Goal: Contribute content: Contribute content

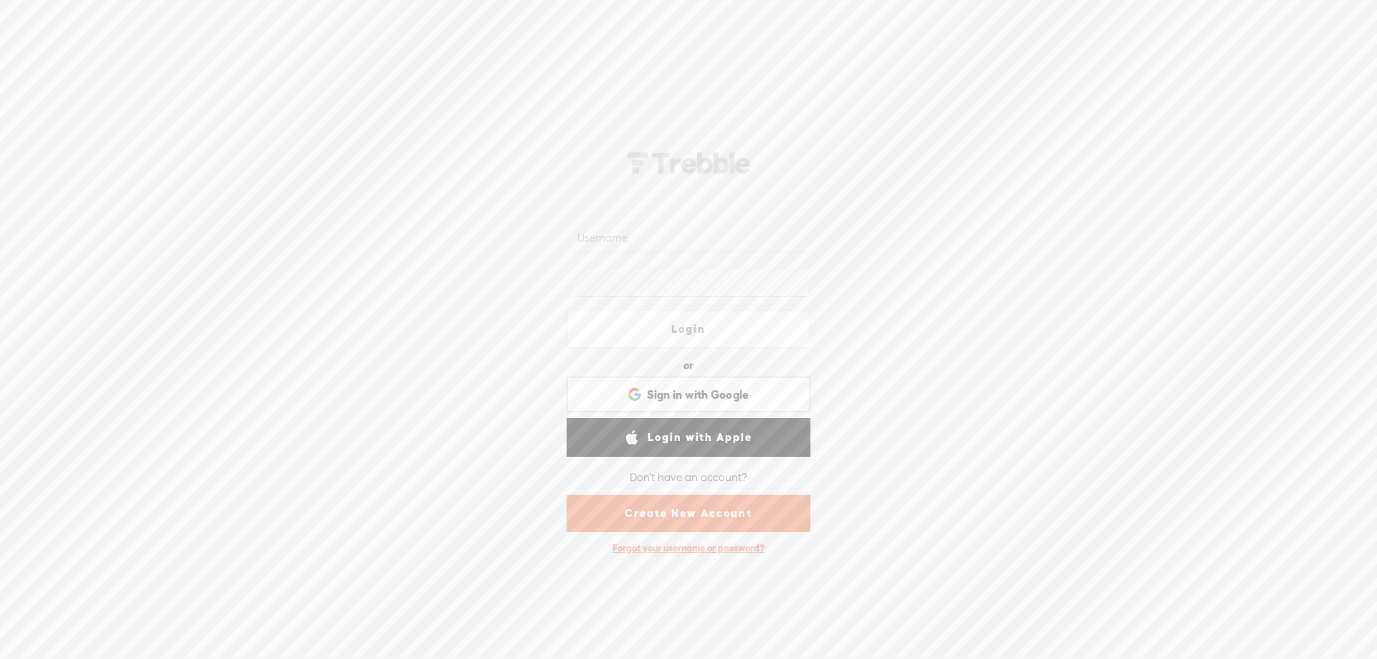
click at [678, 509] on link "Create New Account" at bounding box center [689, 513] width 244 height 37
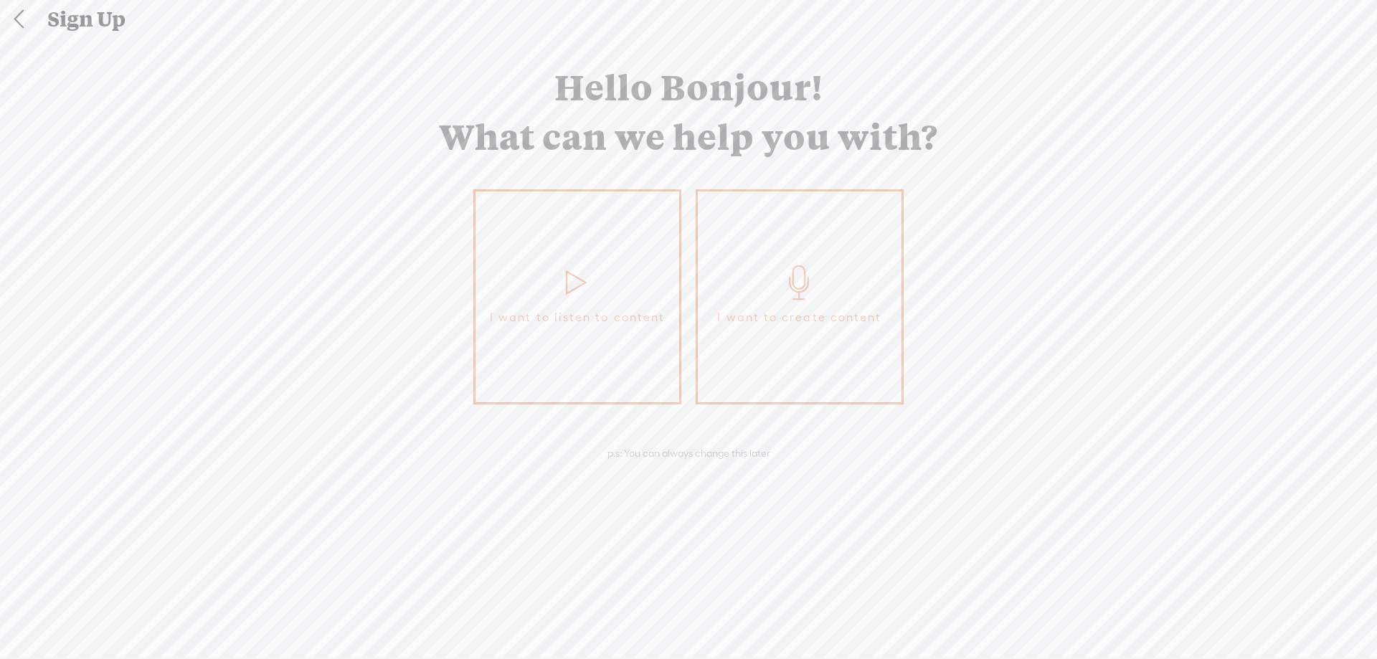
click at [757, 356] on link "I want to create content" at bounding box center [800, 296] width 208 height 215
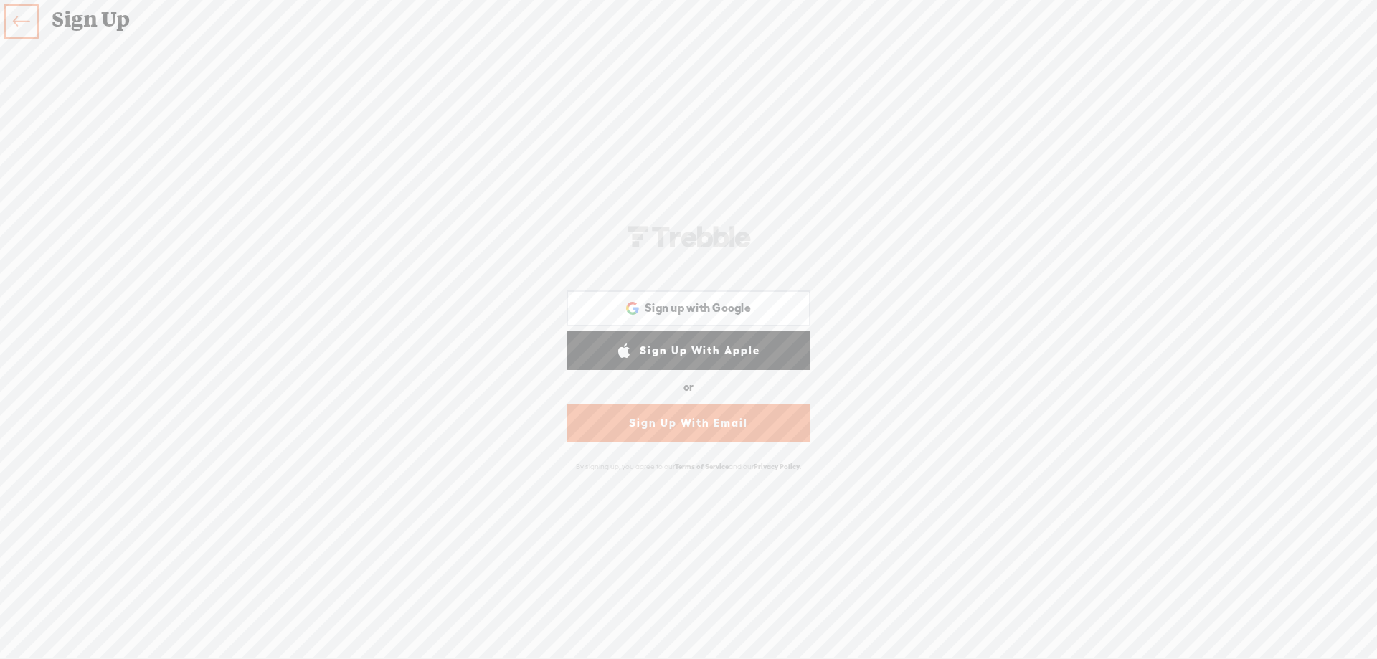
click at [709, 427] on link "Sign Up With Email" at bounding box center [689, 423] width 244 height 39
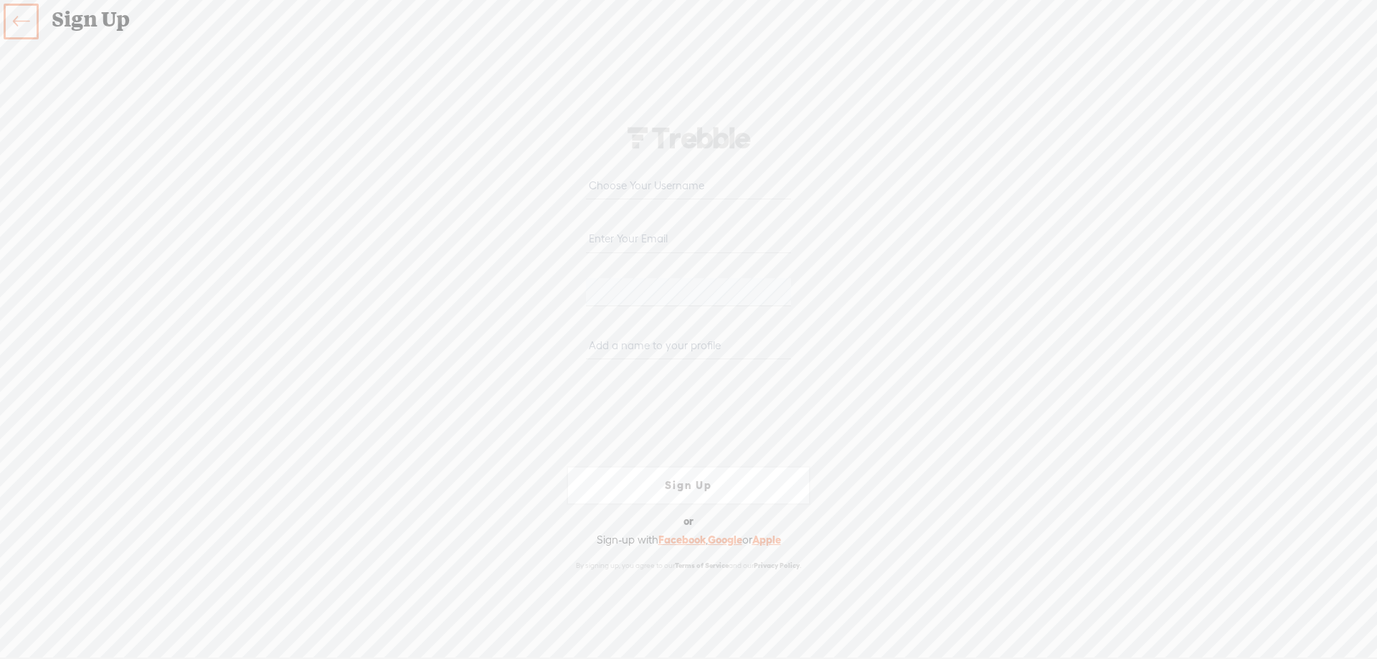
click at [676, 246] on input "email" at bounding box center [688, 238] width 204 height 28
type input "[EMAIL_ADDRESS][DOMAIN_NAME]"
click at [616, 345] on input "text" at bounding box center [688, 345] width 204 height 28
type input "Taiba Pro"
click at [945, 445] on div "Your content channel is ready! Create an account to finish the set up [EMAIL_AD…" at bounding box center [688, 348] width 753 height 587
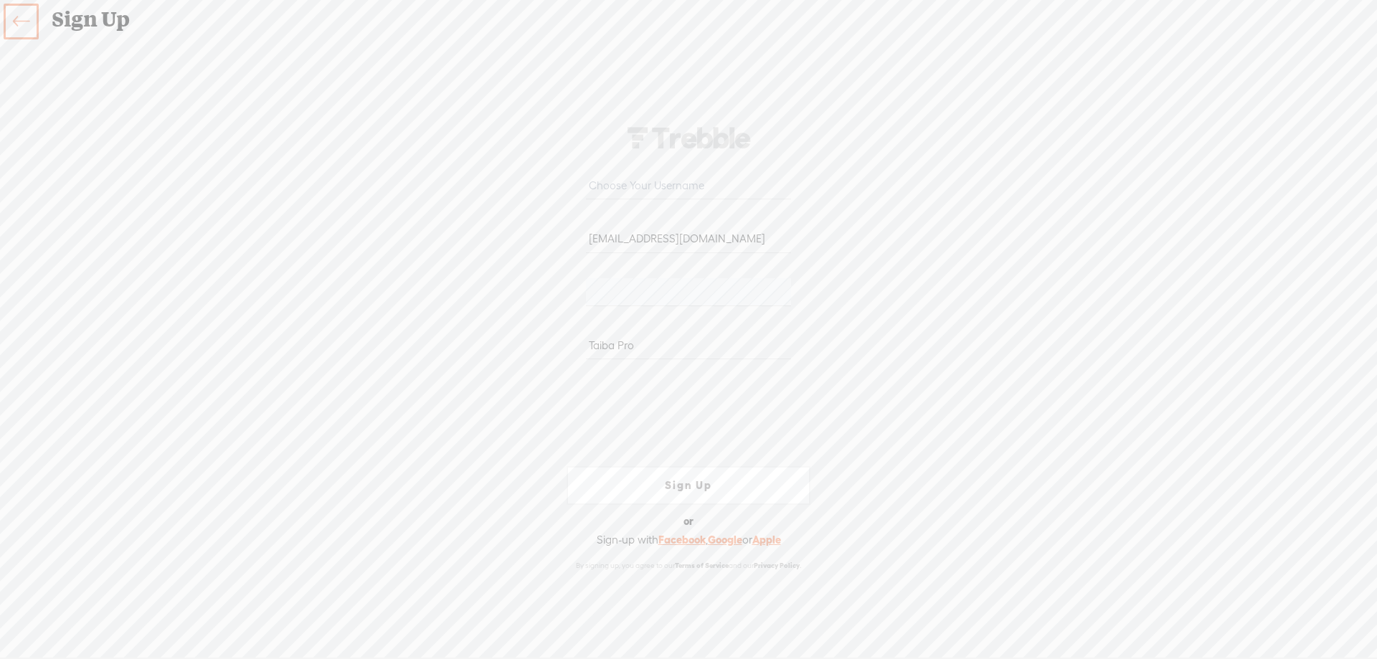
click at [992, 433] on div "Your content channel is ready! Create an account to finish the set up [EMAIL_AD…" at bounding box center [688, 348] width 753 height 587
click at [729, 488] on link "Sign Up" at bounding box center [689, 485] width 244 height 39
click at [680, 488] on link "Sign Up" at bounding box center [689, 485] width 244 height 39
click at [695, 184] on input "text" at bounding box center [688, 185] width 204 height 28
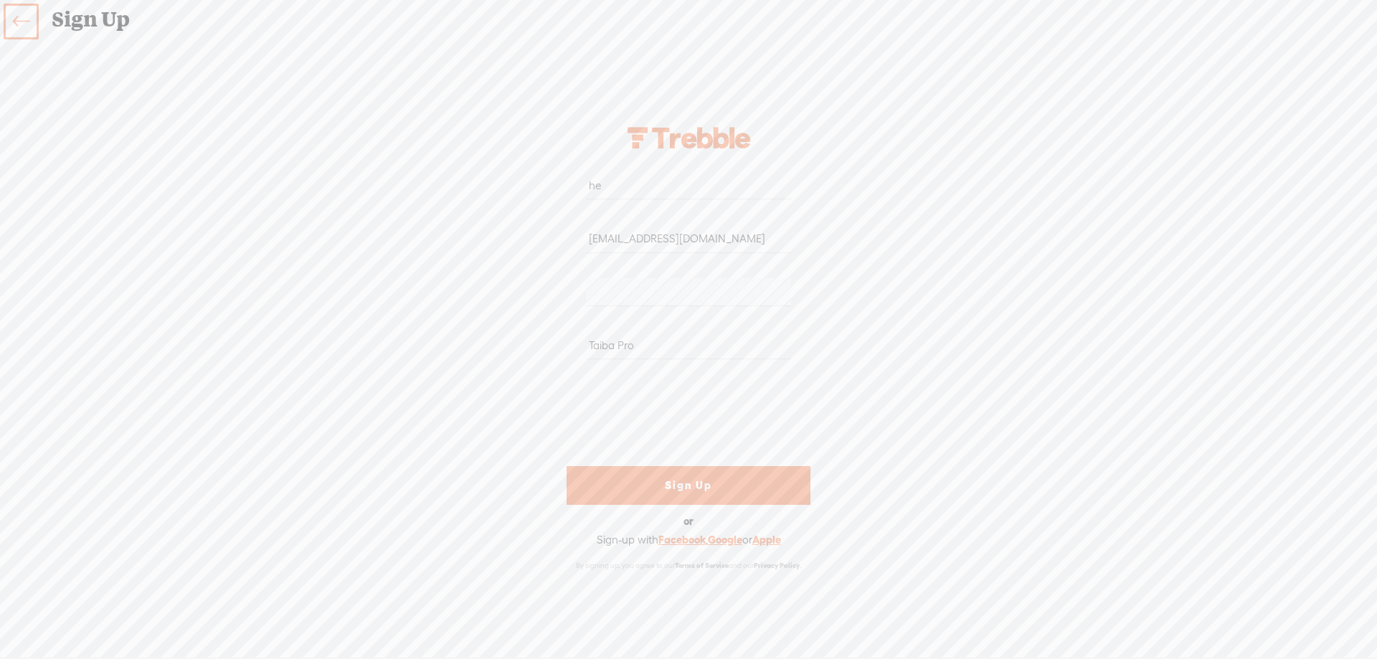
type input "h"
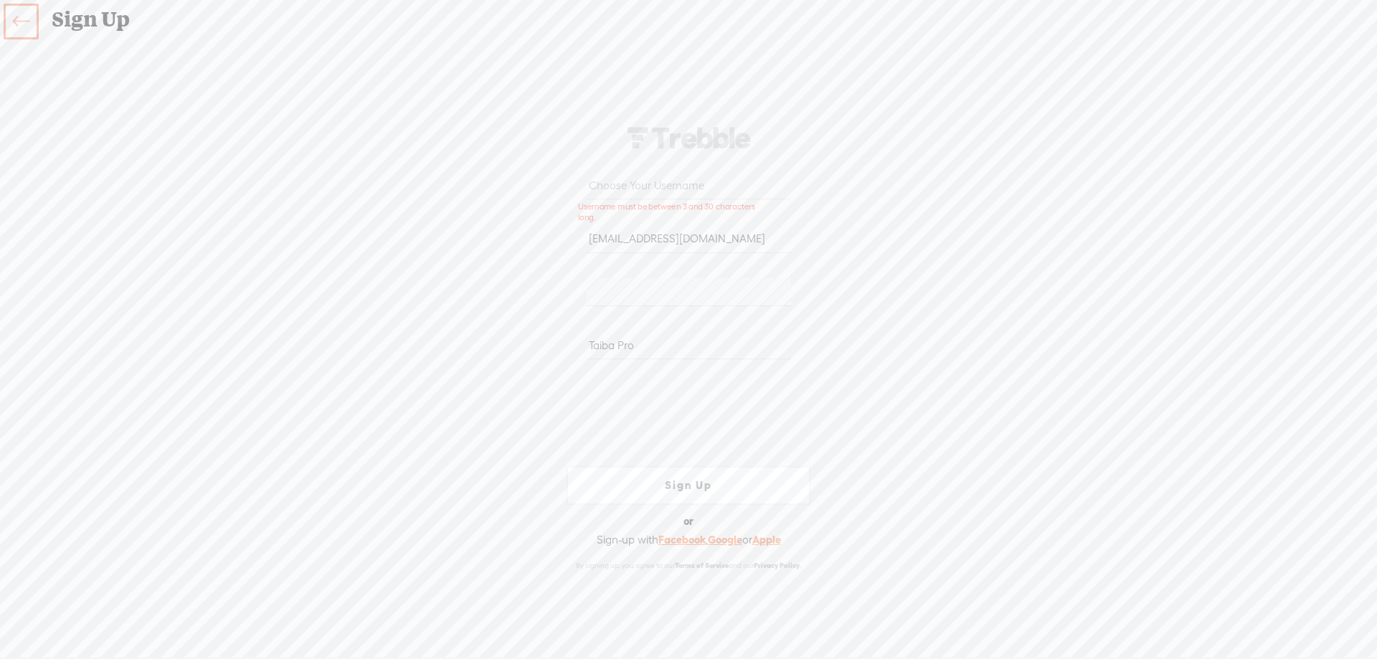
type input "h"
type input "e"
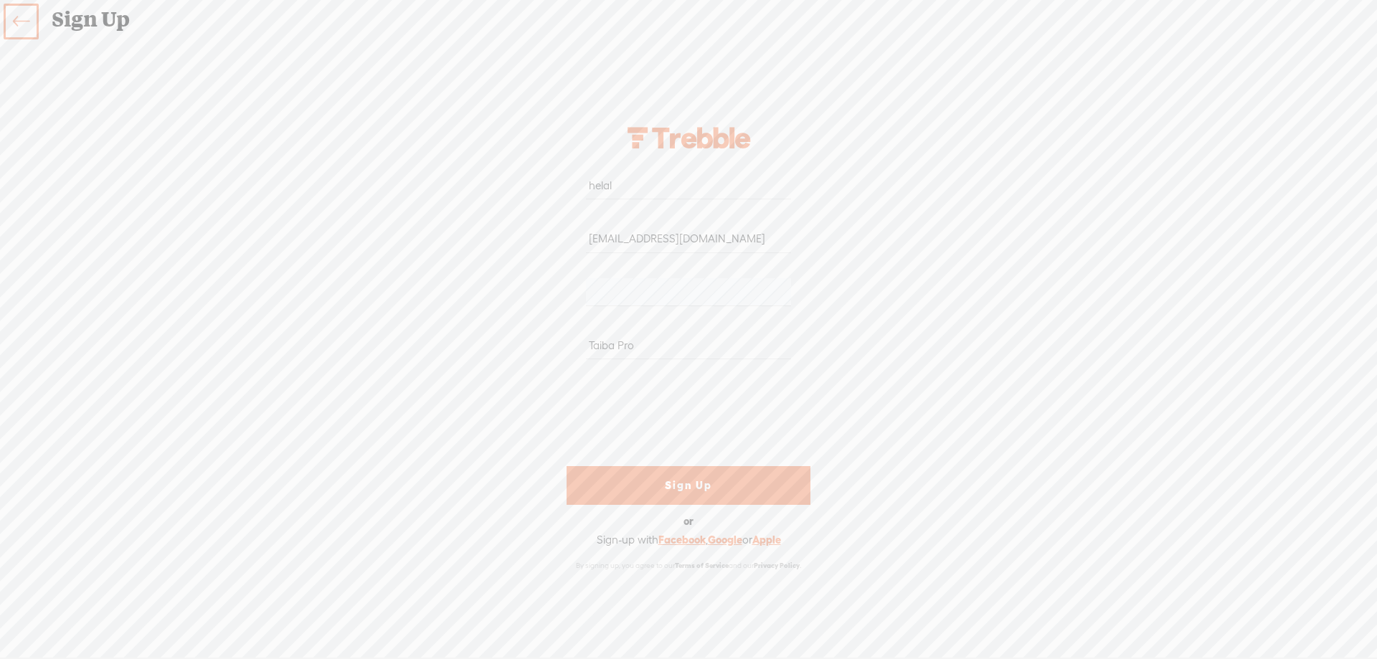
type input "helal"
click at [731, 476] on link "Sign Up" at bounding box center [689, 485] width 244 height 39
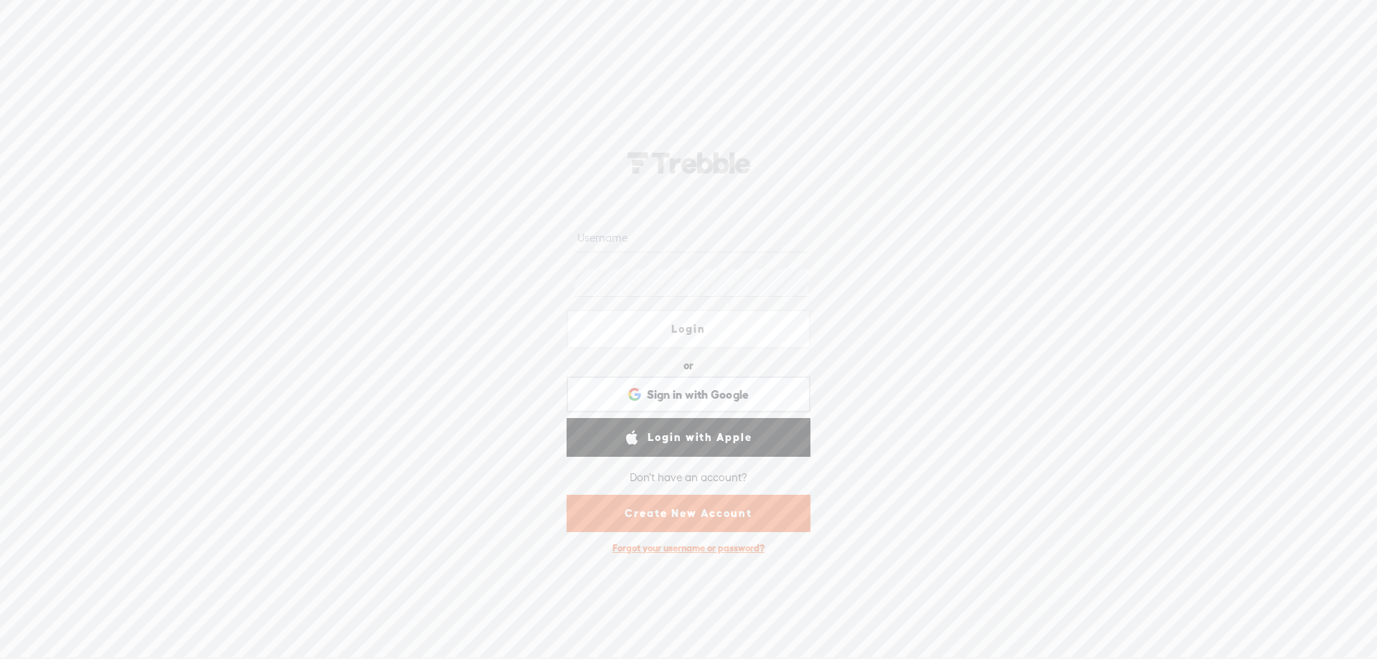
type input "helal"
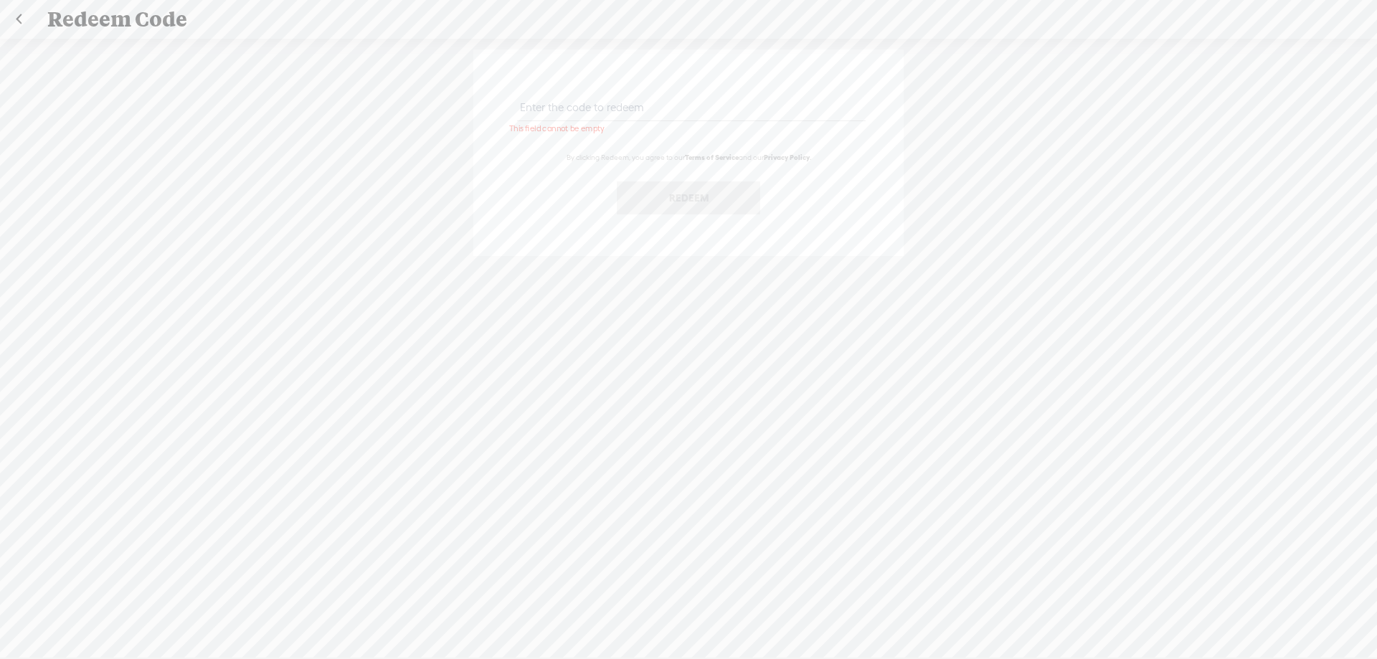
paste input "BNQ3-KCF6-8XX6-CCCN-0823"
type input "BNQ3-KCF6-8XX6-CCCN-0823"
click at [709, 205] on button "Redeem" at bounding box center [688, 197] width 143 height 33
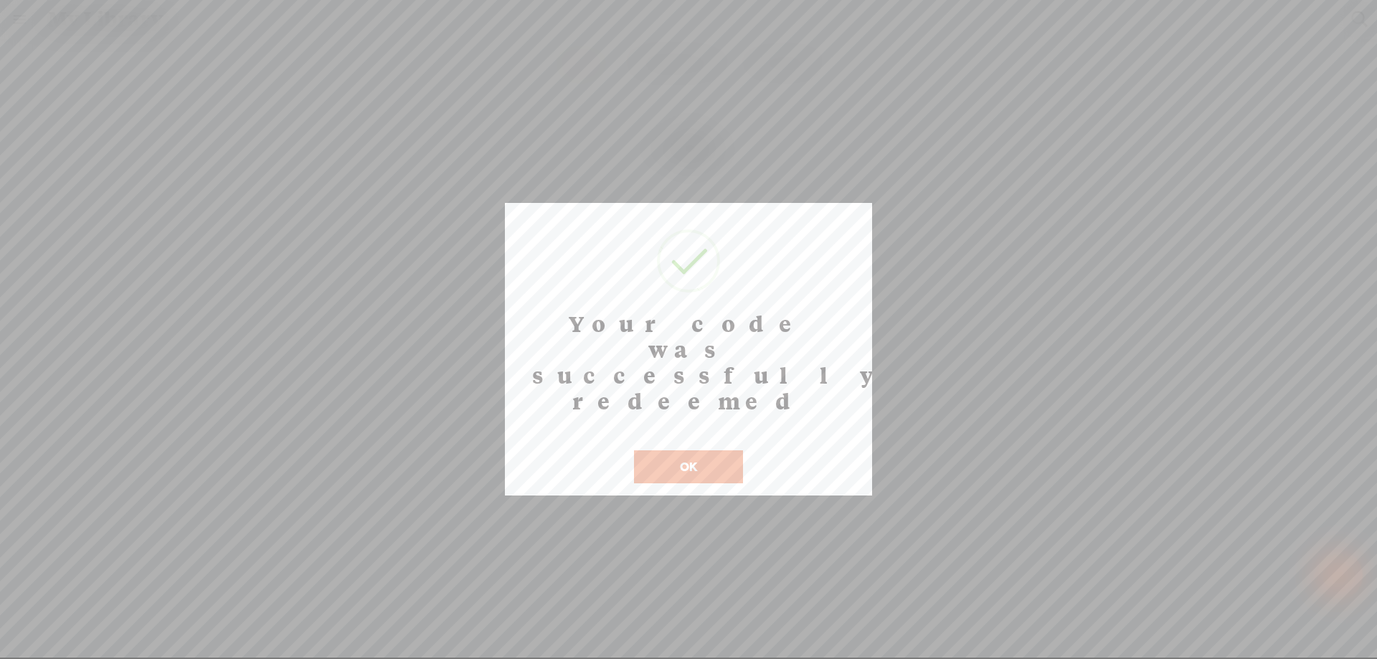
click at [700, 450] on button "OK" at bounding box center [688, 466] width 109 height 33
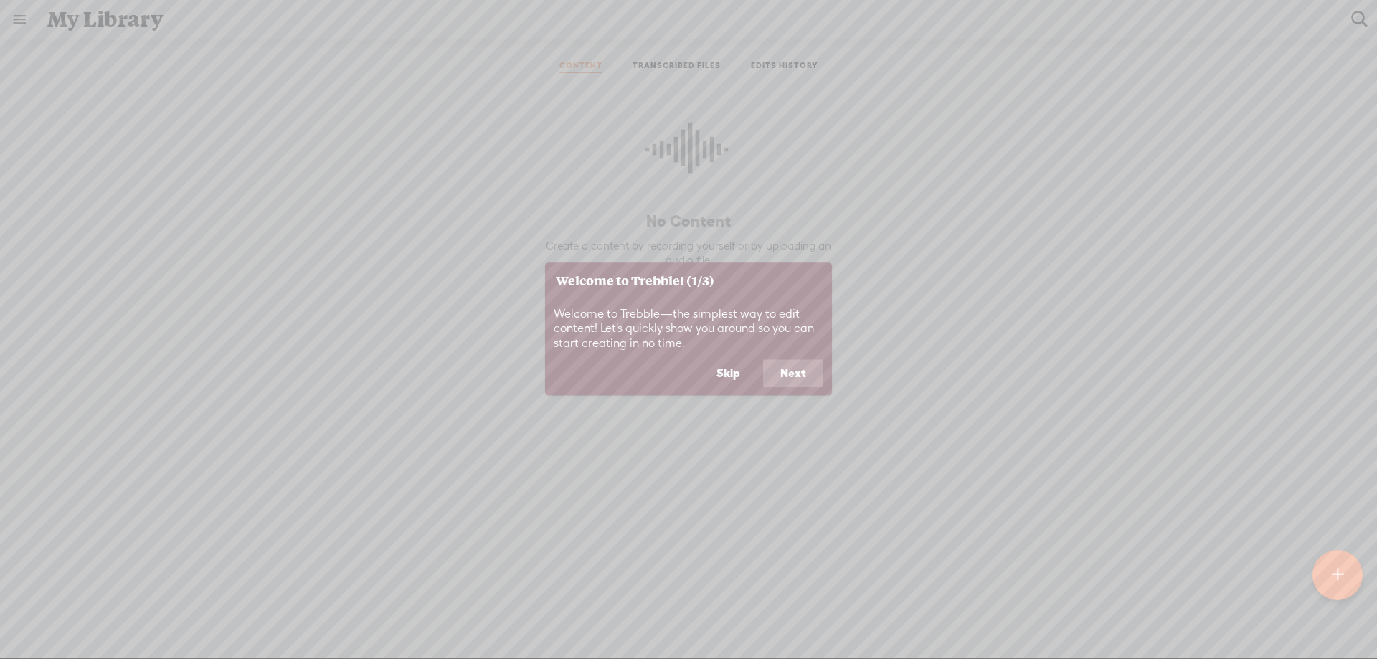
click at [804, 367] on button "Next" at bounding box center [793, 373] width 60 height 27
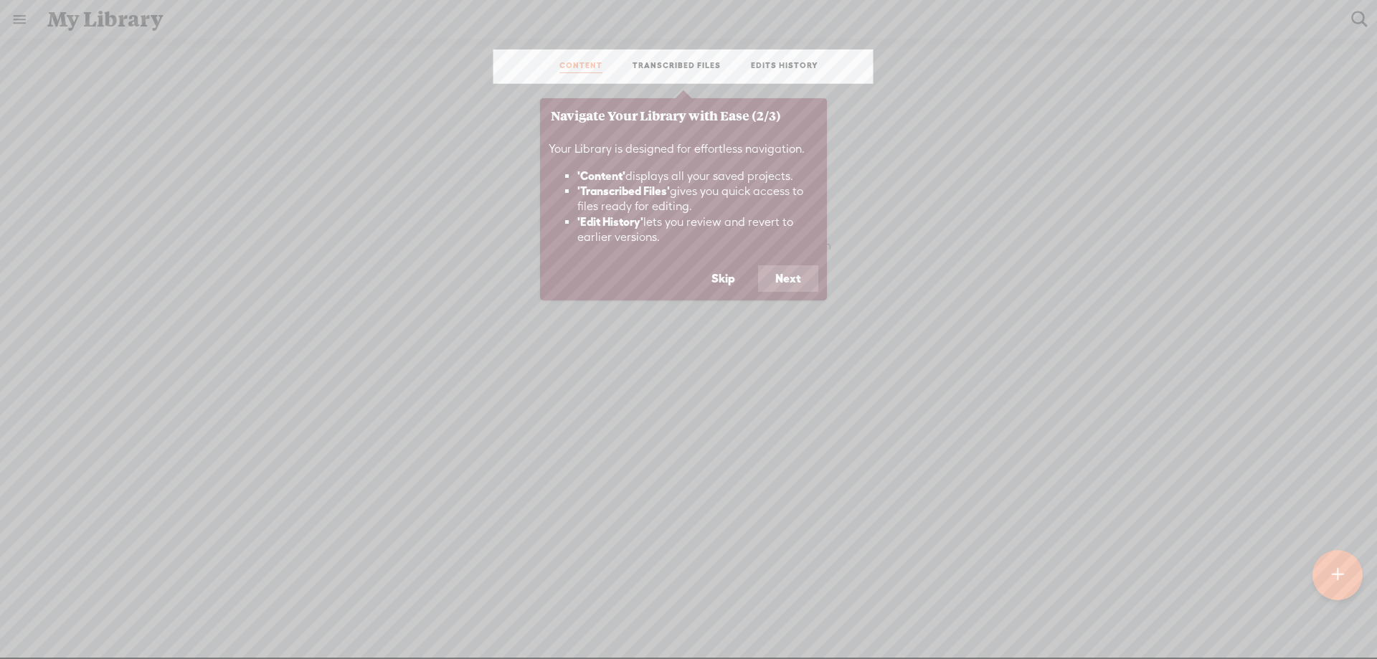
click at [806, 285] on button "Next" at bounding box center [788, 278] width 60 height 27
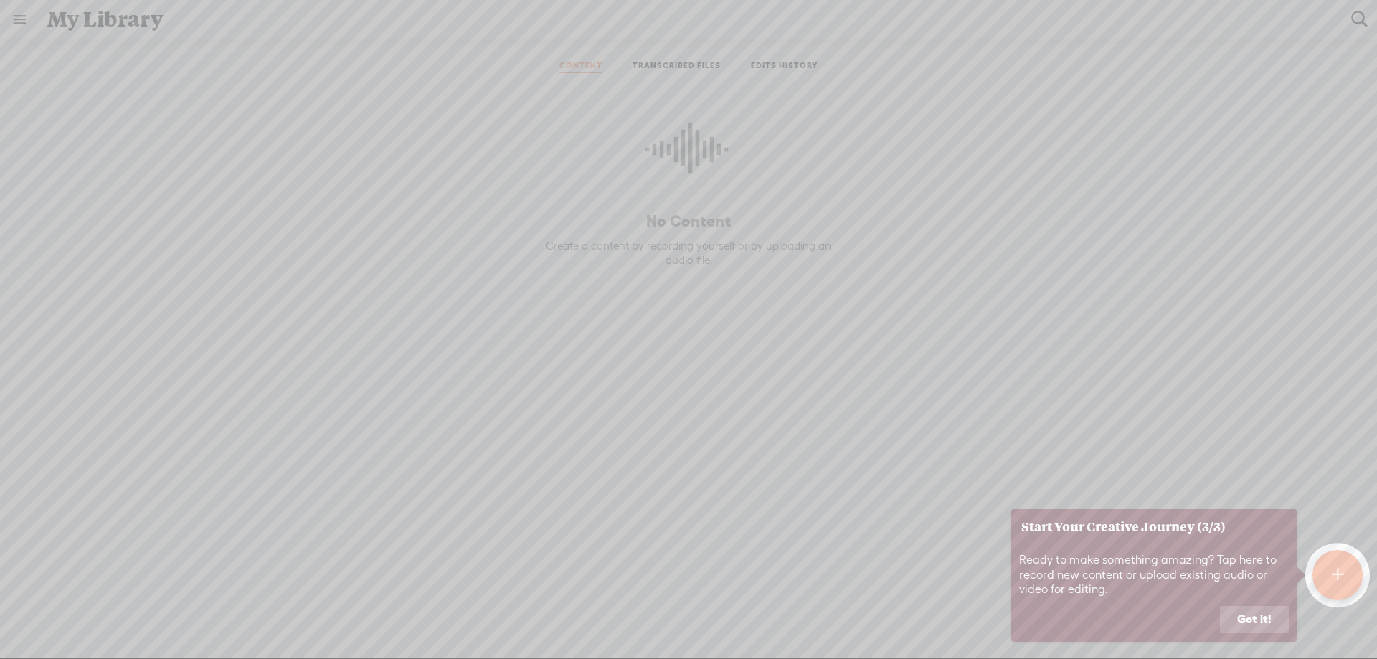
click at [1253, 620] on button "Got it!" at bounding box center [1254, 619] width 69 height 27
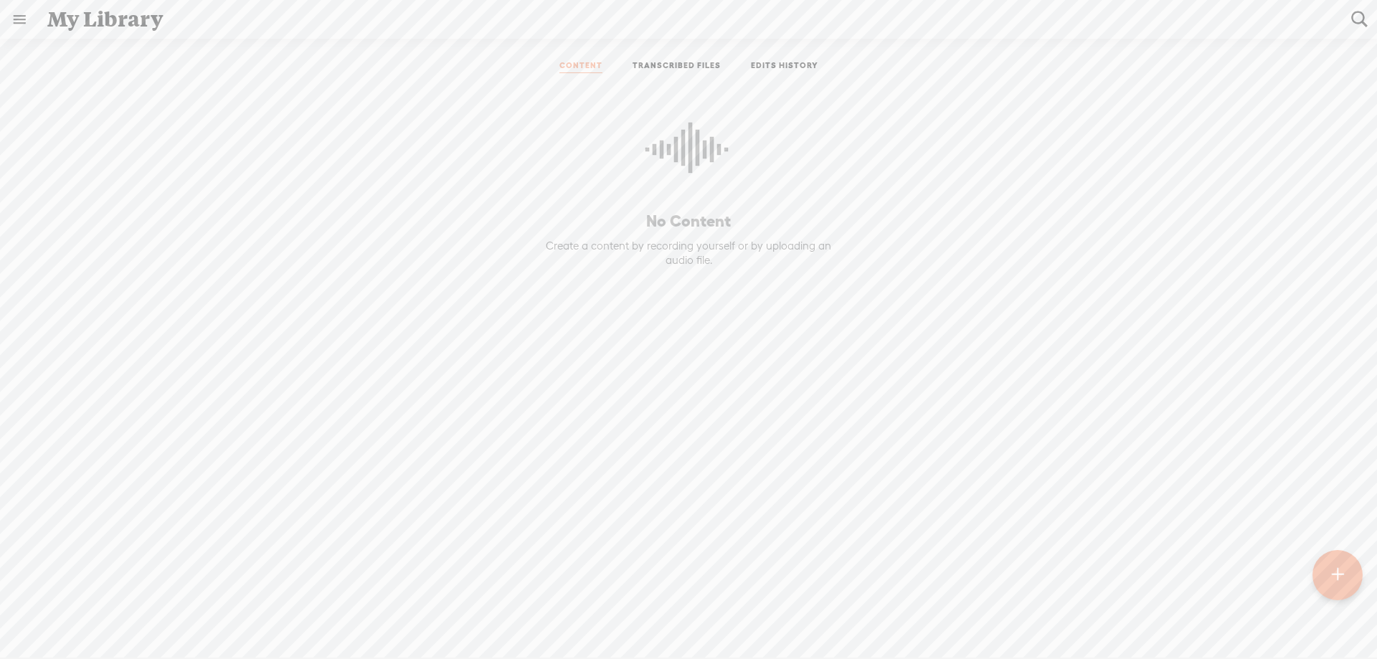
click at [1344, 583] on div at bounding box center [1338, 575] width 50 height 50
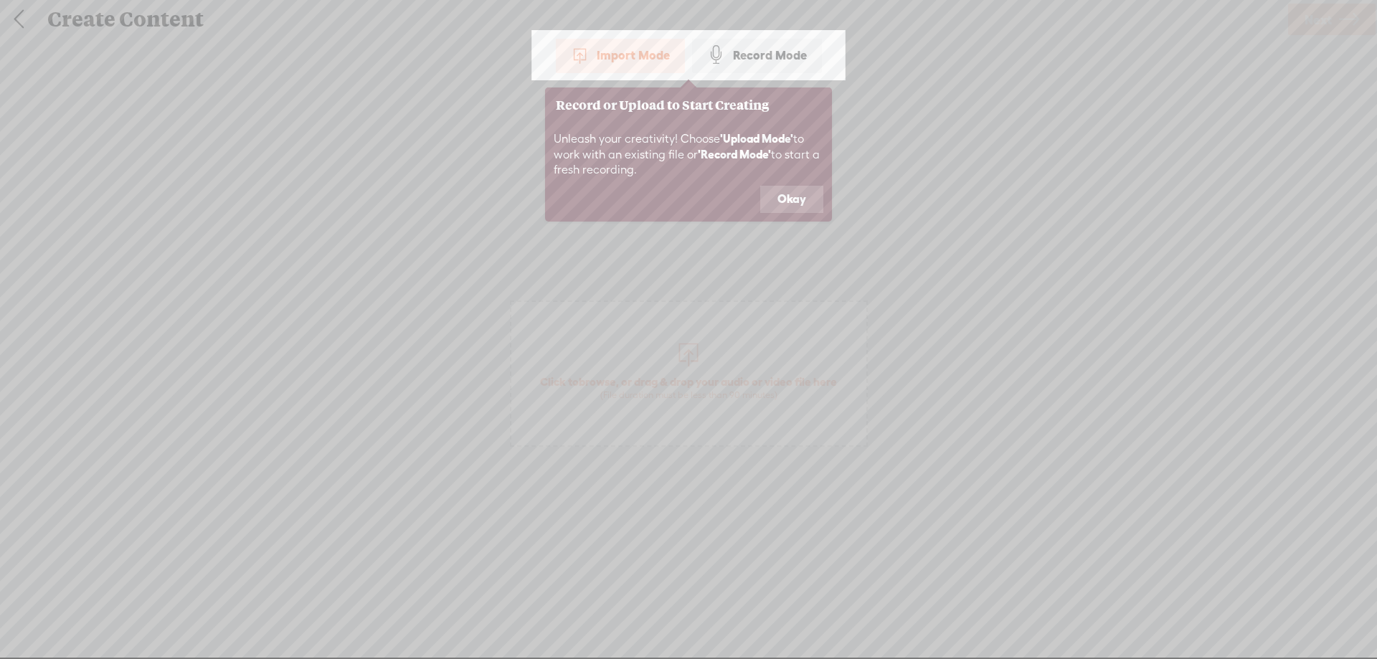
click at [635, 71] on div "Import Mode" at bounding box center [620, 55] width 129 height 36
click at [732, 62] on div "Record Mode" at bounding box center [757, 55] width 130 height 36
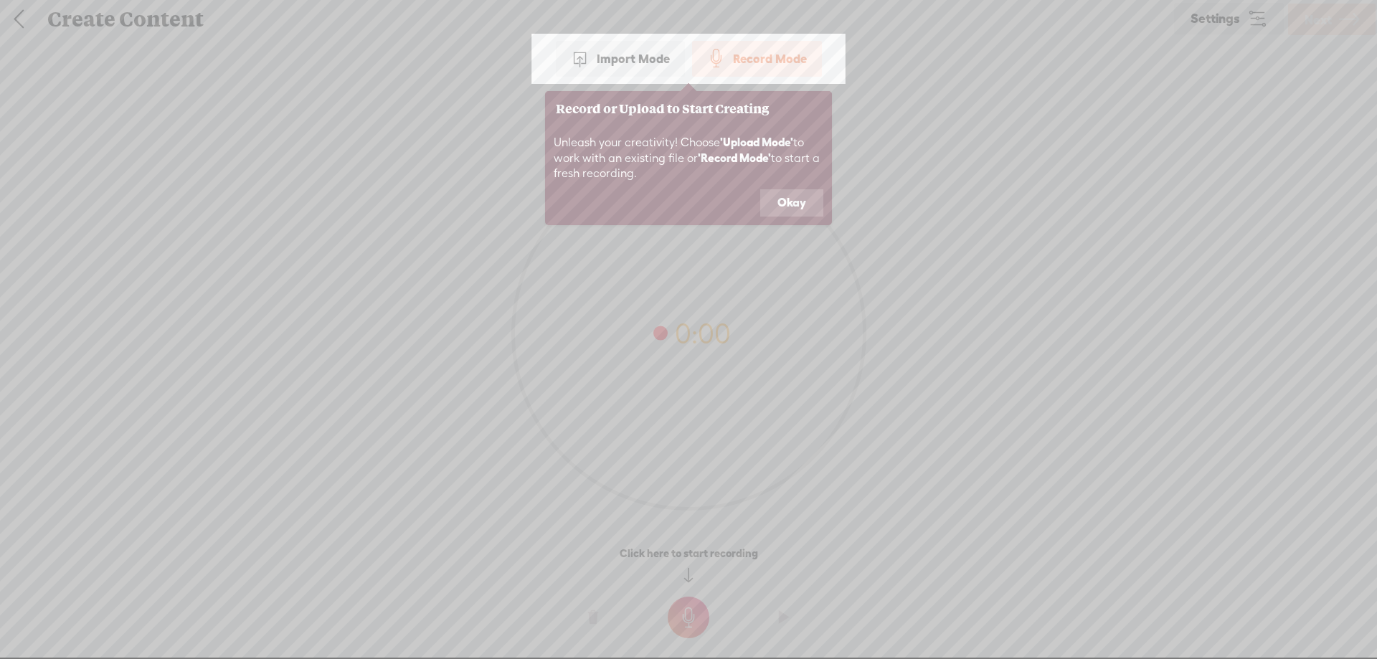
click at [791, 197] on button "Okay" at bounding box center [791, 202] width 63 height 27
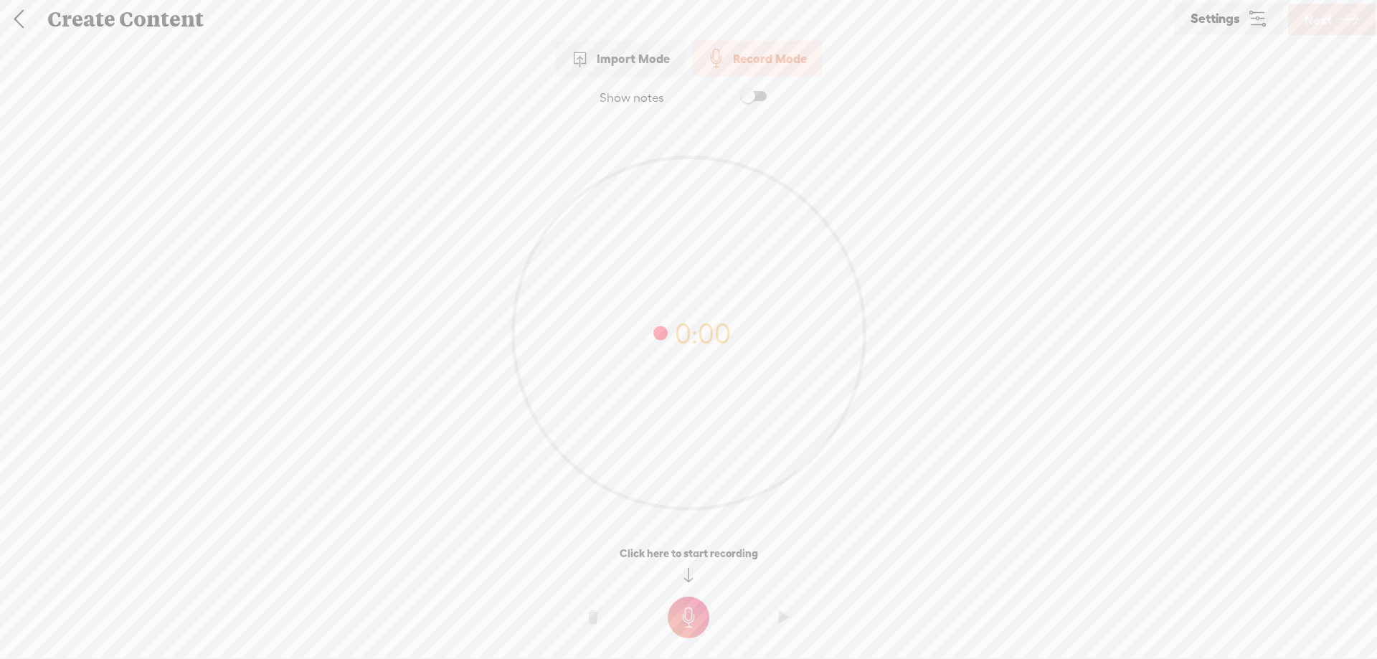
click at [760, 98] on span at bounding box center [754, 96] width 26 height 10
click at [481, 209] on textarea at bounding box center [689, 305] width 554 height 351
paste textarea "loremip: 🎙️ dolor: "sit amet cons adip elit se do eiusmod؟ te 9 inci utla etdo …"
drag, startPoint x: 487, startPoint y: 161, endPoint x: 404, endPoint y: 157, distance: 83.3
click at [404, 157] on div at bounding box center [689, 306] width 574 height 373
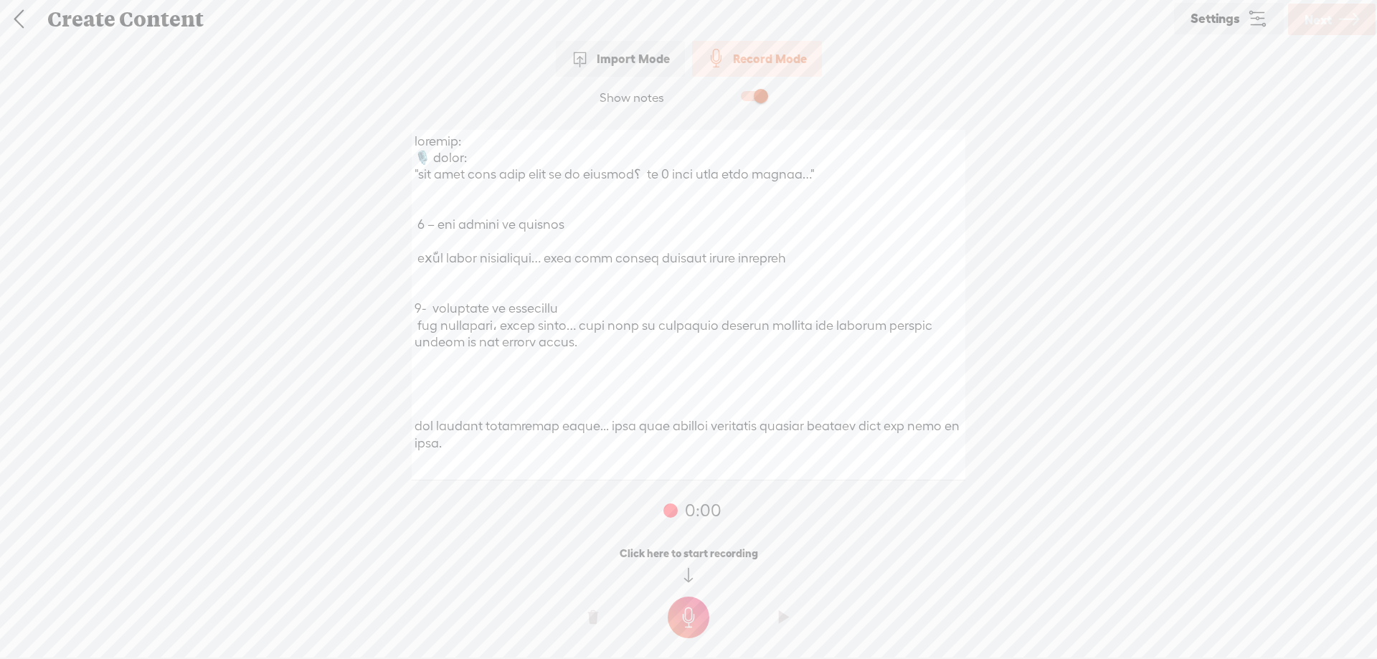
click at [491, 156] on textarea at bounding box center [689, 305] width 554 height 351
click at [492, 155] on textarea at bounding box center [689, 305] width 554 height 351
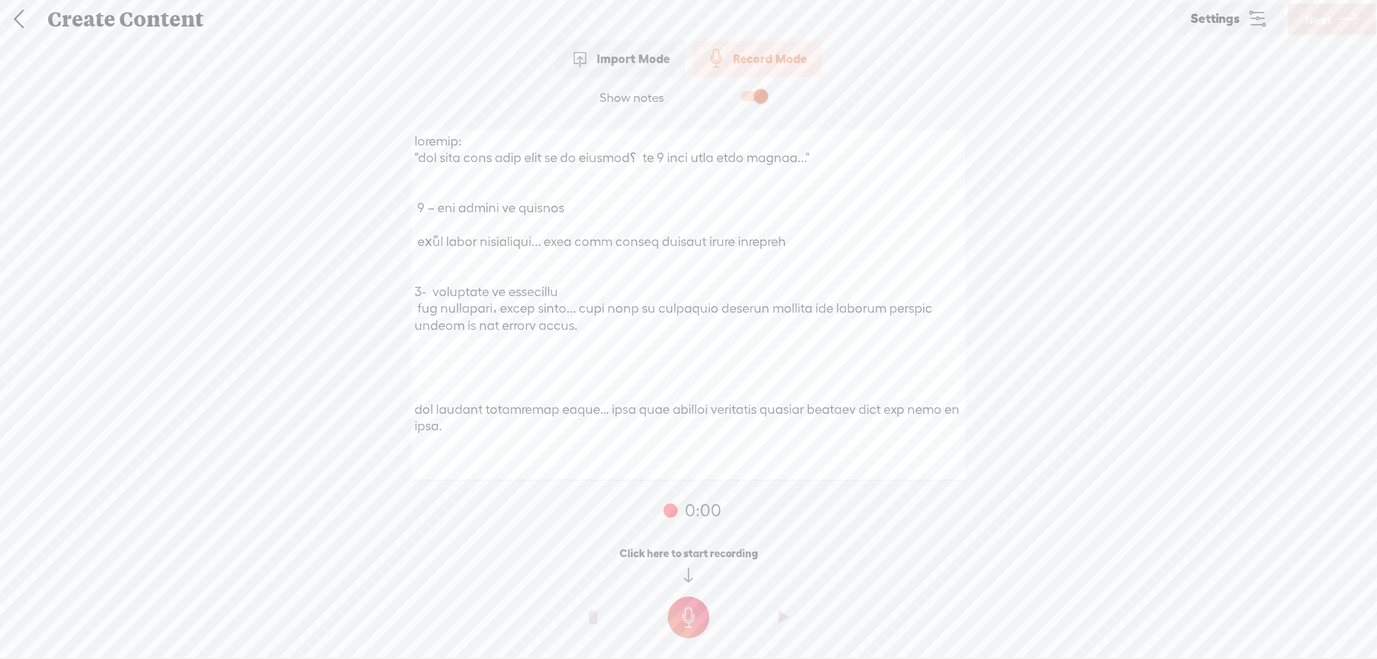
type textarea "loremip: "dol sita cons adip elit se do eiusmod؟ te 0 inci utla etdo magnaa…" 5…"
drag, startPoint x: 683, startPoint y: 620, endPoint x: 689, endPoint y: 616, distance: 7.8
click at [683, 620] on t at bounding box center [689, 618] width 42 height 42
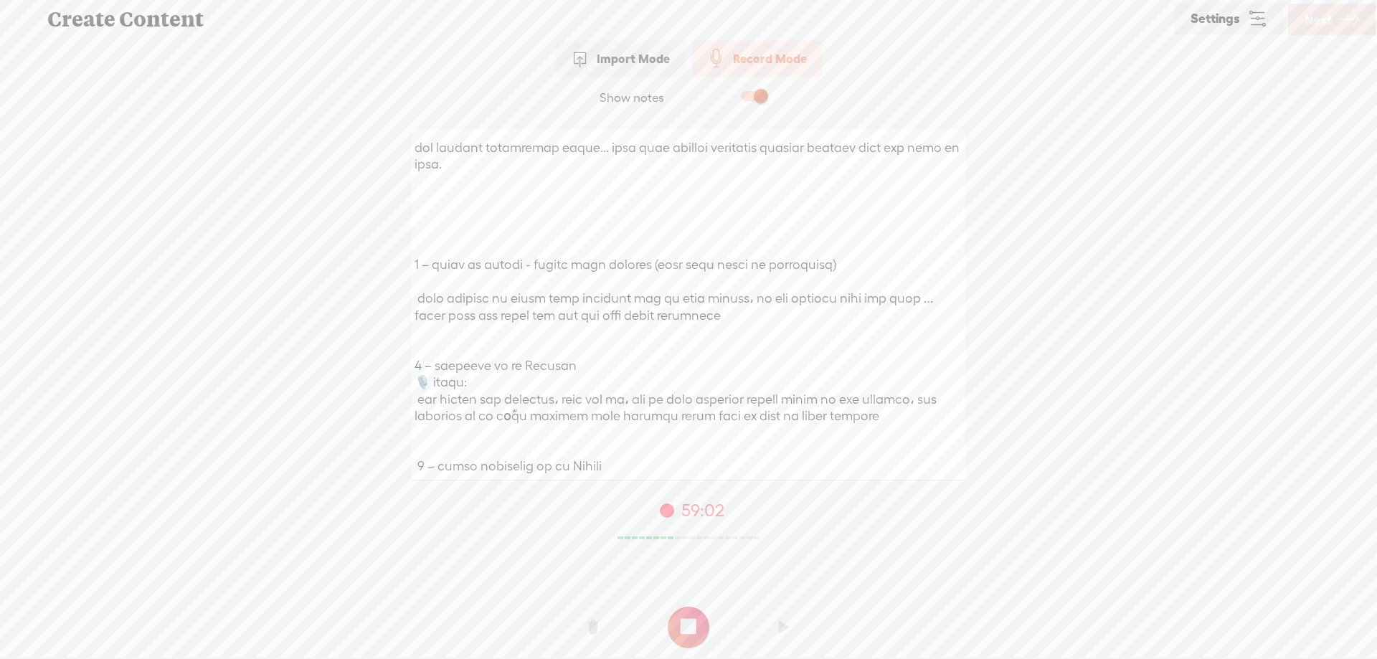
scroll to position [310, 0]
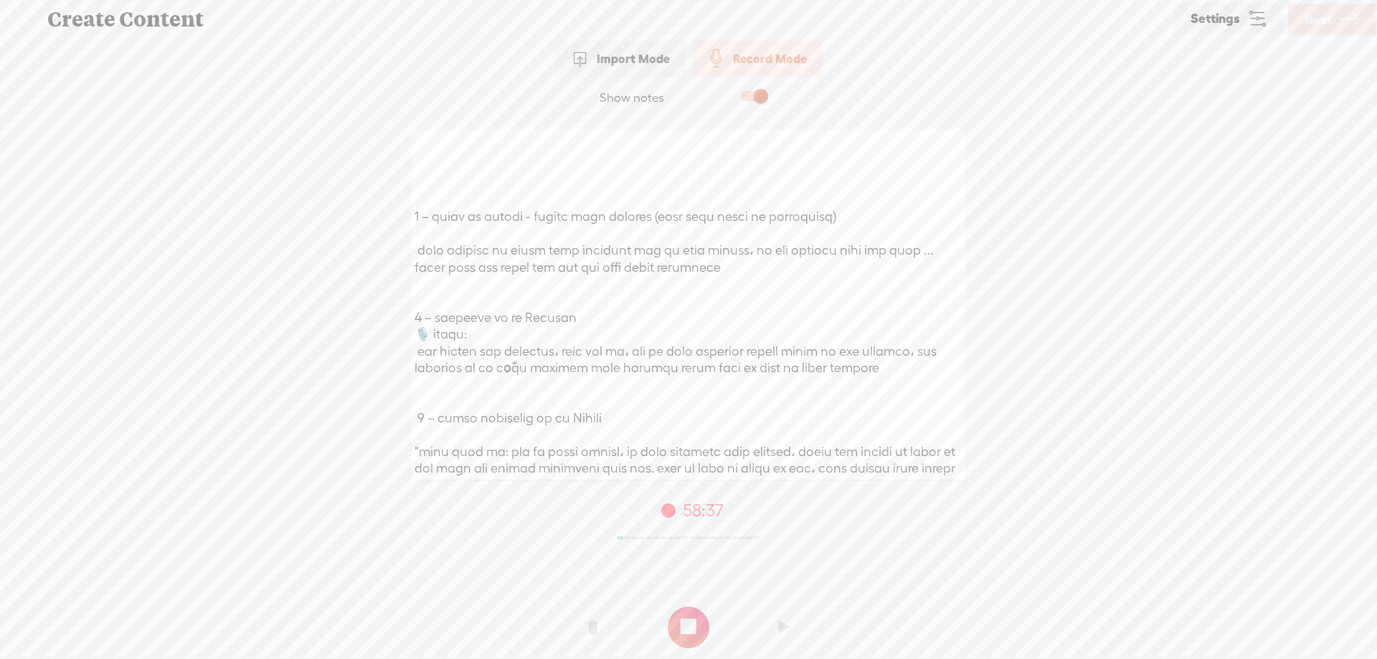
click at [711, 372] on textarea at bounding box center [689, 305] width 554 height 351
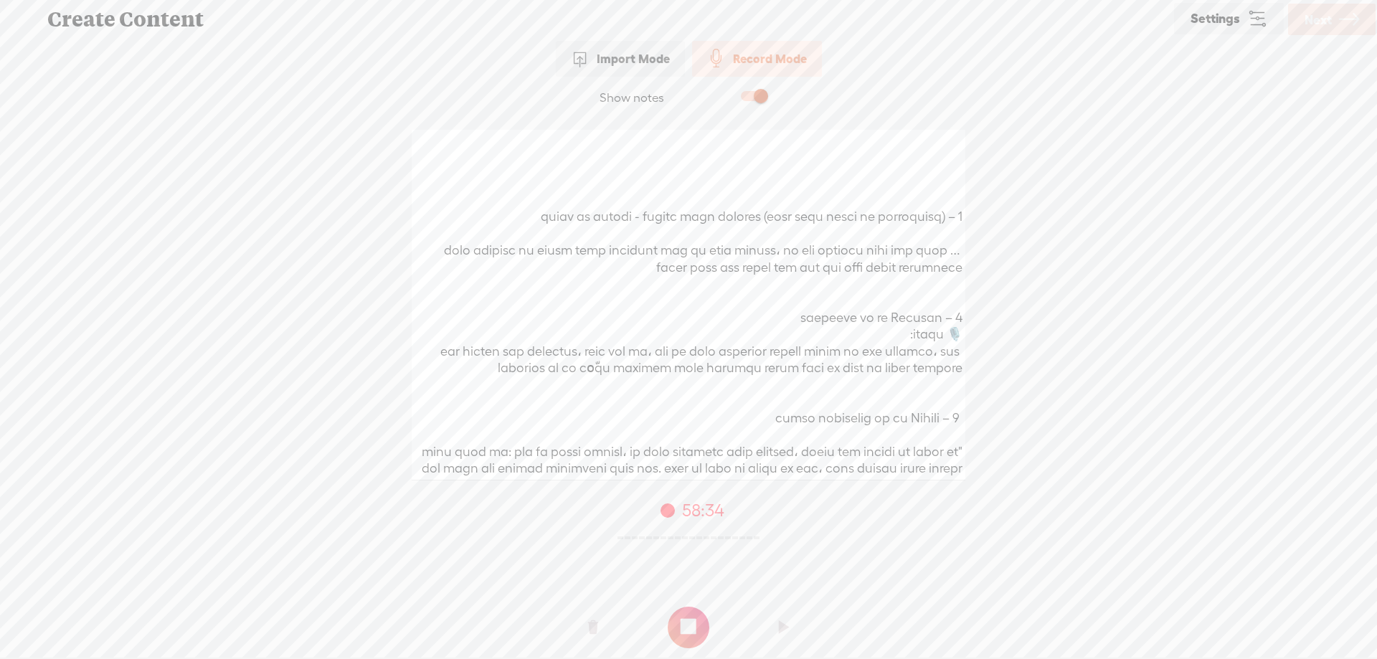
click at [696, 328] on textarea at bounding box center [689, 305] width 554 height 351
click at [701, 640] on t at bounding box center [689, 628] width 42 height 42
drag, startPoint x: 1361, startPoint y: 24, endPoint x: 1119, endPoint y: 71, distance: 247.0
click at [1361, 24] on link "Next" at bounding box center [1332, 20] width 88 height 32
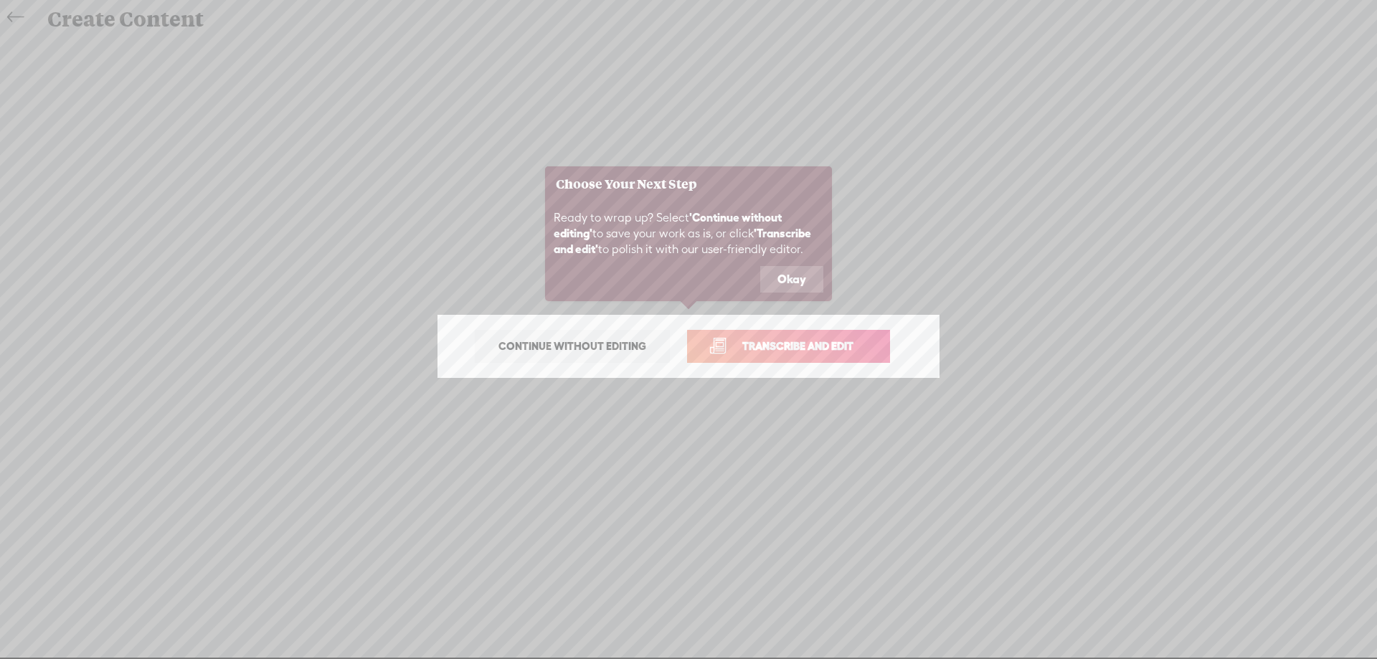
click at [750, 344] on span "Transcribe and edit" at bounding box center [797, 346] width 141 height 16
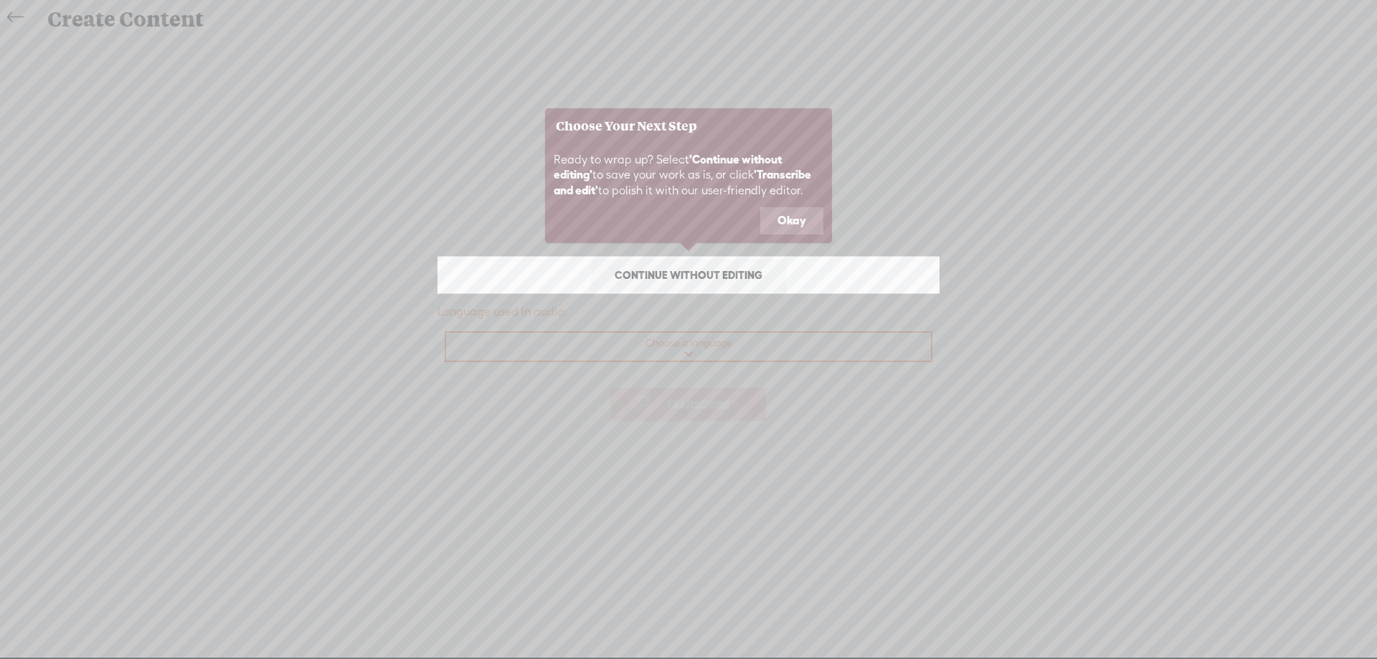
click at [673, 354] on icon at bounding box center [688, 329] width 1377 height 659
click at [790, 222] on button "Okay" at bounding box center [791, 220] width 63 height 27
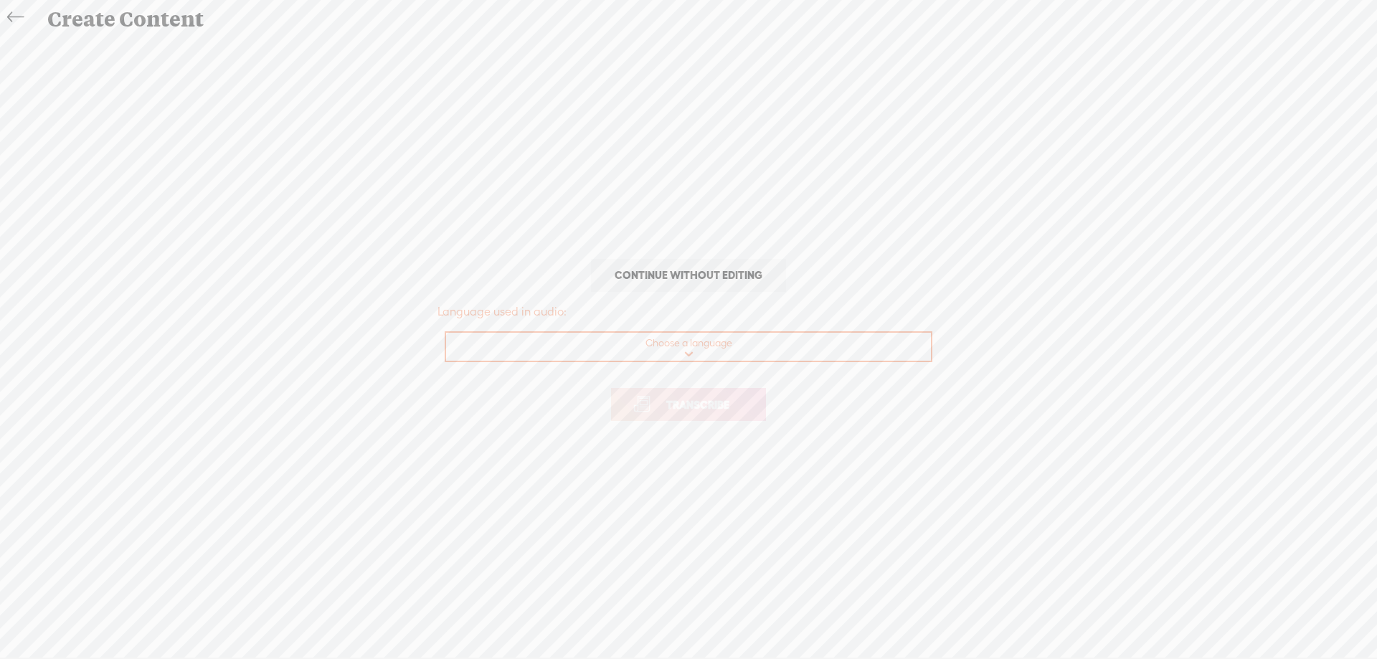
click at [684, 347] on select "Choose a language Afrikaans Albanian Amharic Arabic, Gulf Arabic, Modern Standa…" at bounding box center [689, 347] width 486 height 29
select select "ar-AE"
click at [446, 333] on select "Choose a language Afrikaans Albanian Amharic Arabic, Gulf Arabic, Modern Standa…" at bounding box center [689, 347] width 486 height 29
click at [705, 412] on span "Transcribe" at bounding box center [697, 405] width 93 height 16
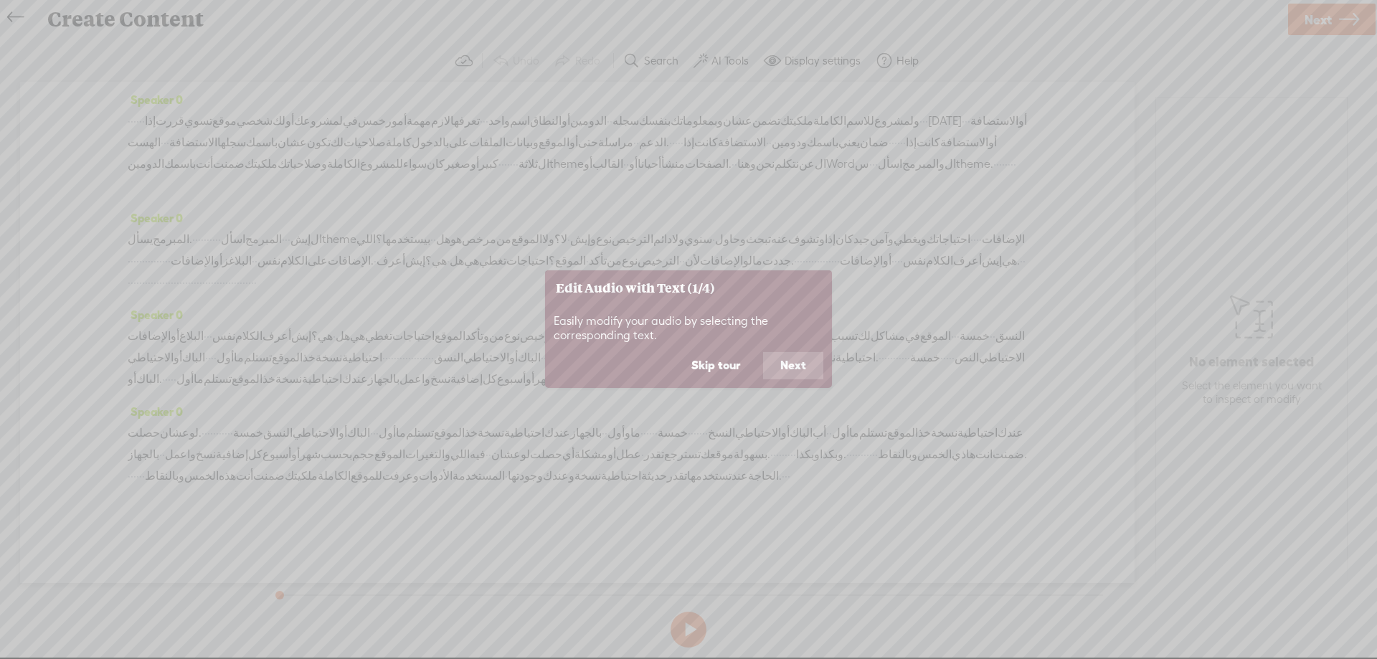
click at [800, 364] on button "Next" at bounding box center [793, 365] width 60 height 27
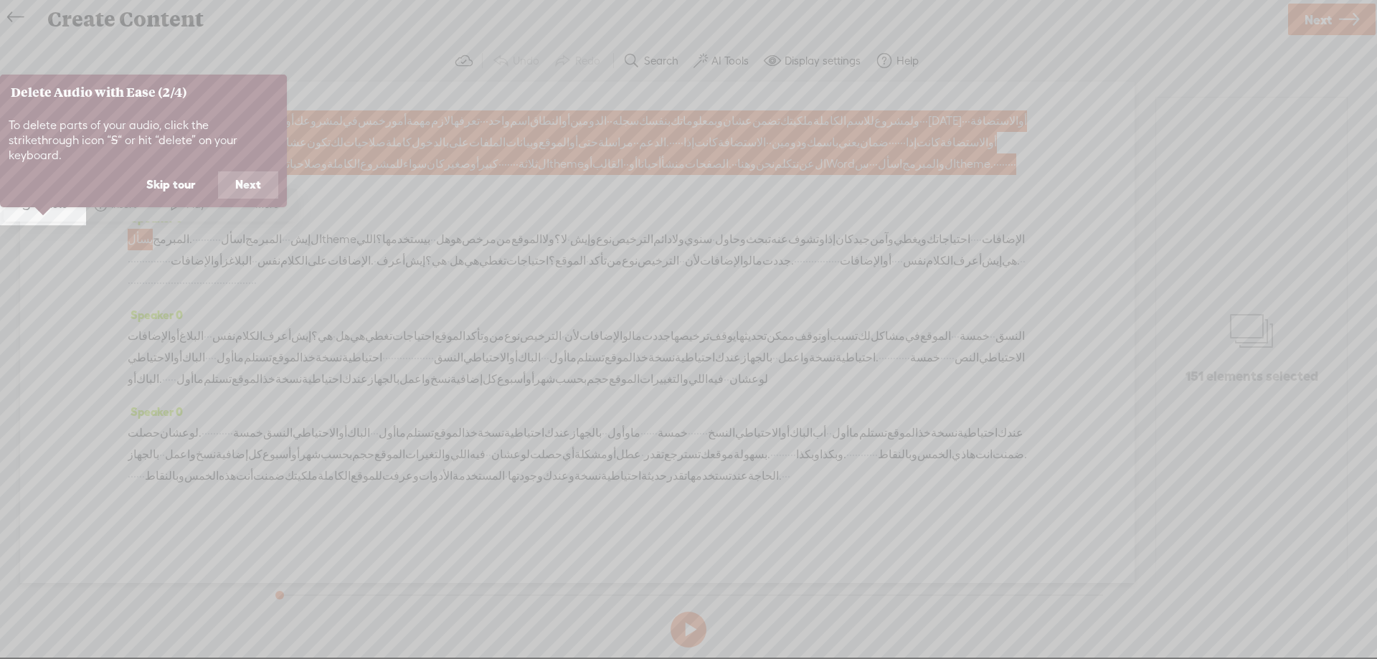
click at [260, 177] on button "Next" at bounding box center [248, 184] width 60 height 27
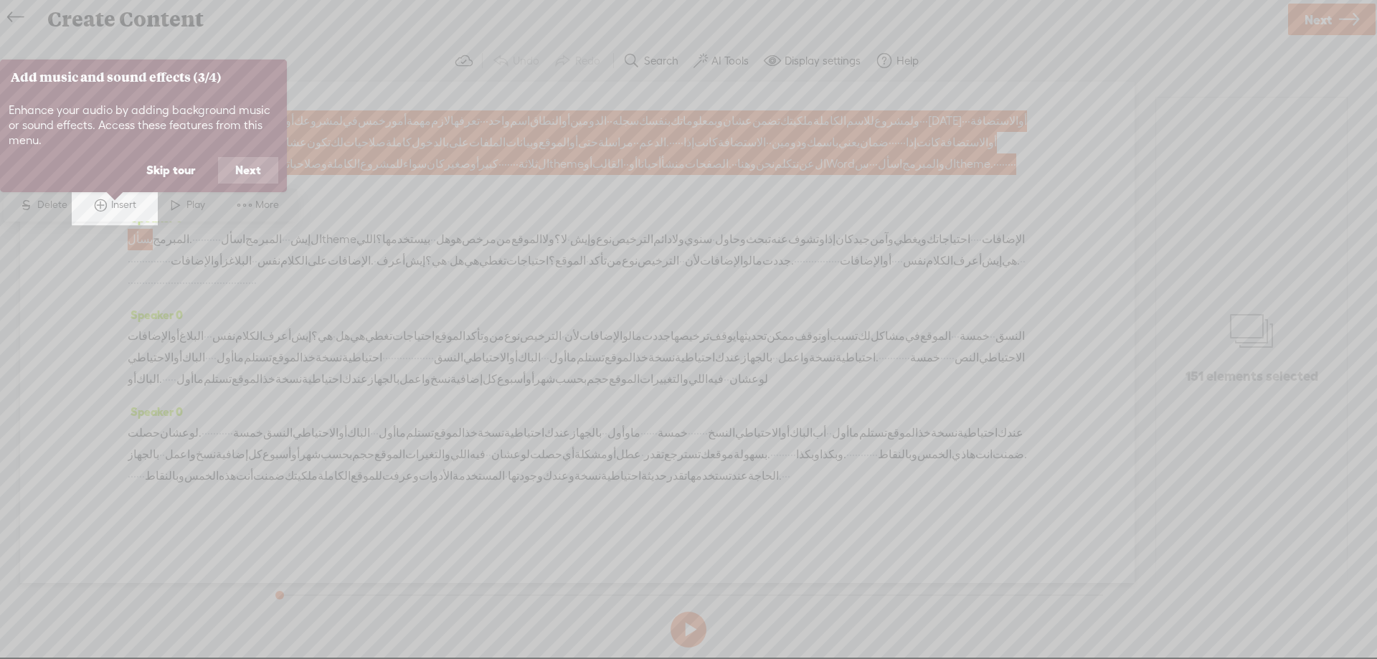
click at [260, 177] on button "Next" at bounding box center [248, 170] width 60 height 27
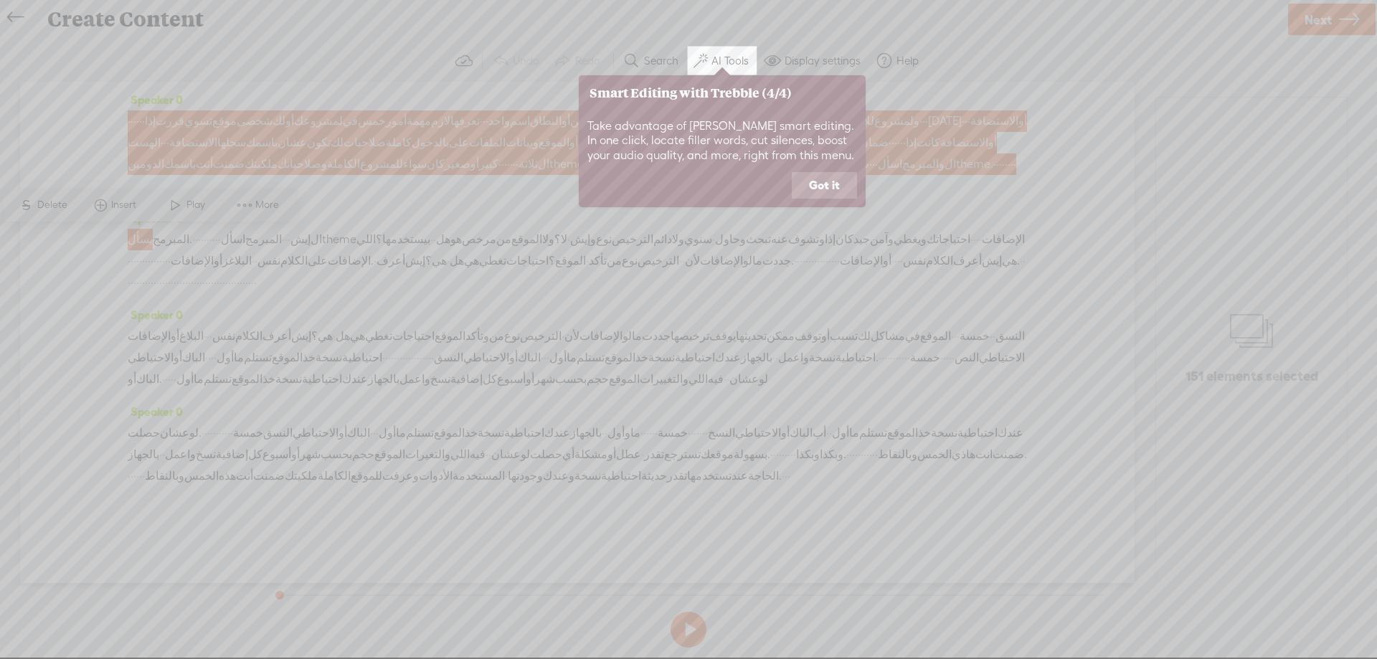
click at [822, 182] on button "Got it" at bounding box center [824, 185] width 65 height 27
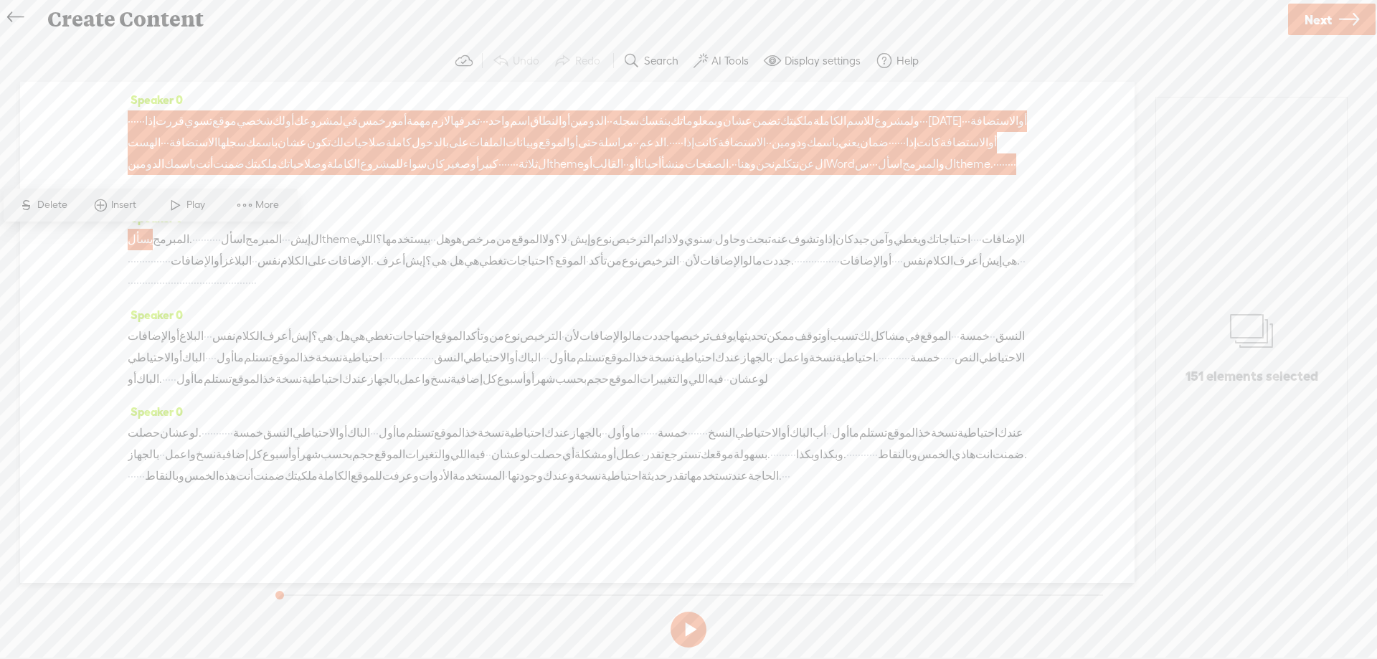
click at [136, 290] on span "·" at bounding box center [134, 283] width 3 height 22
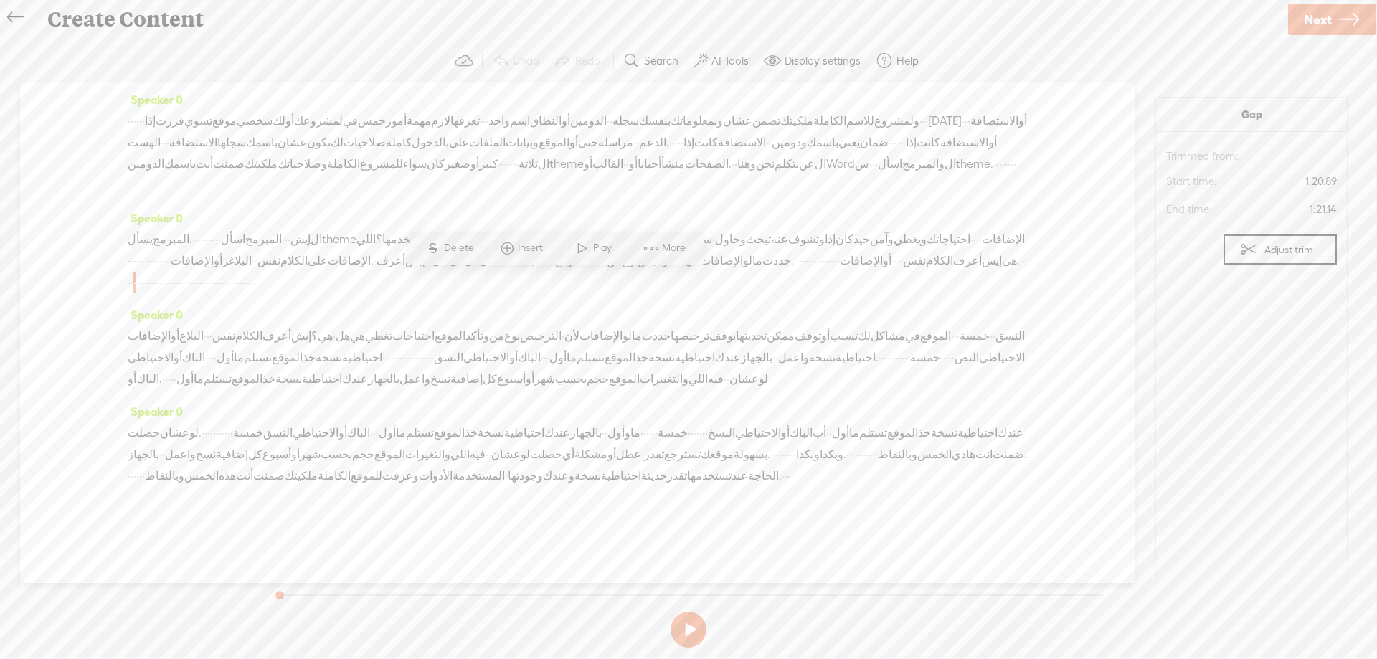
click at [136, 290] on span "·" at bounding box center [134, 283] width 3 height 22
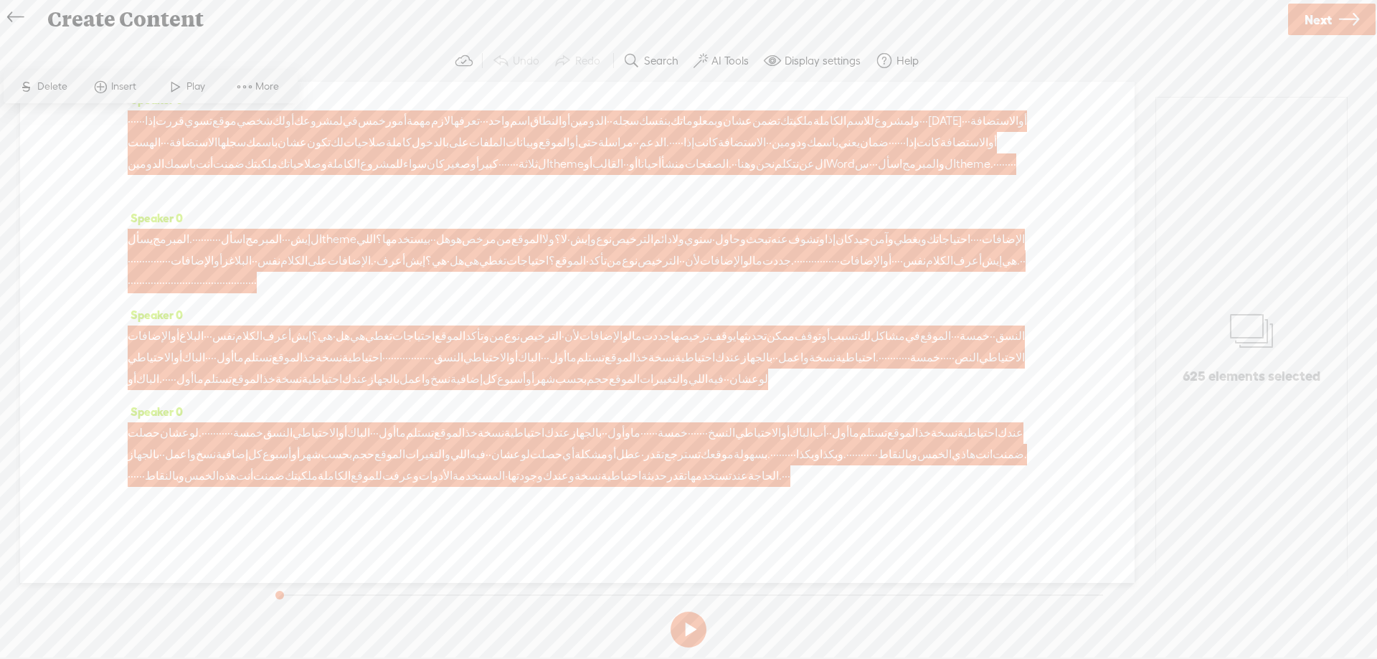
click at [450, 247] on span "هل" at bounding box center [443, 240] width 14 height 22
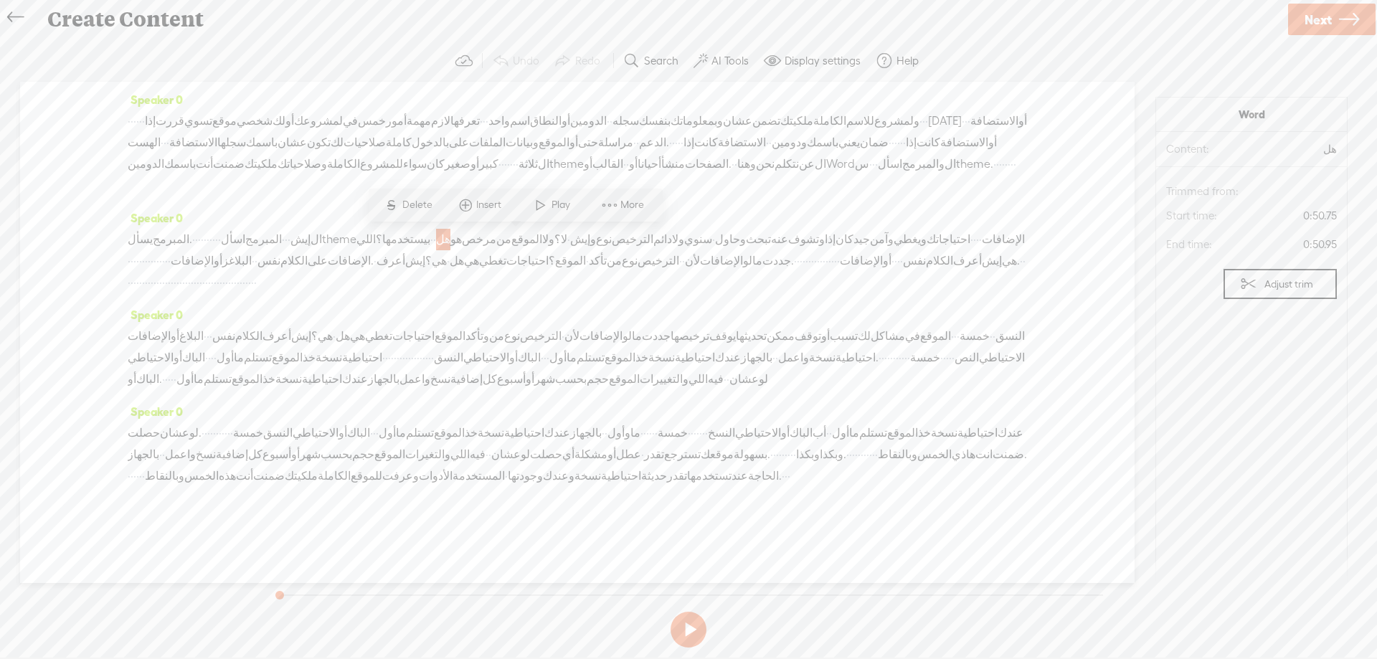
click at [142, 123] on span "·" at bounding box center [140, 121] width 3 height 22
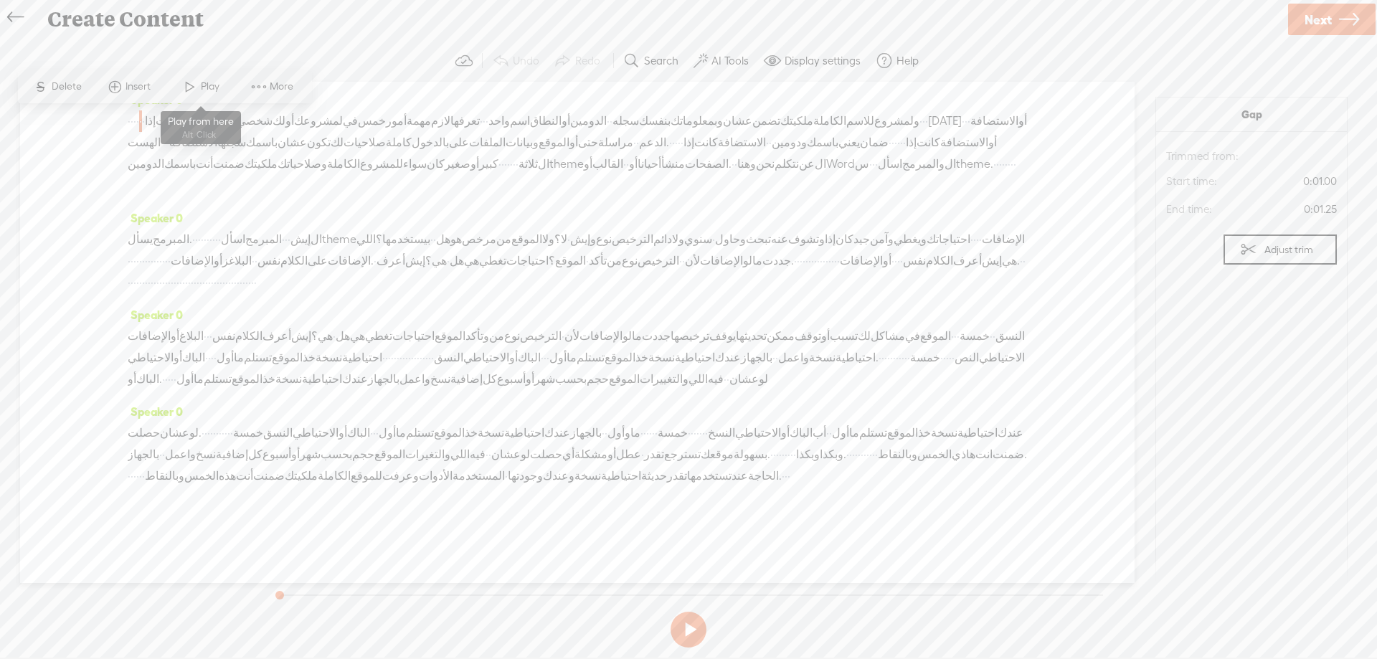
click at [206, 91] on span "Play" at bounding box center [212, 87] width 22 height 14
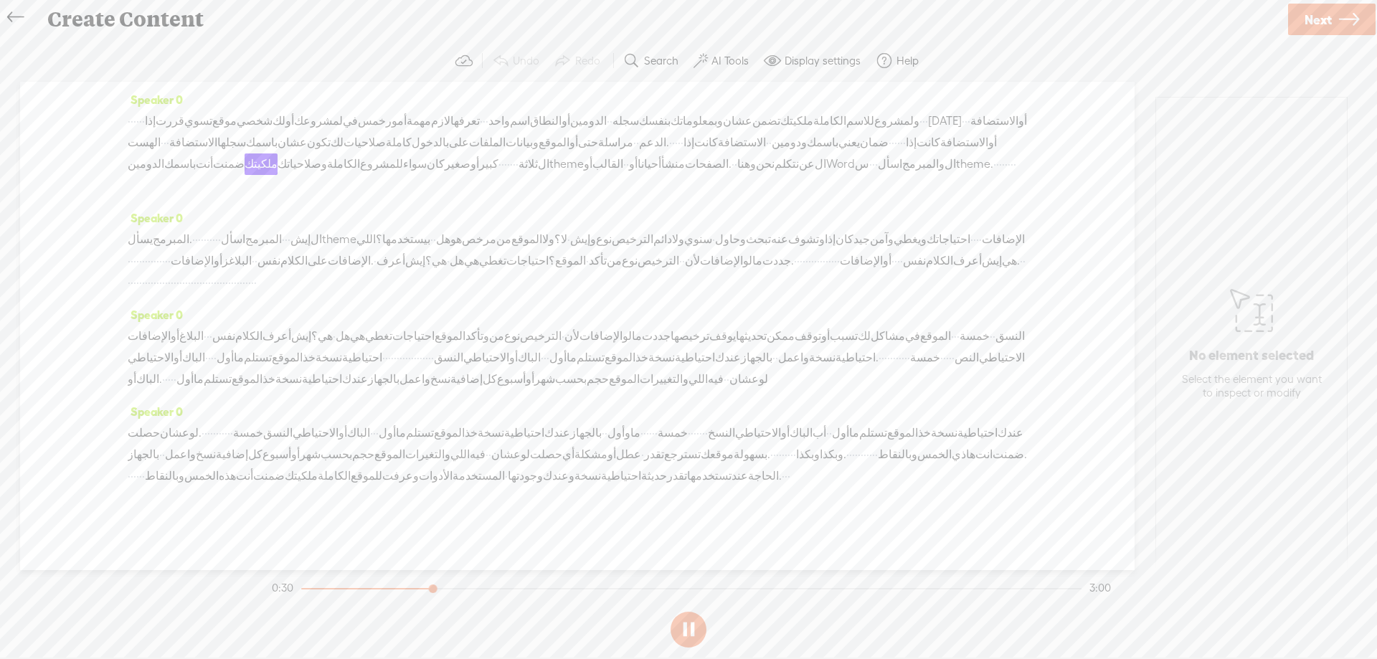
click at [681, 144] on span "·" at bounding box center [679, 143] width 3 height 22
drag, startPoint x: 737, startPoint y: 143, endPoint x: 151, endPoint y: 159, distance: 586.2
click at [151, 159] on div "· · · · · · إذا قررت تسوي موقع شخصي لك أو لمشروعك في خمس [GEOGRAPHIC_DATA] مهمة…" at bounding box center [577, 153] width 899 height 86
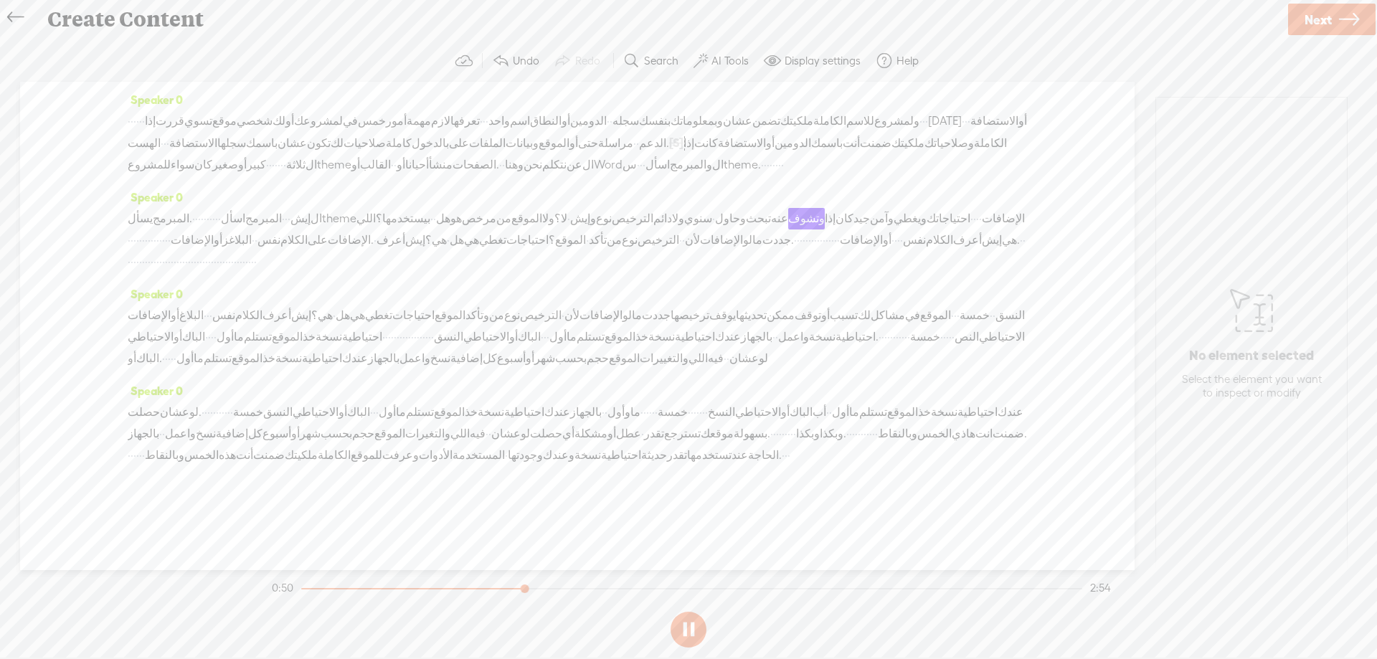
scroll to position [43, 0]
click at [694, 630] on button at bounding box center [689, 630] width 36 height 36
drag, startPoint x: 394, startPoint y: 219, endPoint x: 205, endPoint y: 221, distance: 189.4
click at [205, 221] on div "يسأل المبرمج. · · · · · · · · · · اسأل المبرمج · · · إيش ال theme اللي بيستخدمه…" at bounding box center [577, 240] width 899 height 65
click at [139, 230] on span "·" at bounding box center [137, 241] width 3 height 22
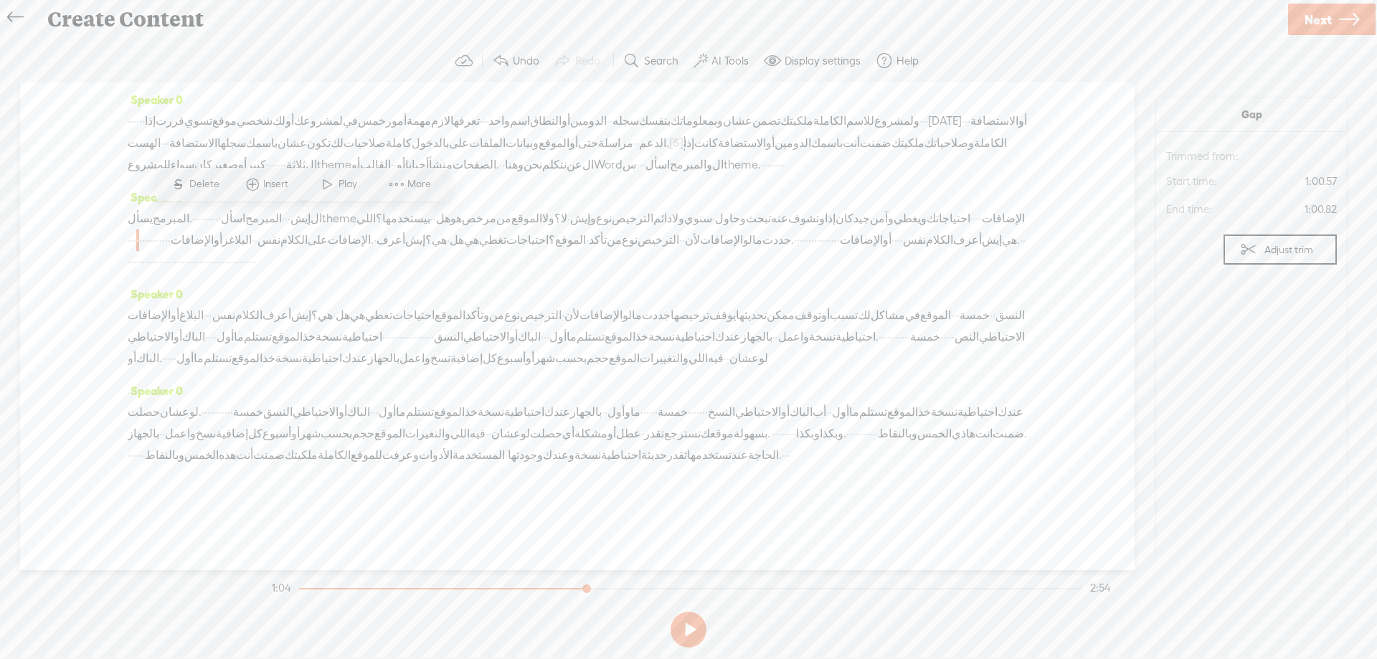
click at [323, 186] on span at bounding box center [328, 184] width 22 height 26
click at [156, 230] on span "·" at bounding box center [154, 241] width 3 height 22
click at [159, 230] on span "·" at bounding box center [157, 241] width 3 height 22
click at [692, 625] on button at bounding box center [689, 630] width 36 height 36
drag, startPoint x: 361, startPoint y: 221, endPoint x: 214, endPoint y: 224, distance: 147.8
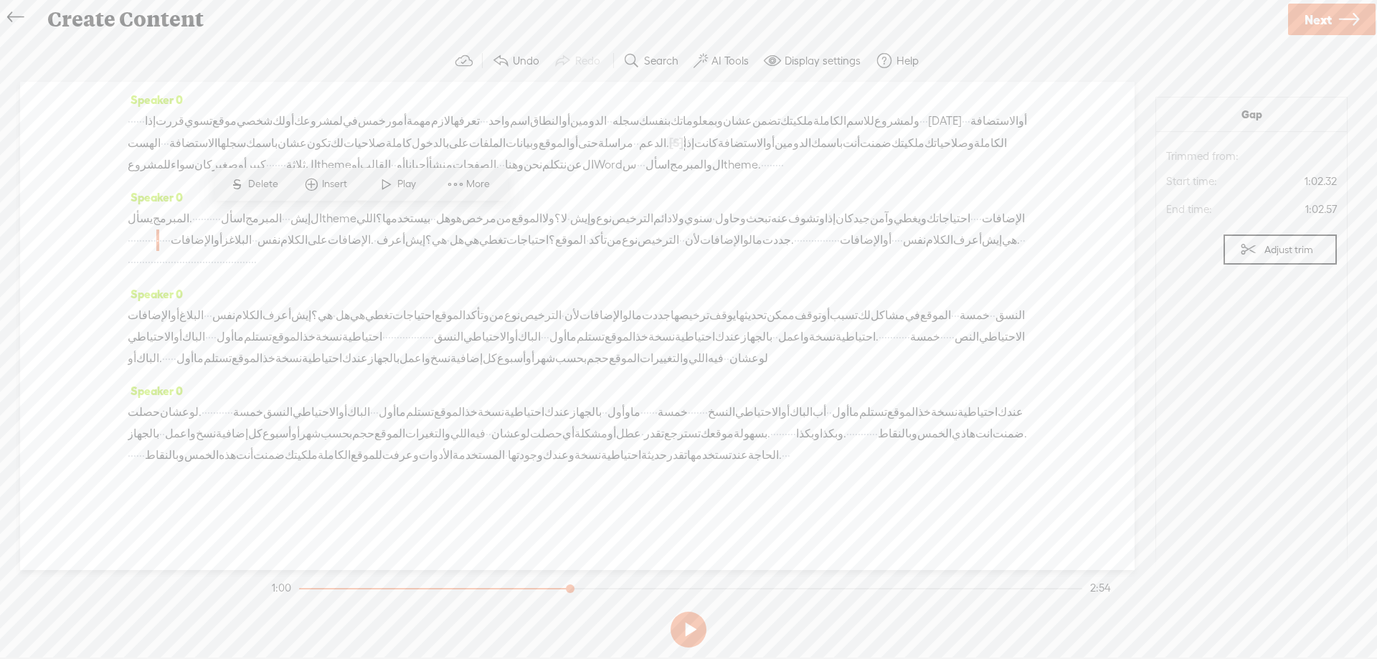
click at [214, 224] on div "يسأل المبرمج. · · · · · · · · · · اسأل المبرمج · · · إيش ال theme اللي بيستخدمه…" at bounding box center [577, 240] width 899 height 65
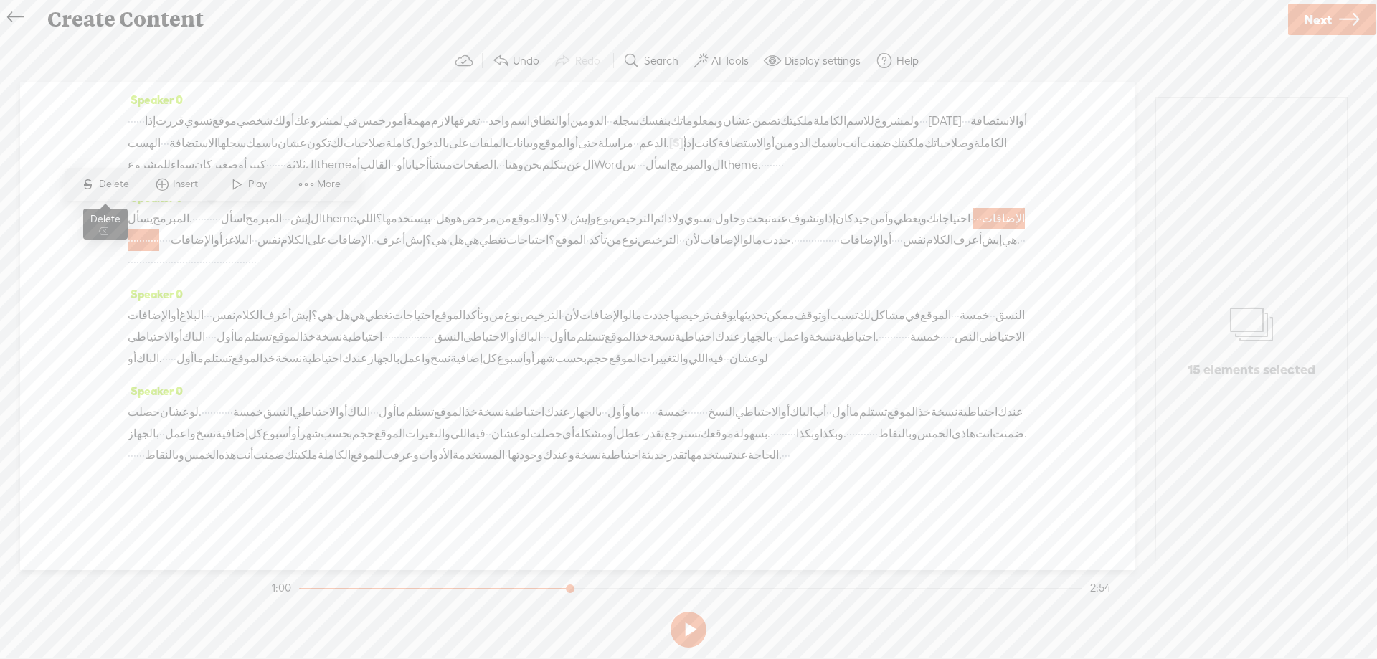
click at [102, 184] on span "Delete" at bounding box center [116, 184] width 34 height 14
click at [894, 217] on span "ويغطي" at bounding box center [910, 220] width 33 height 22
click at [178, 182] on span at bounding box center [176, 185] width 22 height 26
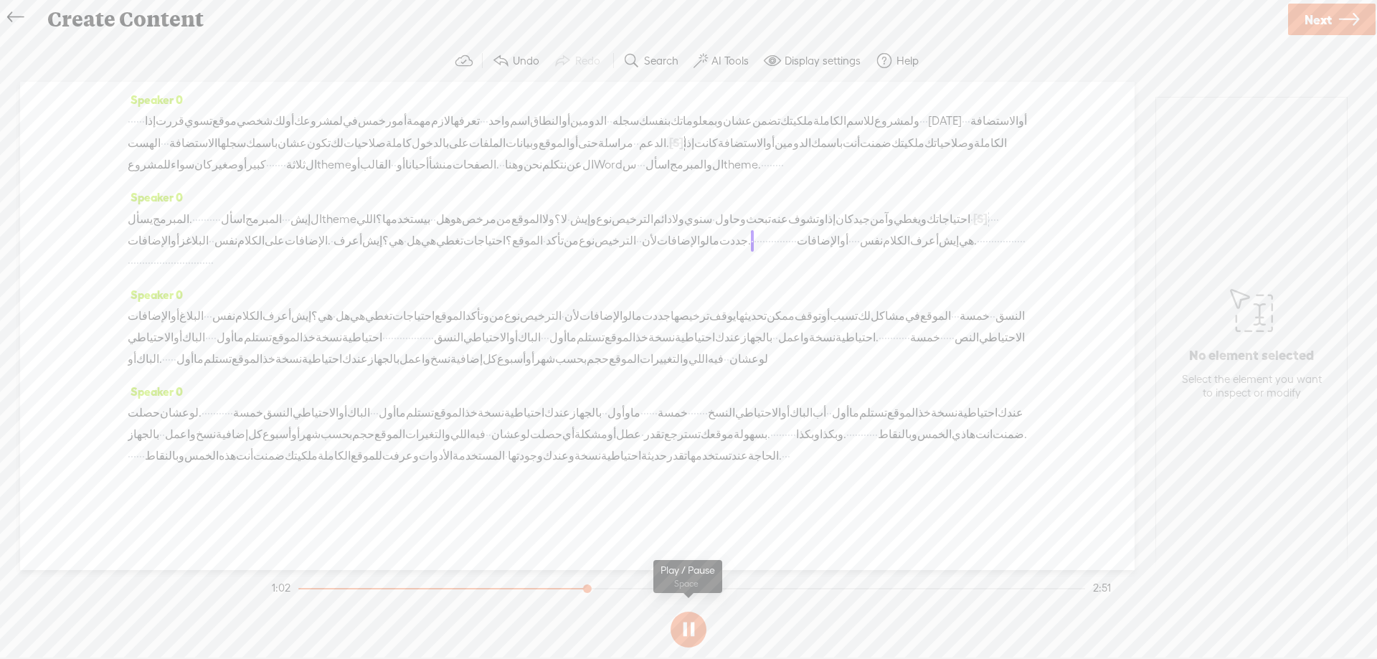
click at [687, 633] on button at bounding box center [689, 630] width 36 height 36
click at [797, 62] on label "Display settings" at bounding box center [823, 61] width 76 height 14
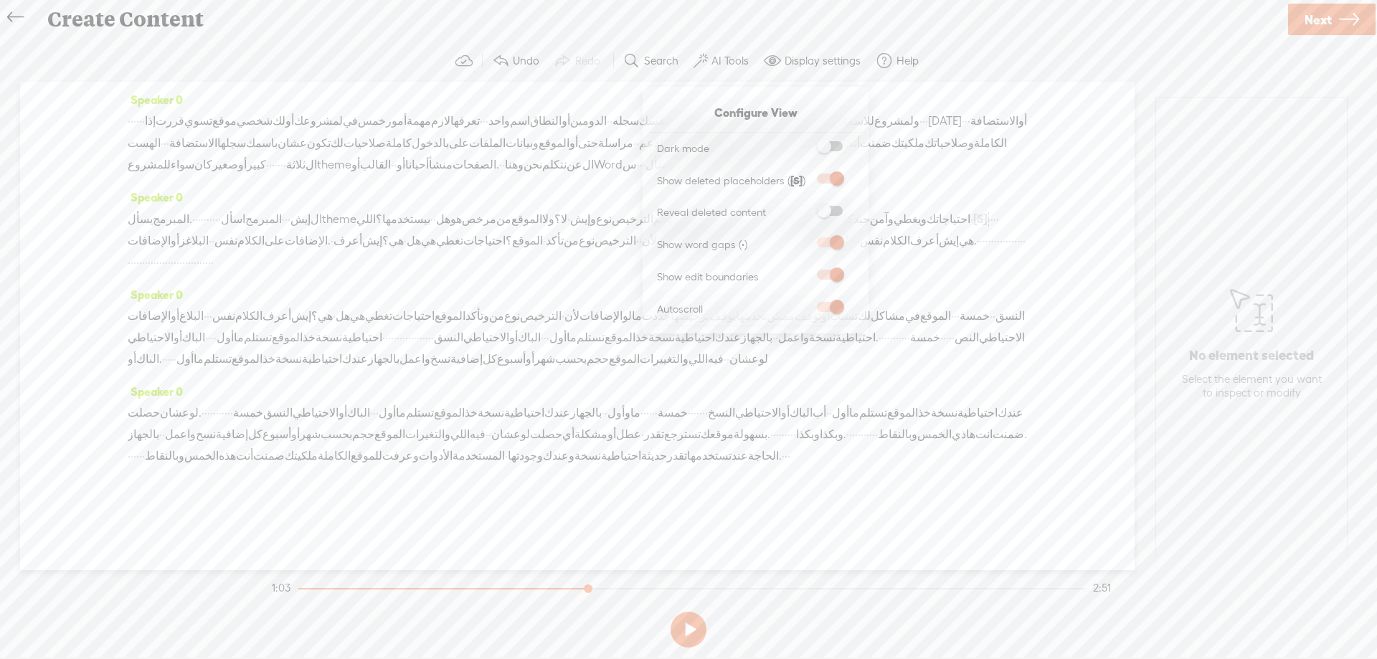
click at [758, 32] on div "Create Content" at bounding box center [661, 19] width 1249 height 37
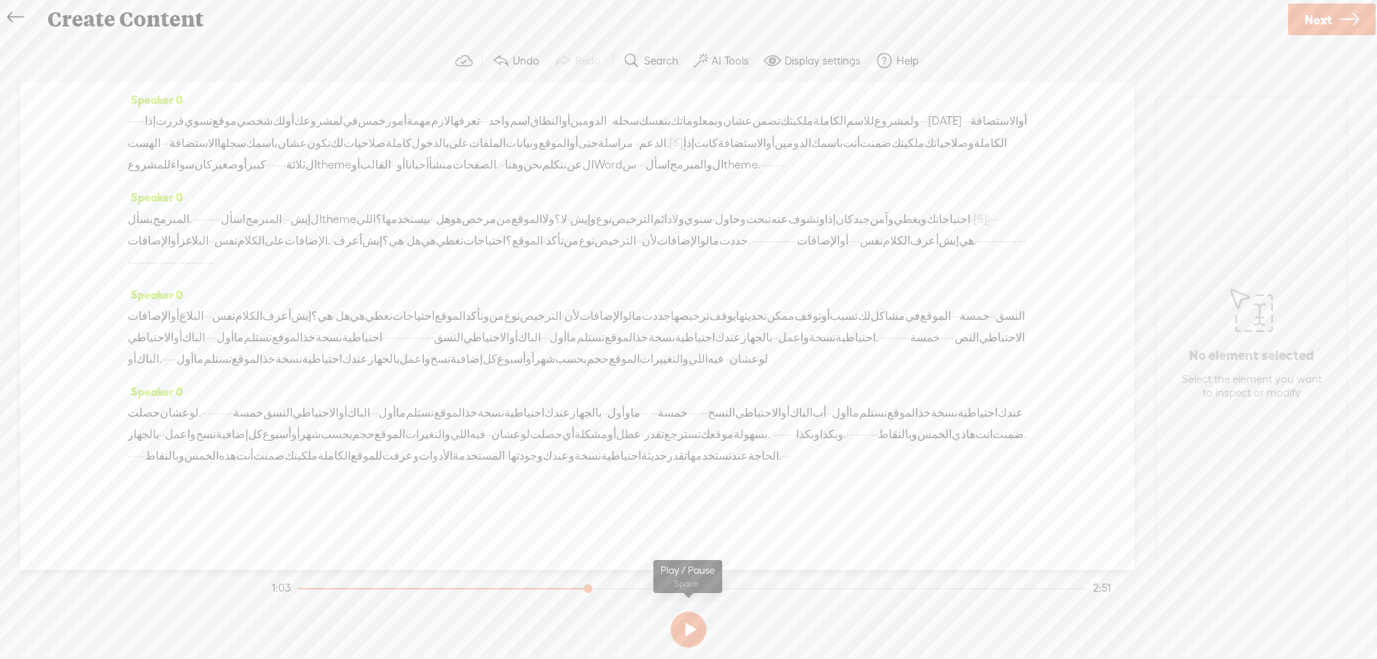
click at [678, 625] on button at bounding box center [689, 630] width 36 height 36
click at [159, 252] on span "·" at bounding box center [157, 263] width 3 height 22
click at [695, 632] on button at bounding box center [689, 630] width 36 height 36
click at [520, 284] on div "Speaker 0 الإضافات أو البلاغ · · · نفس الكلام أعرف إيش هي؟ · هل هي تغطي احتياجا…" at bounding box center [577, 332] width 899 height 97
click at [449, 156] on div "Speaker 0 · · · · · · إذا قررت تسوي موقع شخصي لك أو لمشروعك في خمس [GEOGRAPHIC_…" at bounding box center [577, 138] width 899 height 98
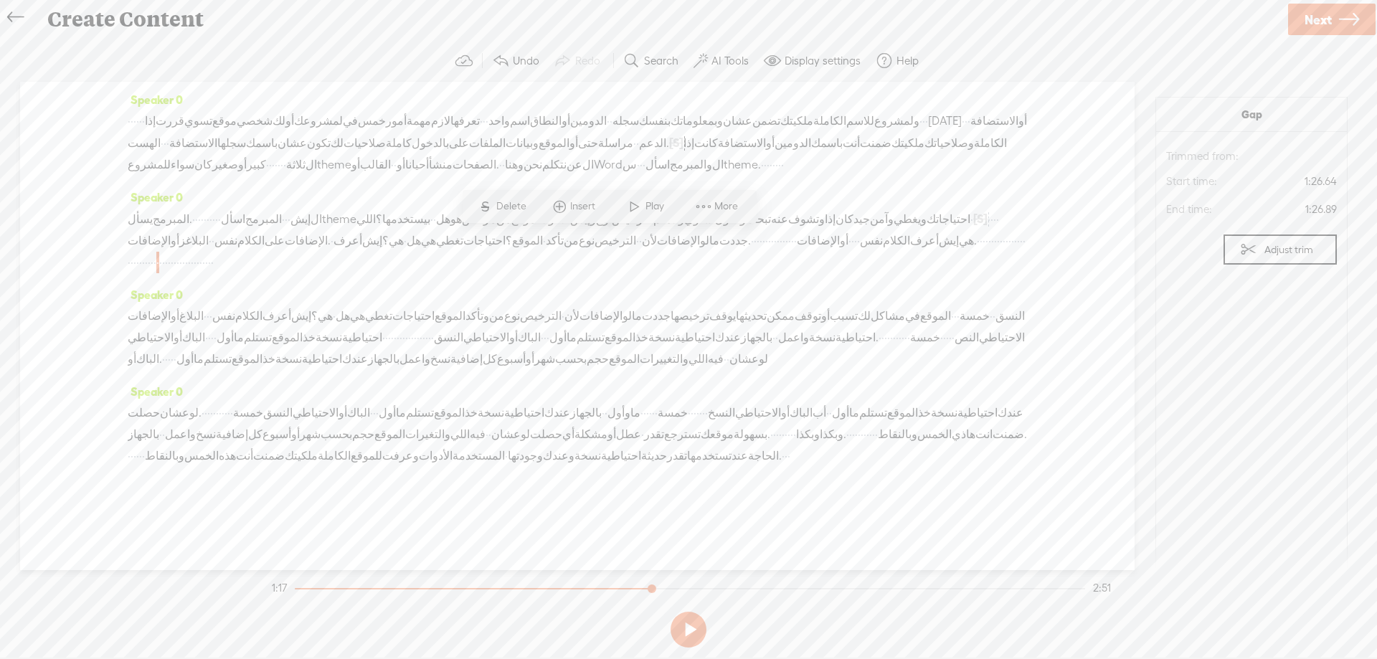
click at [851, 240] on span "·" at bounding box center [852, 241] width 3 height 22
click at [272, 154] on span "·" at bounding box center [270, 165] width 3 height 22
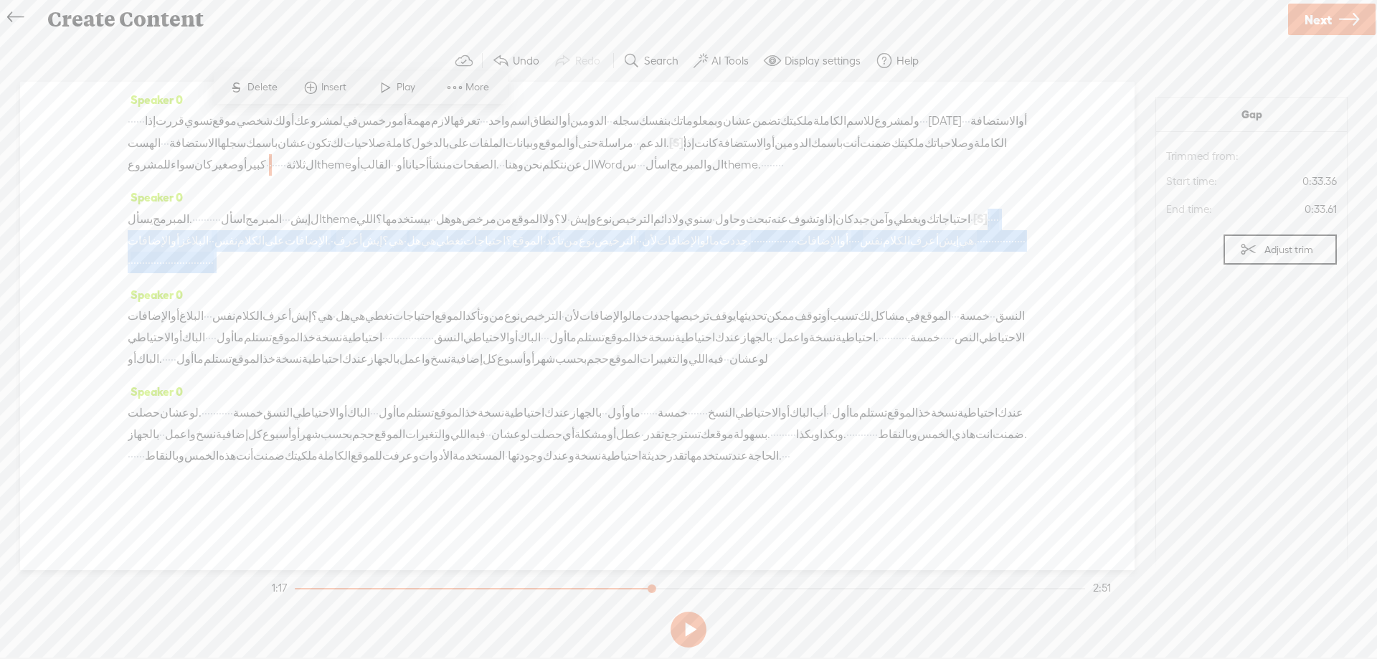
drag, startPoint x: 221, startPoint y: 217, endPoint x: 968, endPoint y: 253, distance: 747.5
click at [968, 253] on div "Speaker 0 يسأل المبرمج. · · · · · · · · · · اسأل المبرمج · · · إيش ال theme الل…" at bounding box center [577, 235] width 899 height 98
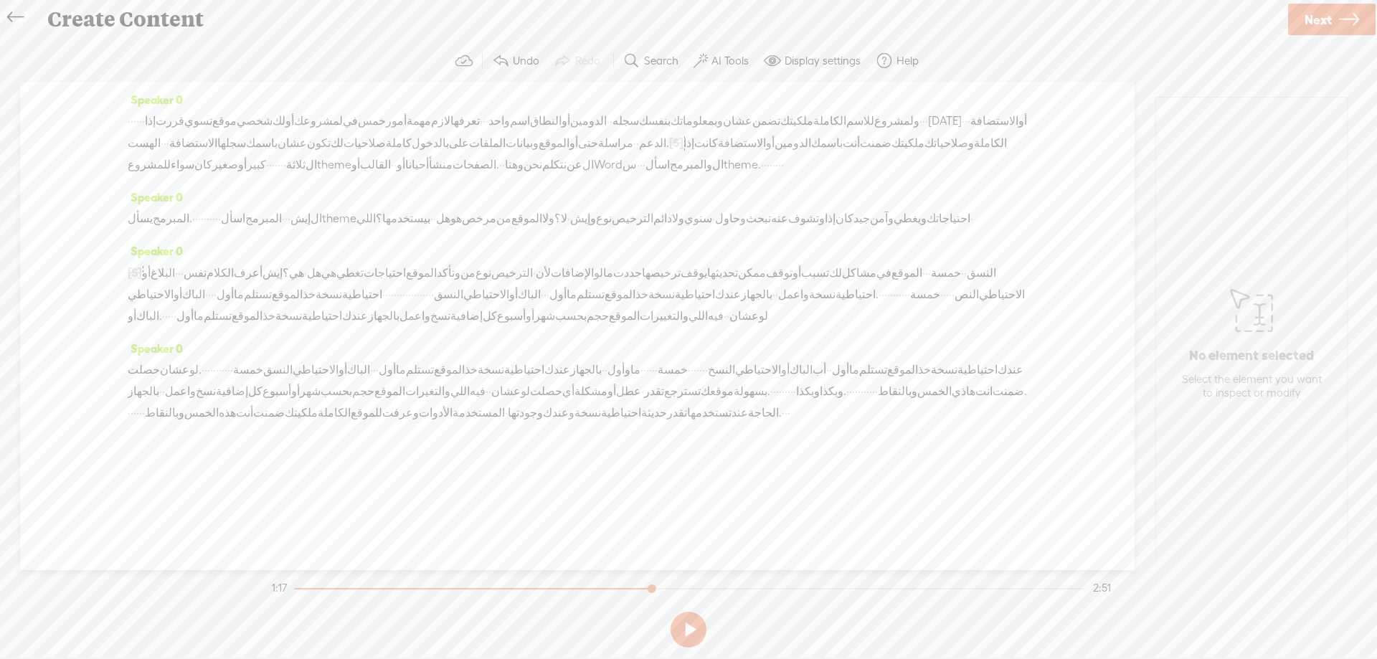
scroll to position [0, 0]
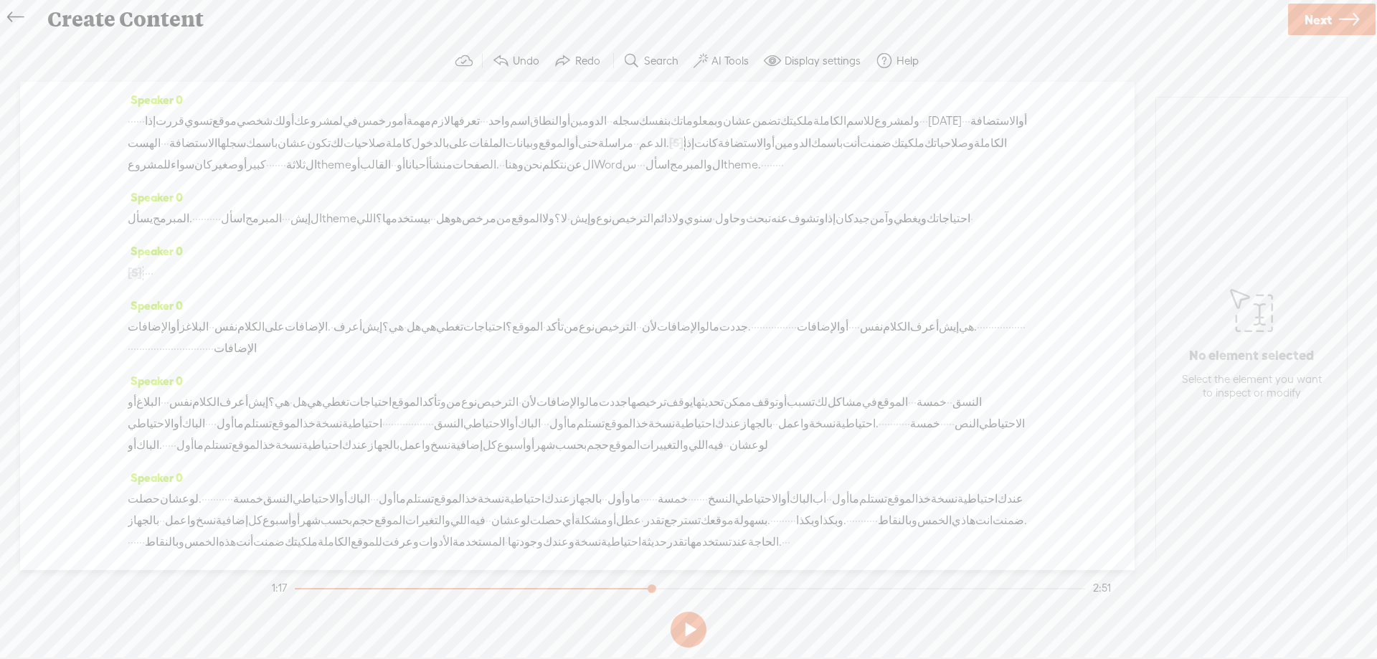
click at [144, 338] on span "الإضافات" at bounding box center [149, 327] width 43 height 22
click at [199, 334] on span "Play" at bounding box center [197, 335] width 22 height 14
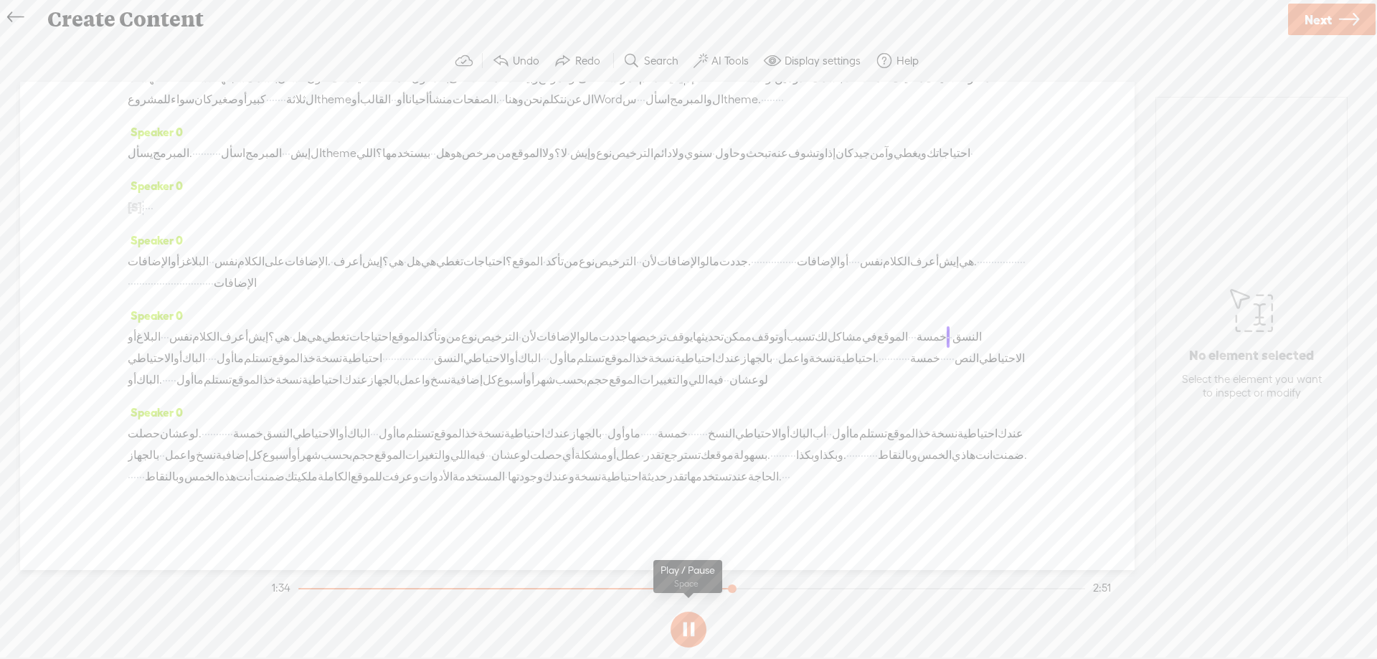
click at [686, 638] on button at bounding box center [689, 630] width 36 height 36
drag, startPoint x: 161, startPoint y: 301, endPoint x: 236, endPoint y: 321, distance: 78.1
click at [236, 321] on div "Speaker 0 · · · · · · إذا قررت تسوي موقع شخصي لك أو لمشروعك في خمس [GEOGRAPHIC_…" at bounding box center [577, 326] width 1115 height 488
click at [959, 273] on span "هي." at bounding box center [968, 262] width 18 height 22
drag, startPoint x: 238, startPoint y: 319, endPoint x: 204, endPoint y: 316, distance: 33.8
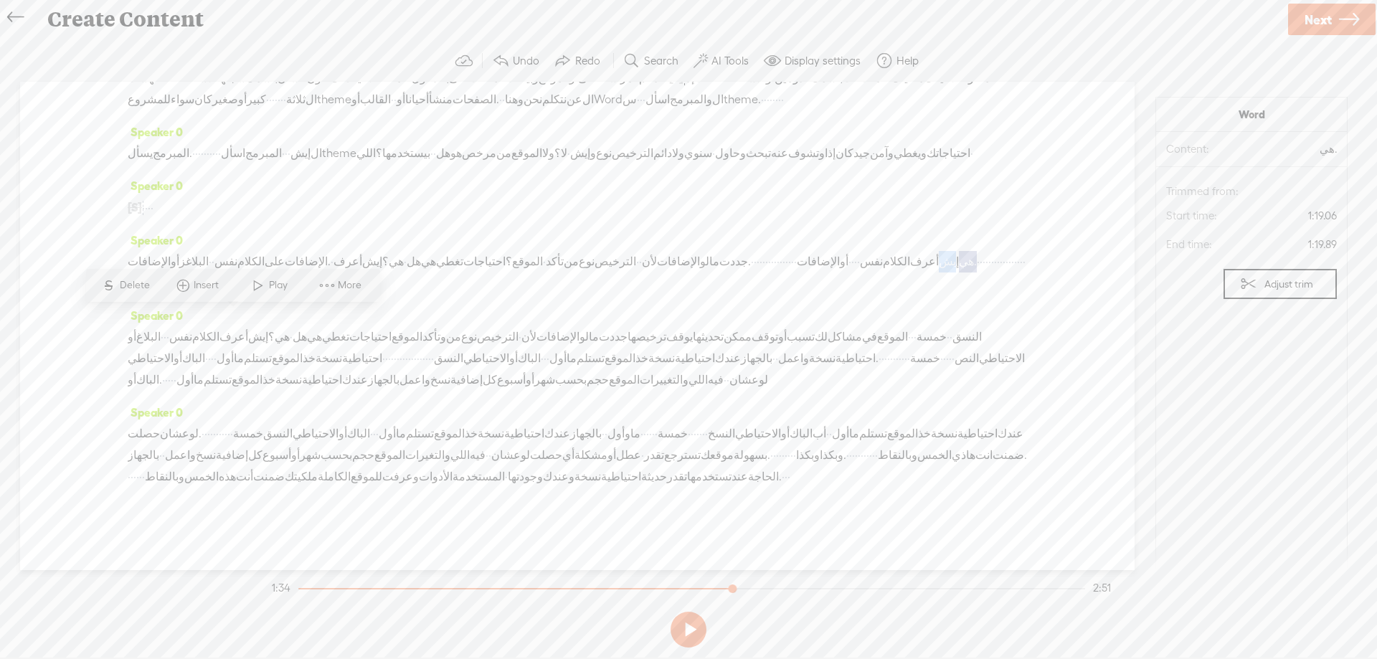
click at [204, 294] on div "الإضافات أو البلاغز · · نفس الكلام على الإضافات. · أعرف إيش هي؟ · هل هي تغطي اح…" at bounding box center [577, 272] width 899 height 43
click at [459, 285] on div "Speaker 0 الإضافات أو البلاغز · · نفس الكلام على الإضافات. · أعرف إيش هي؟ · هل …" at bounding box center [577, 267] width 899 height 75
drag, startPoint x: 303, startPoint y: 288, endPoint x: 455, endPoint y: 252, distance: 156.9
click at [465, 250] on section "Speaker 0 · · · · · · إذا قررت تسوي موقع شخصي لك أو لمشروعك في خمس [GEOGRAPHIC_…" at bounding box center [688, 326] width 1348 height 488
drag, startPoint x: 132, startPoint y: 295, endPoint x: 257, endPoint y: 325, distance: 129.1
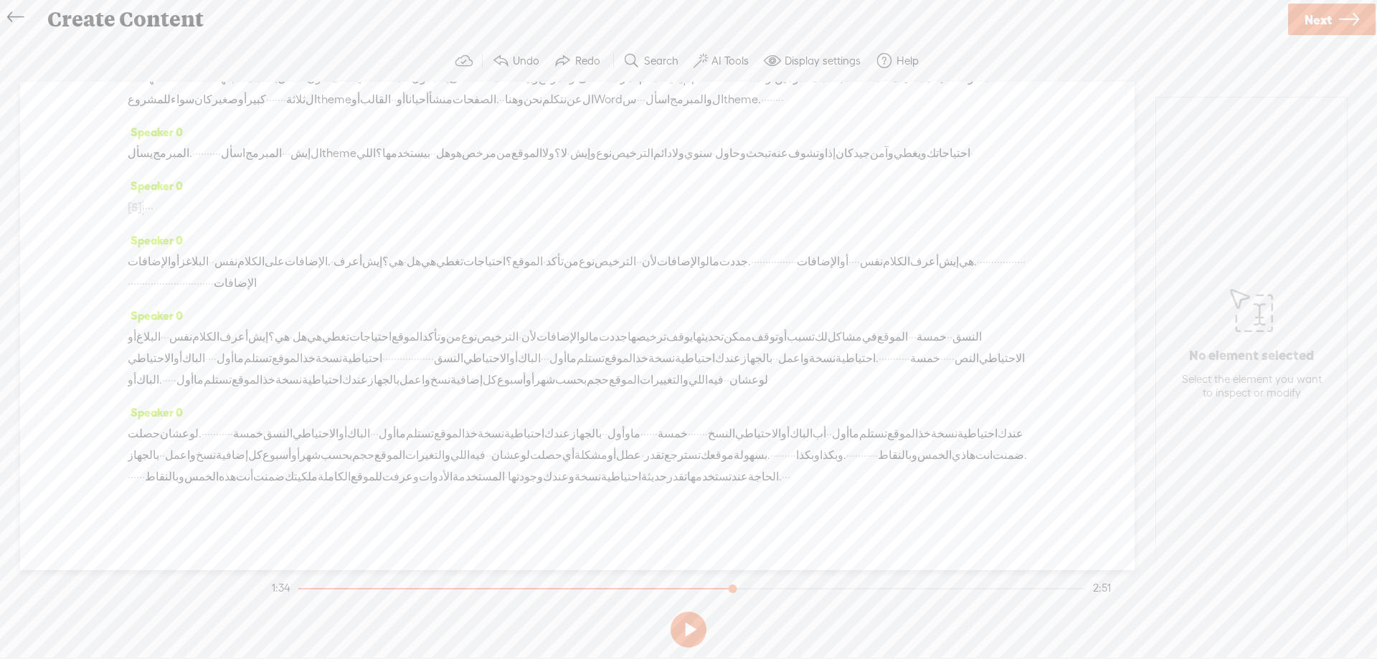
click at [257, 294] on div "الإضافات أو البلاغز · · نفس الكلام على الإضافات. · أعرف إيش هي؟ · هل هي تغطي اح…" at bounding box center [577, 272] width 899 height 43
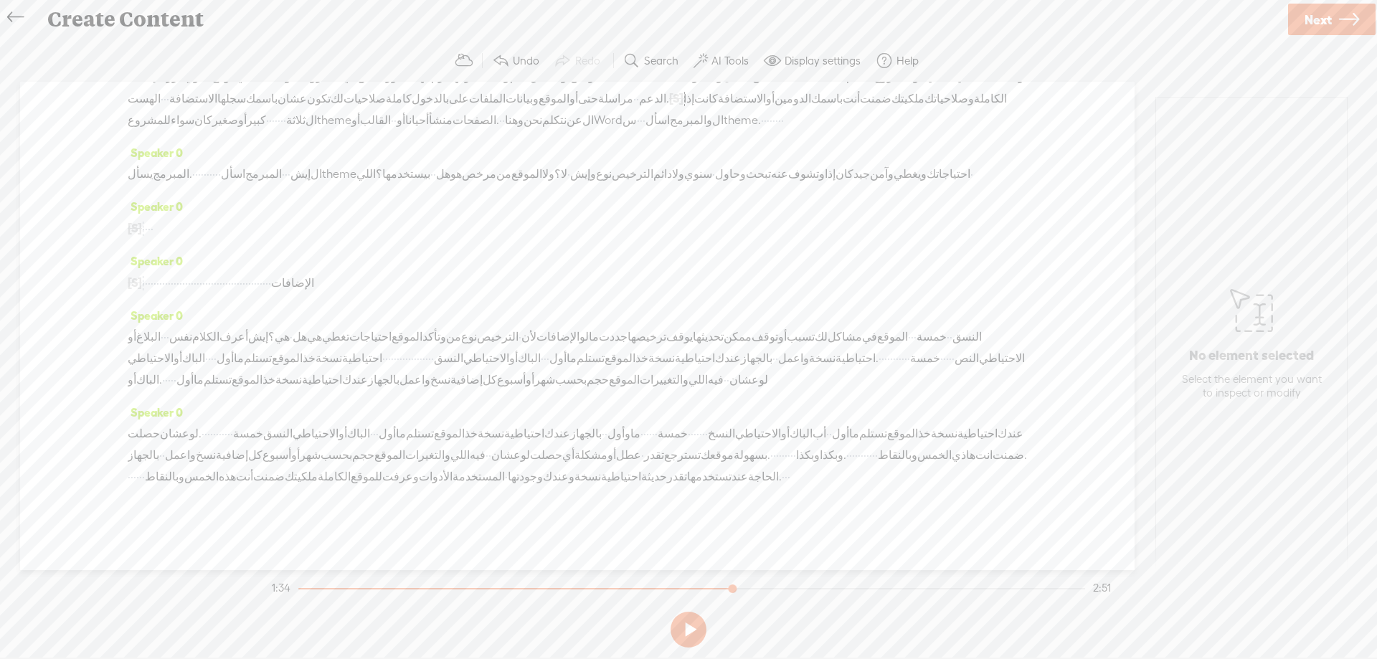
click at [148, 293] on span "·" at bounding box center [146, 284] width 3 height 22
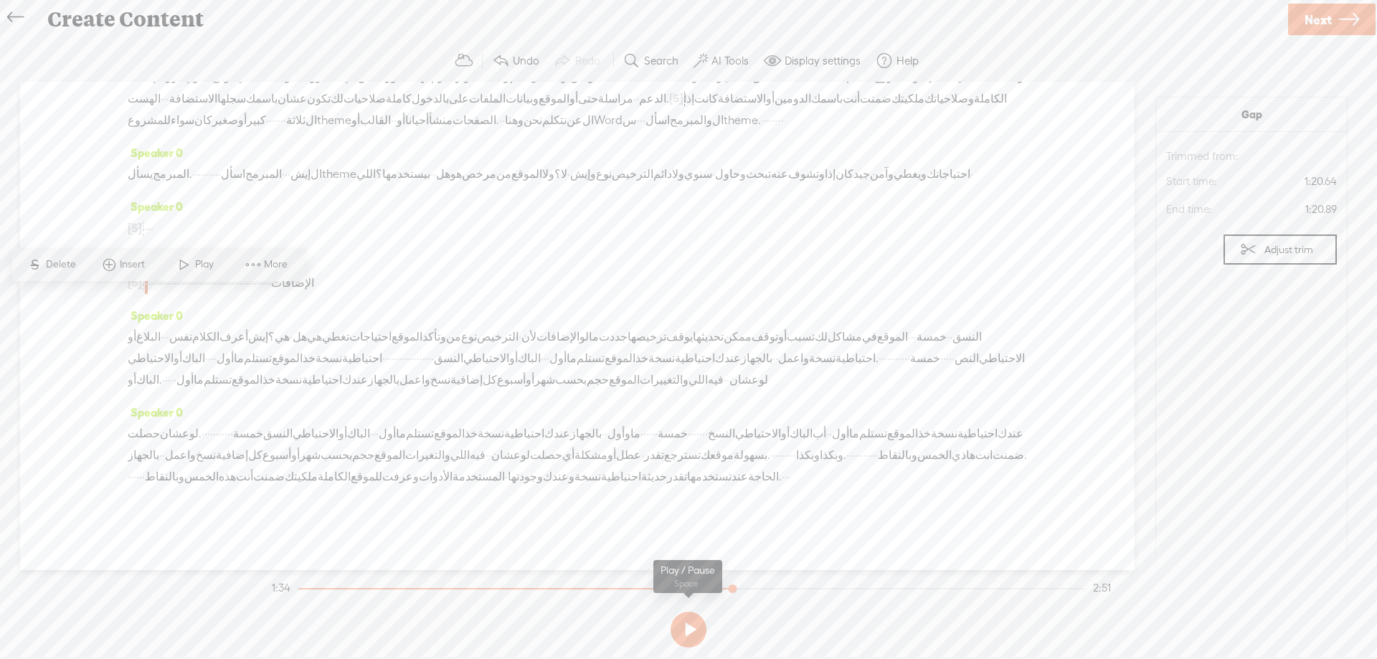
click at [692, 630] on button at bounding box center [689, 630] width 36 height 36
click at [162, 294] on span "·" at bounding box center [160, 284] width 3 height 22
click at [233, 262] on span at bounding box center [226, 265] width 22 height 26
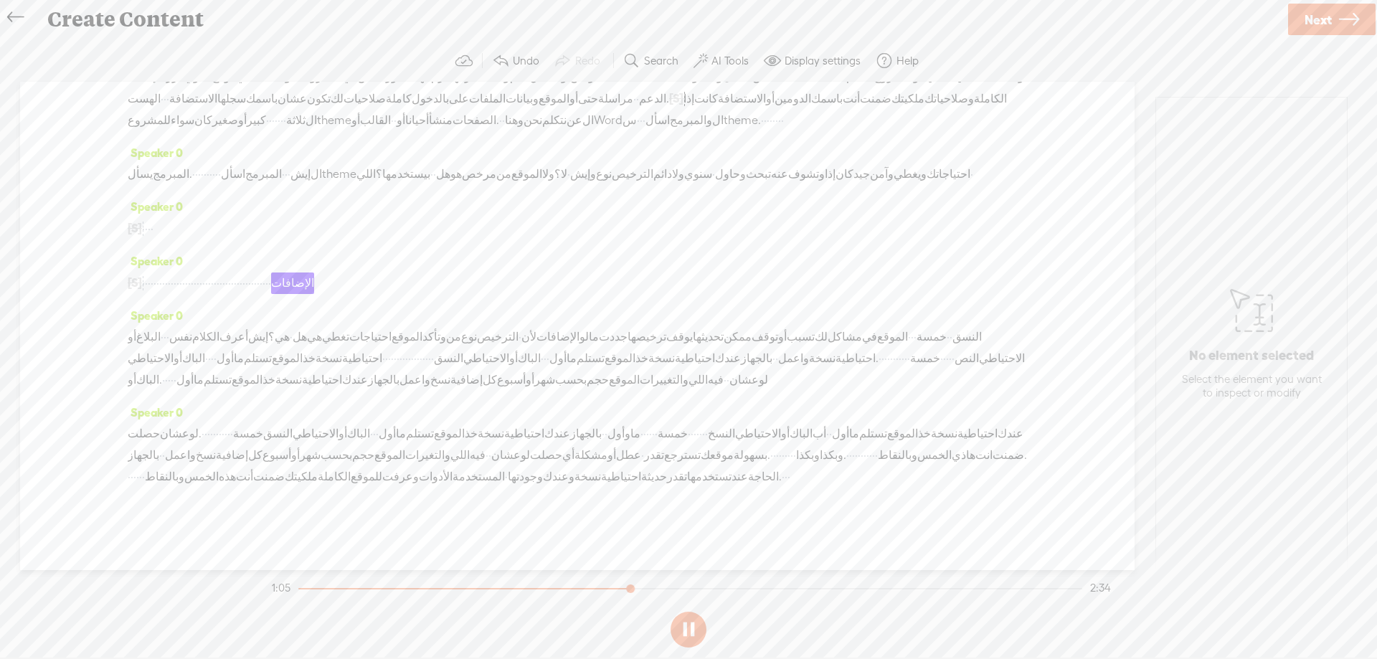
click at [260, 294] on span "·" at bounding box center [258, 284] width 3 height 22
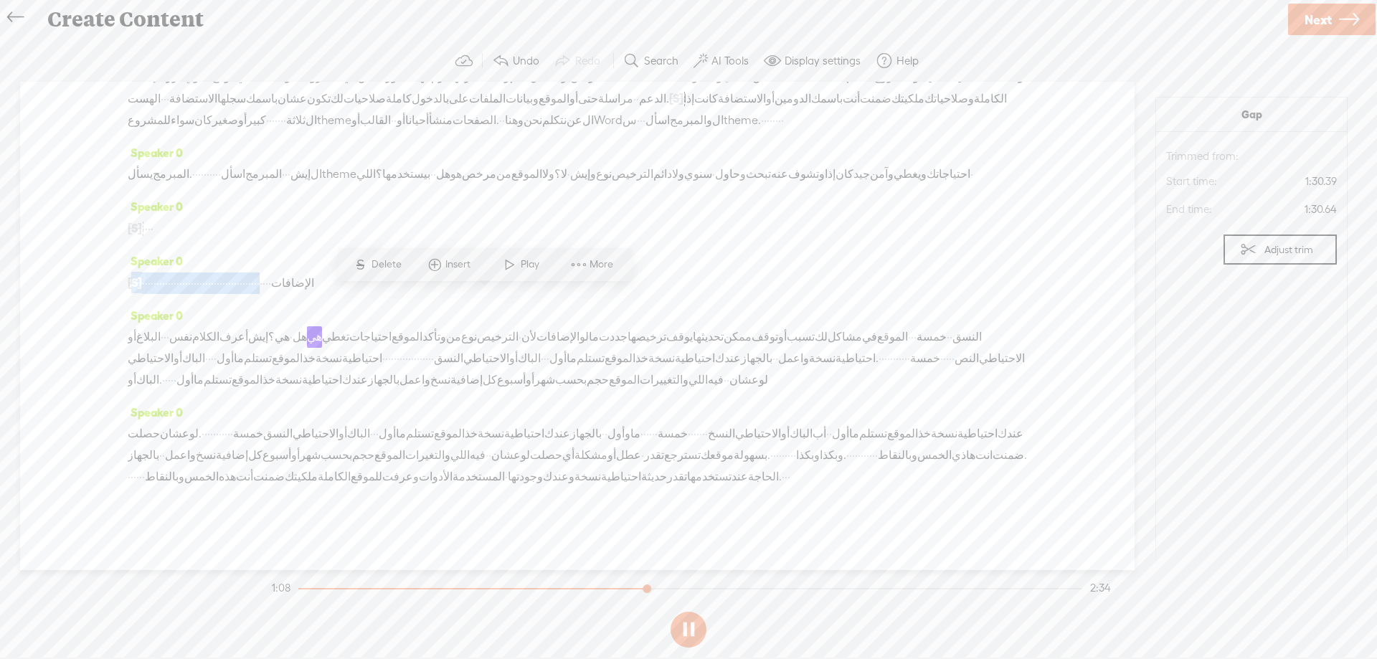
drag, startPoint x: 483, startPoint y: 301, endPoint x: 131, endPoint y: 302, distance: 352.2
click at [131, 294] on div "[S] الإضافات أو البلاغز · · نفس الكلام على الإضافات. · أعرف إيش هي؟ · هل هي تغط…" at bounding box center [577, 283] width 899 height 22
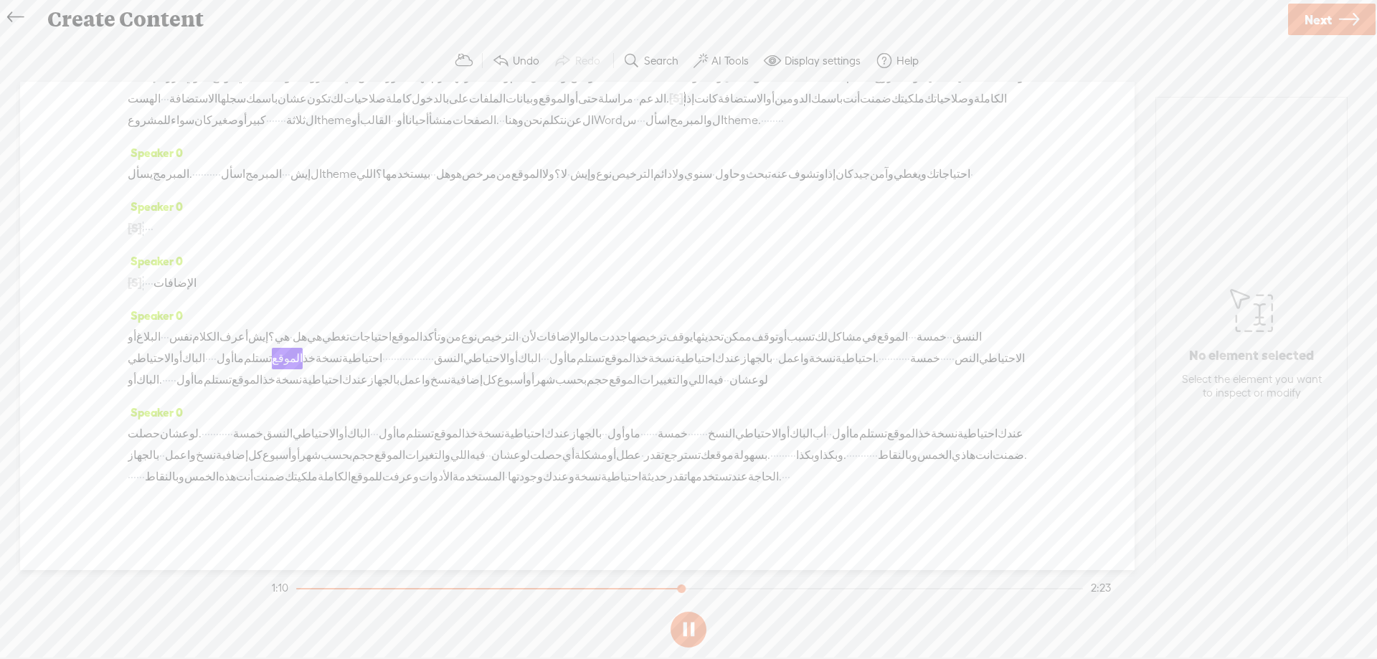
click at [142, 289] on span "[S]" at bounding box center [135, 282] width 14 height 13
click at [145, 294] on span "·" at bounding box center [143, 284] width 3 height 22
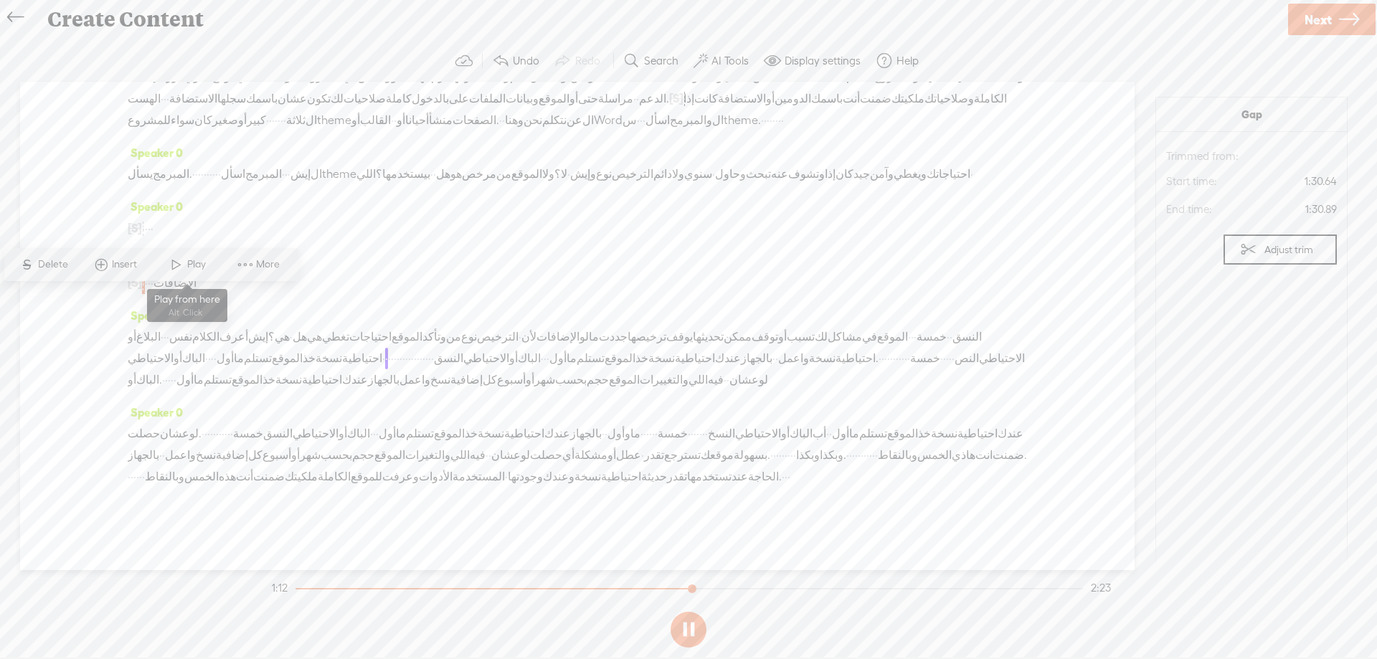
click at [175, 273] on span at bounding box center [177, 265] width 22 height 26
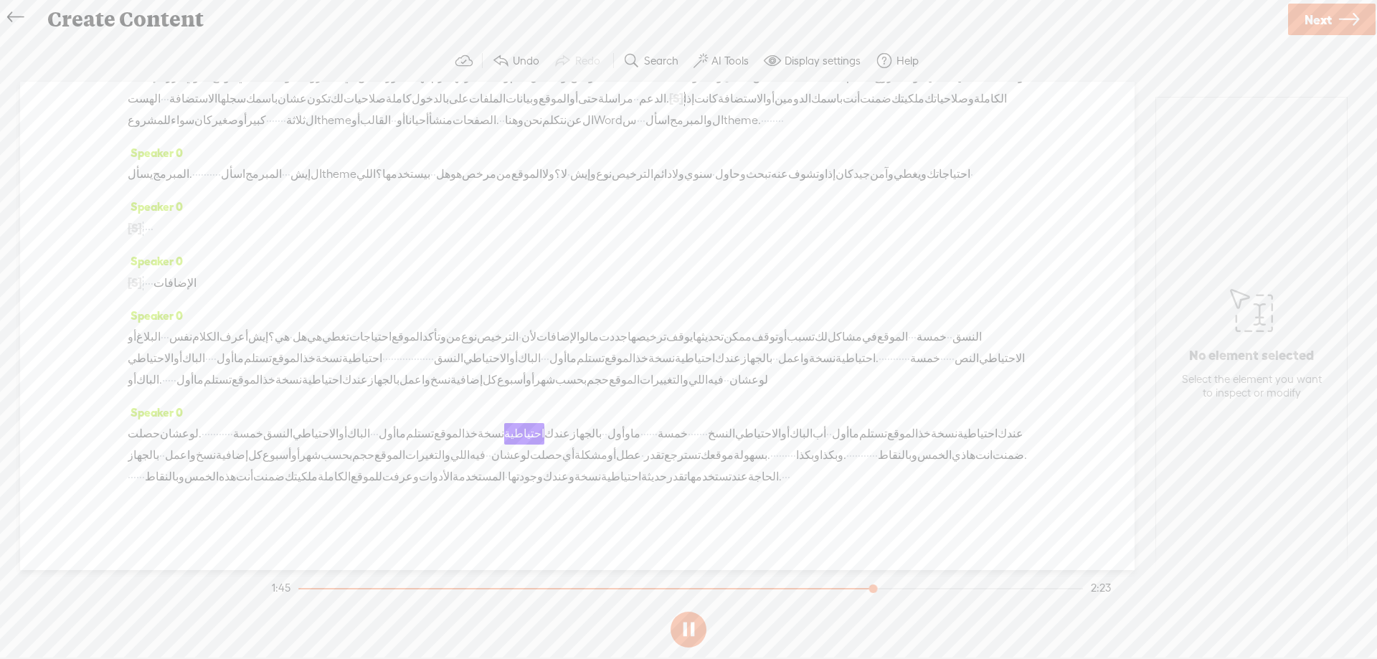
click at [692, 643] on button at bounding box center [689, 630] width 36 height 36
drag, startPoint x: 288, startPoint y: 473, endPoint x: 954, endPoint y: 356, distance: 675.8
click at [954, 356] on div "Speaker 0 · · · · · · إذا قررت تسوي موقع شخصي لك أو لمشروعك في خمس [GEOGRAPHIC_…" at bounding box center [577, 326] width 1115 height 488
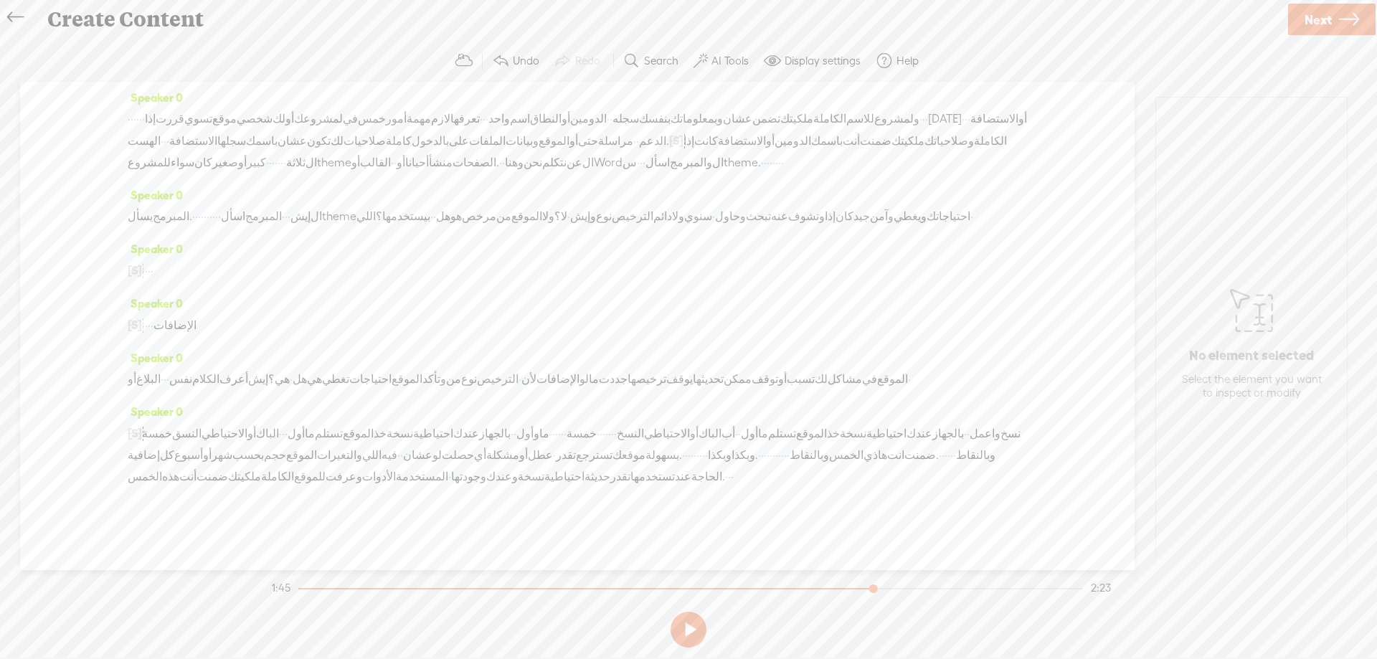
scroll to position [45, 0]
click at [699, 630] on button at bounding box center [689, 630] width 36 height 36
click at [159, 430] on span "خمسة" at bounding box center [157, 434] width 30 height 22
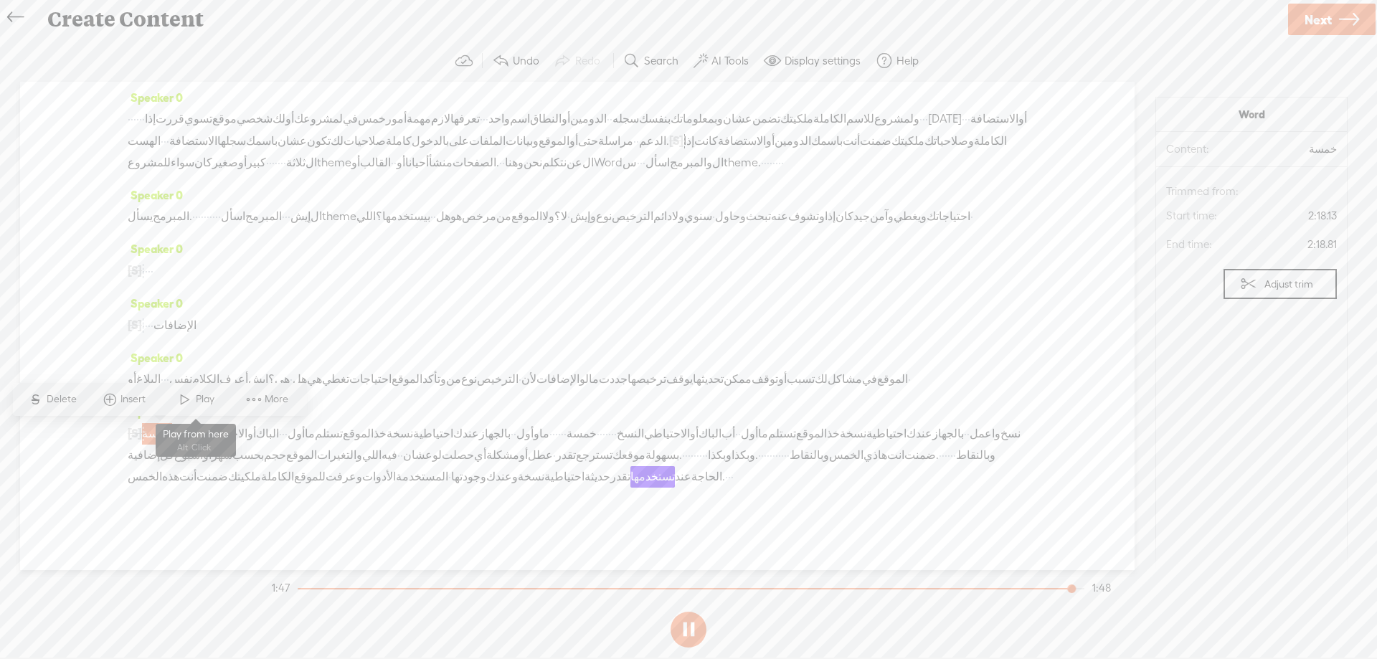
click at [189, 398] on span at bounding box center [185, 400] width 22 height 26
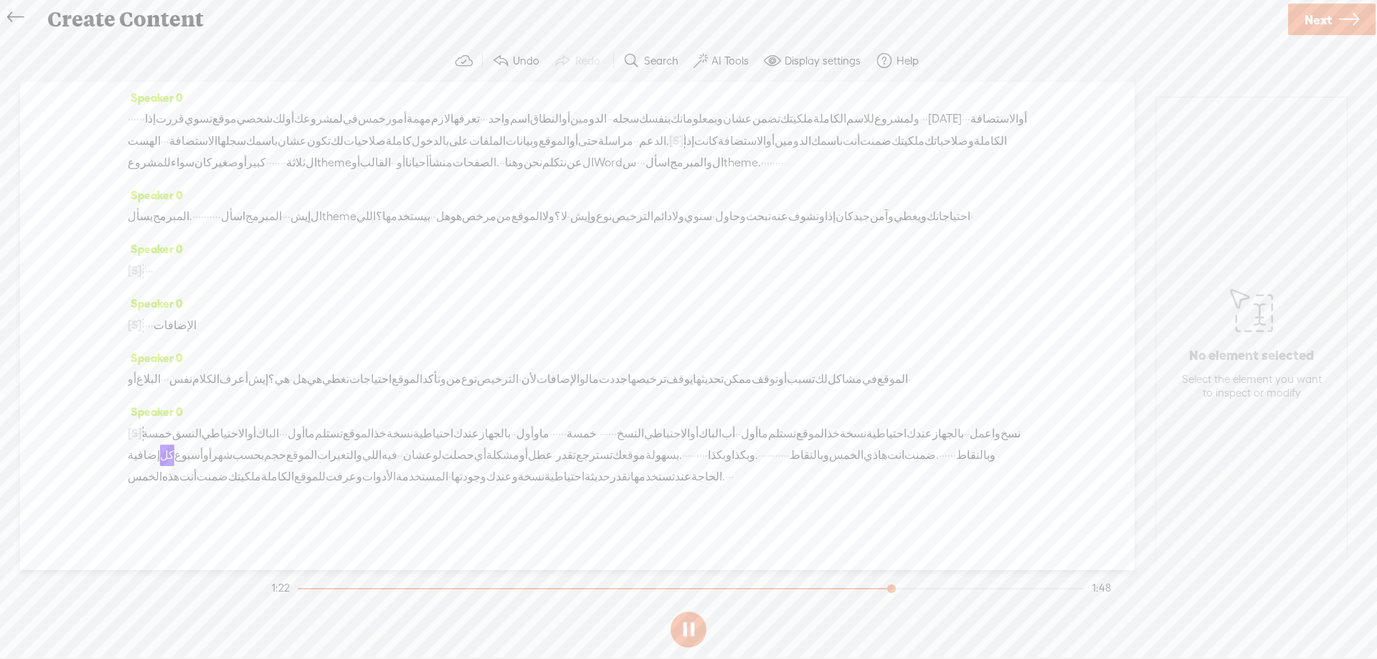
click at [602, 435] on span "·" at bounding box center [601, 434] width 3 height 22
click at [605, 435] on span "·" at bounding box center [603, 434] width 3 height 22
drag, startPoint x: 151, startPoint y: 435, endPoint x: 673, endPoint y: 436, distance: 522.1
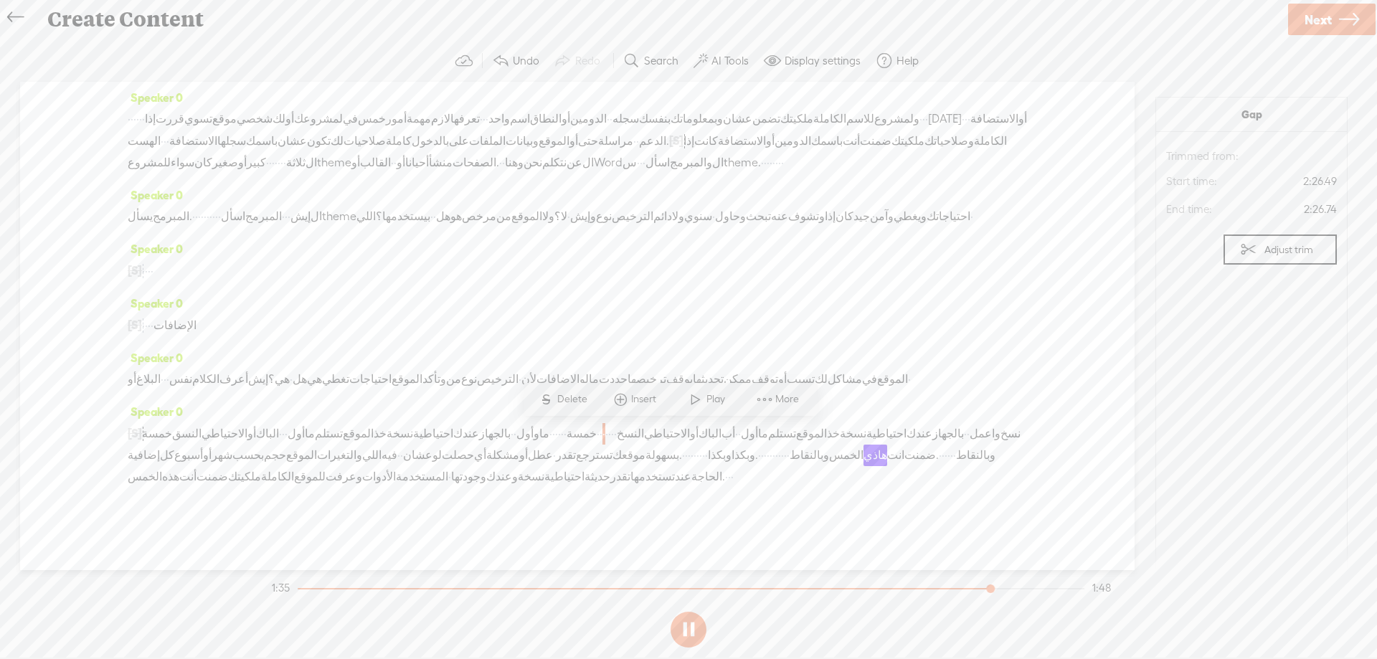
click at [673, 436] on div "[S] · · خمسة · · النسق الاحتياطي أو الباك · · · · أول ما تستلم الموقع خذ نسخة ا…" at bounding box center [577, 454] width 899 height 65
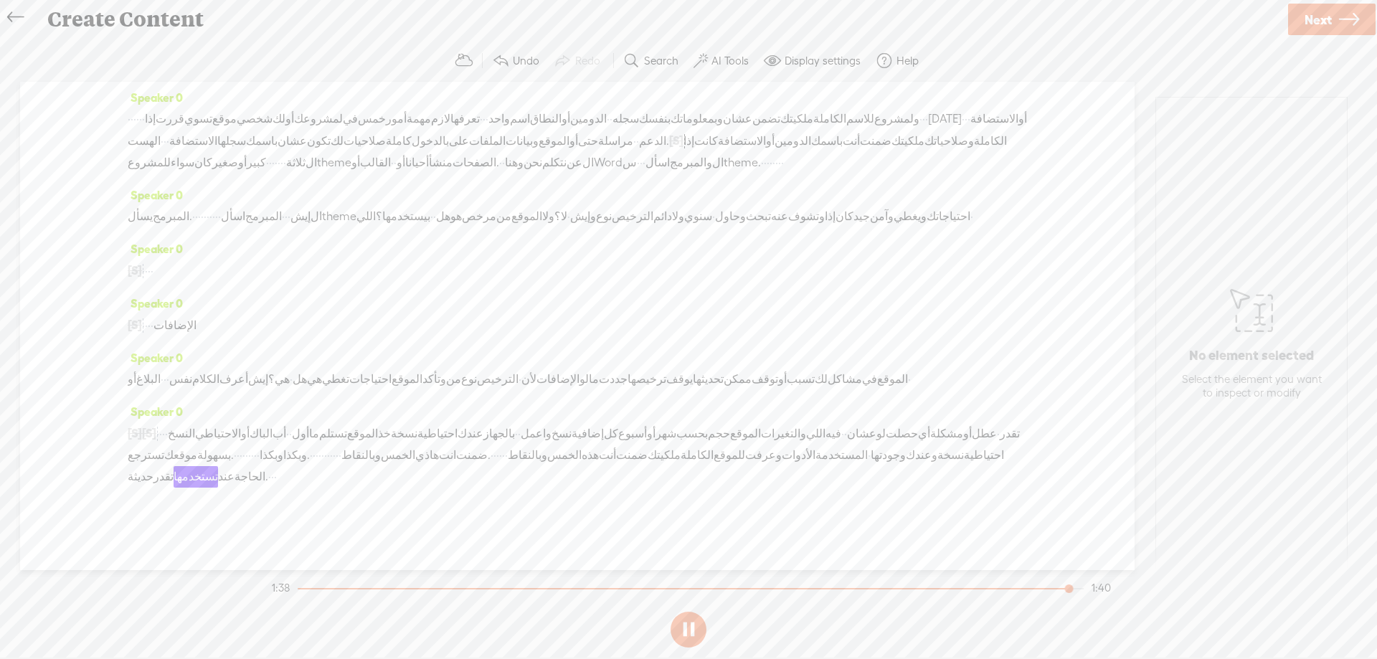
click at [165, 433] on span "·" at bounding box center [163, 434] width 3 height 22
click at [159, 433] on span "·" at bounding box center [157, 434] width 3 height 22
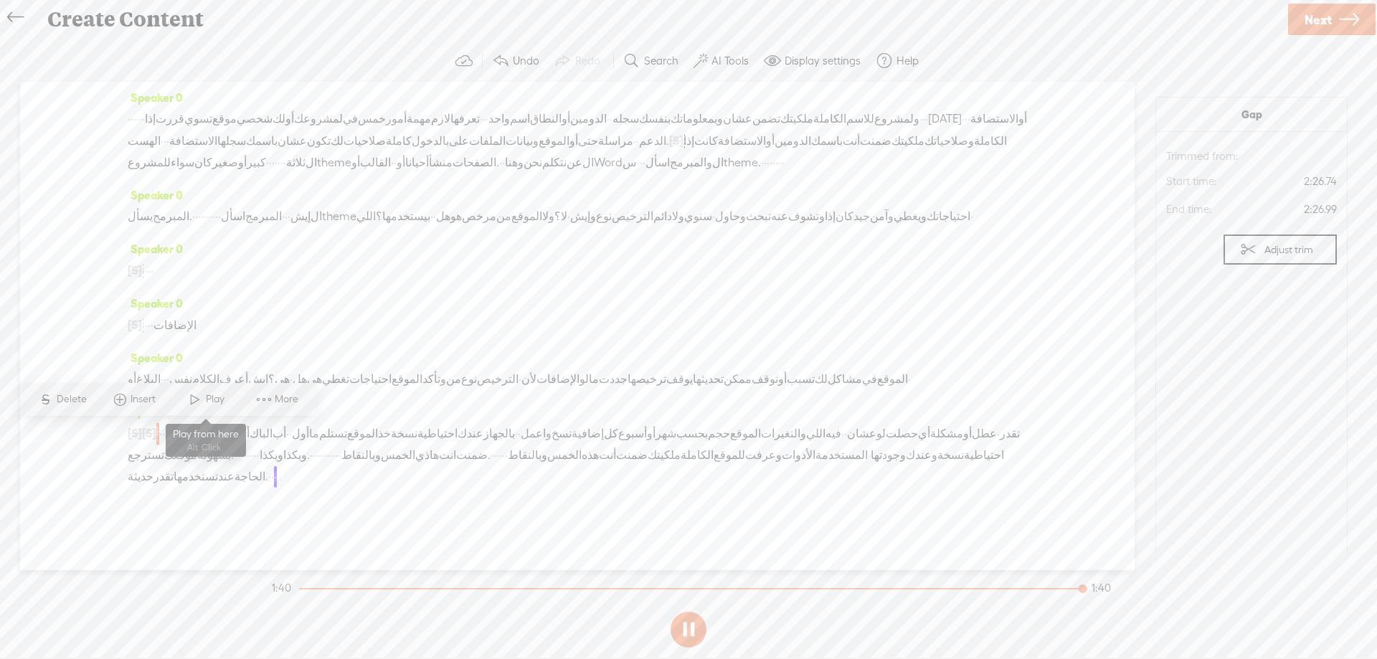
click at [197, 400] on span at bounding box center [195, 400] width 22 height 26
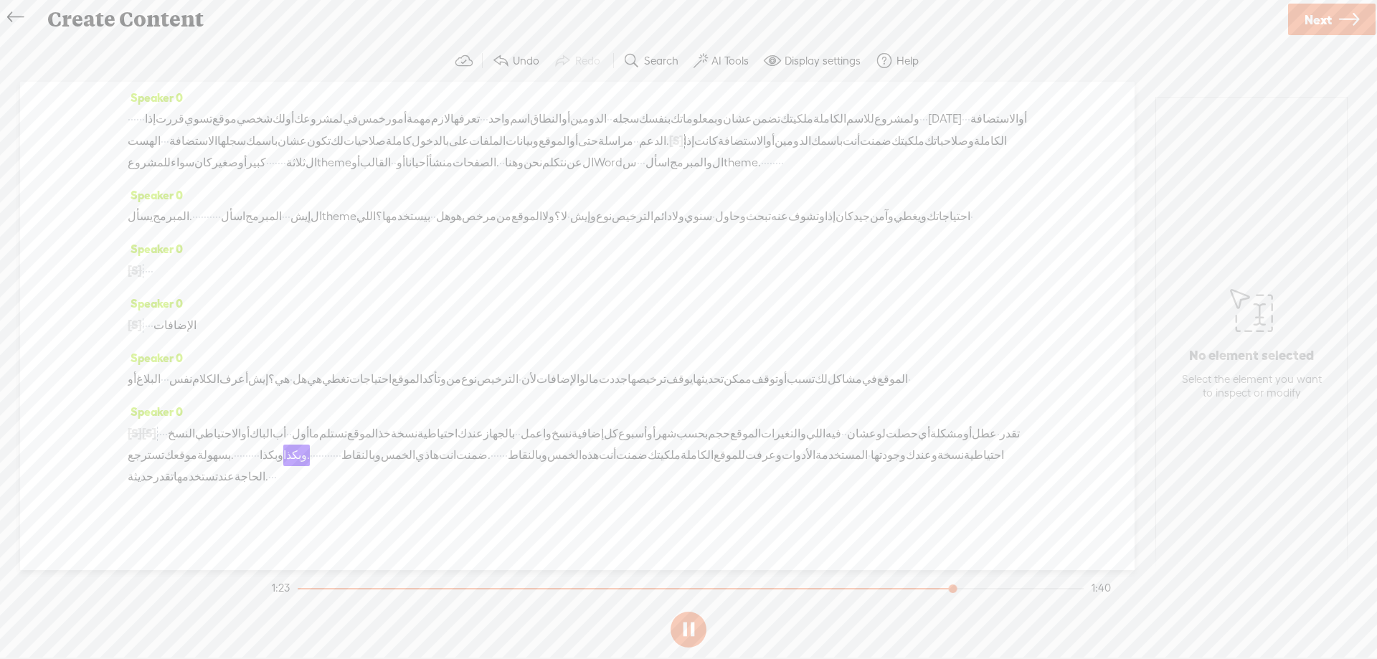
click at [237, 454] on span "·" at bounding box center [235, 456] width 3 height 22
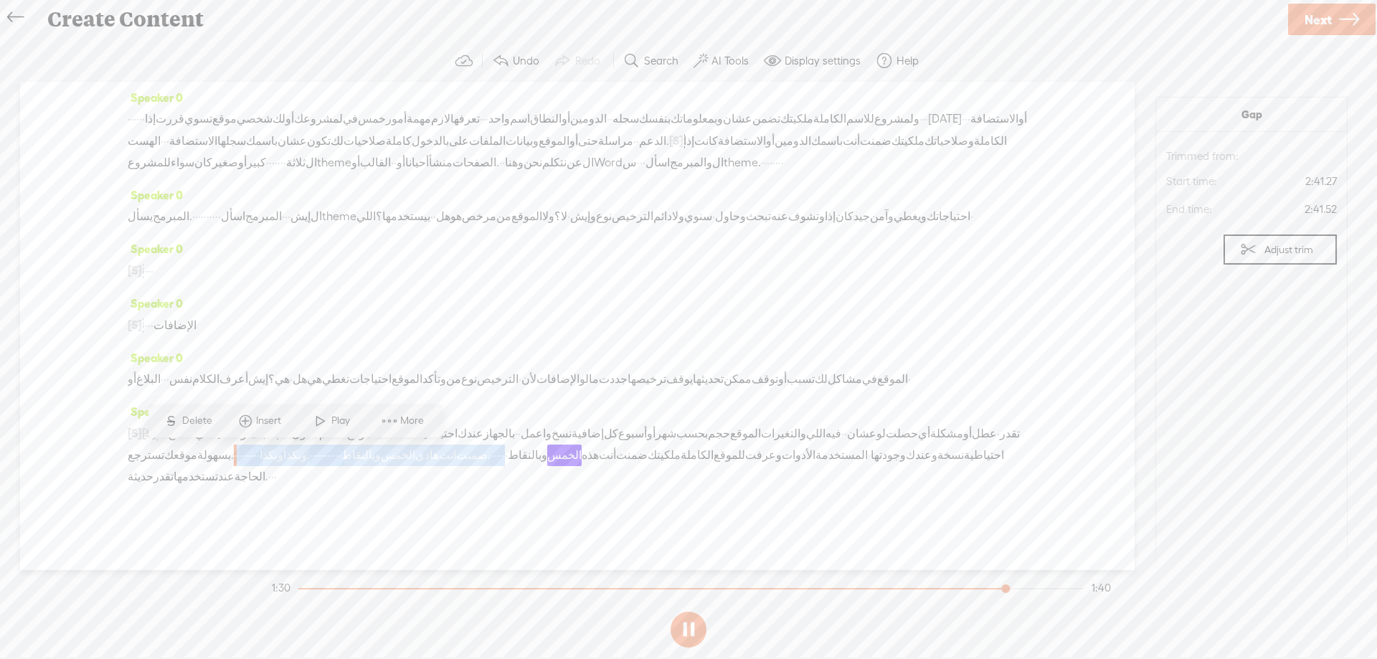
drag, startPoint x: 293, startPoint y: 454, endPoint x: 686, endPoint y: 454, distance: 393.8
click at [686, 454] on div "[S] · · خمسة · · النسق الاحتياطي أو الباك · · · · أول ما تستلم الموقع خذ نسخة ا…" at bounding box center [577, 454] width 899 height 65
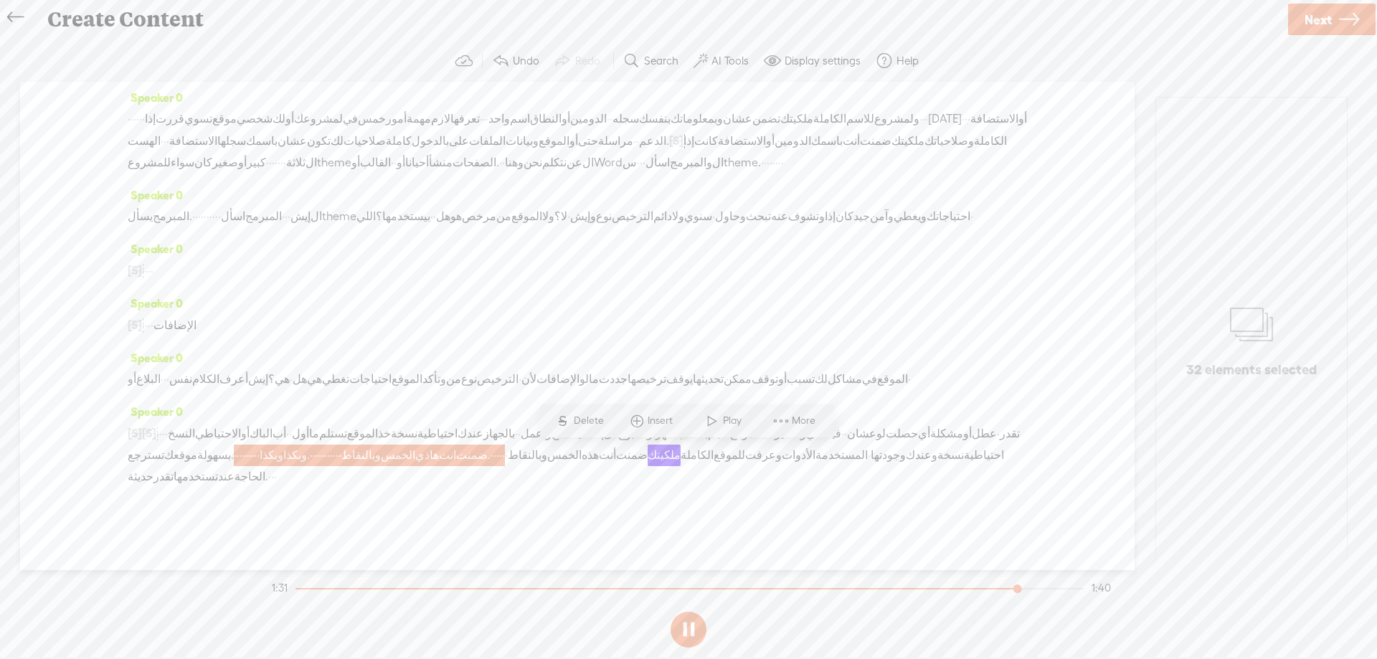
scroll to position [24, 0]
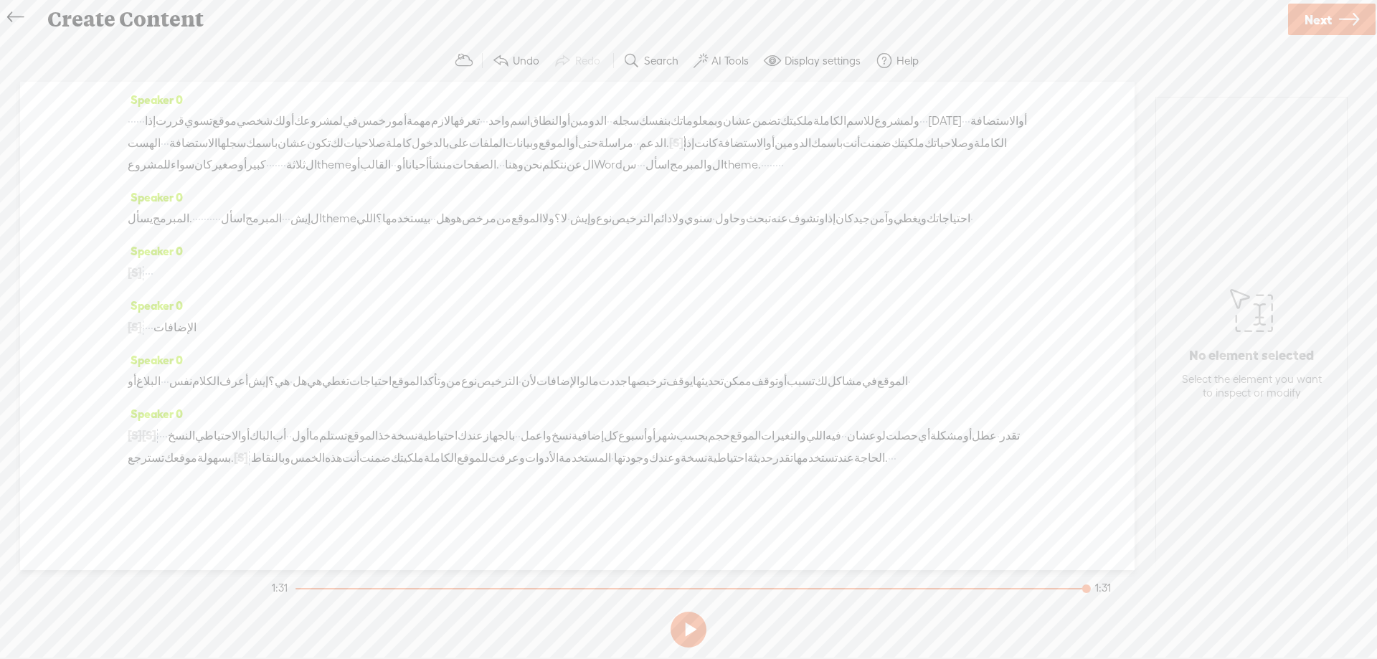
click at [761, 445] on span "الموقع" at bounding box center [745, 436] width 31 height 22
click at [826, 417] on span at bounding box center [819, 420] width 22 height 26
drag, startPoint x: 922, startPoint y: 478, endPoint x: 957, endPoint y: 478, distance: 35.9
click at [957, 469] on div "[S] · · خمسة · · النسق الاحتياطي أو الباك · · · · أول ما تستلم الموقع خذ نسخة ا…" at bounding box center [577, 447] width 899 height 44
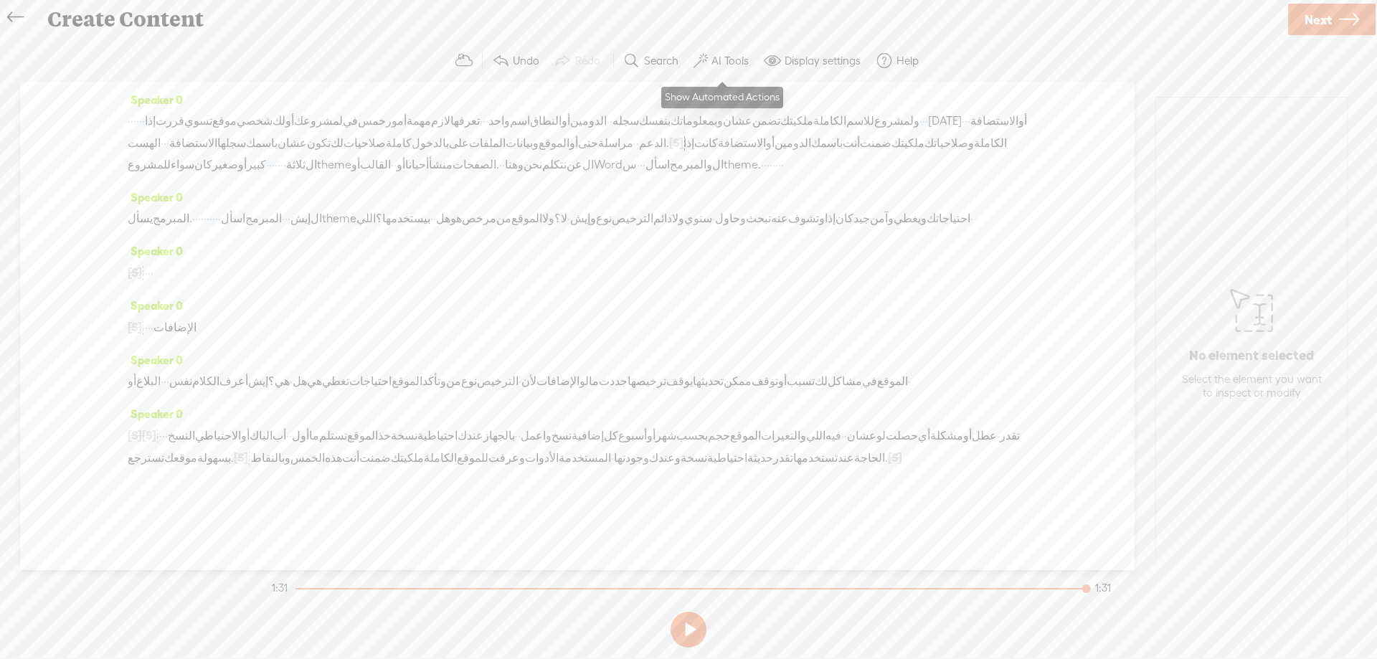
click at [742, 65] on label "AI Tools" at bounding box center [729, 61] width 37 height 14
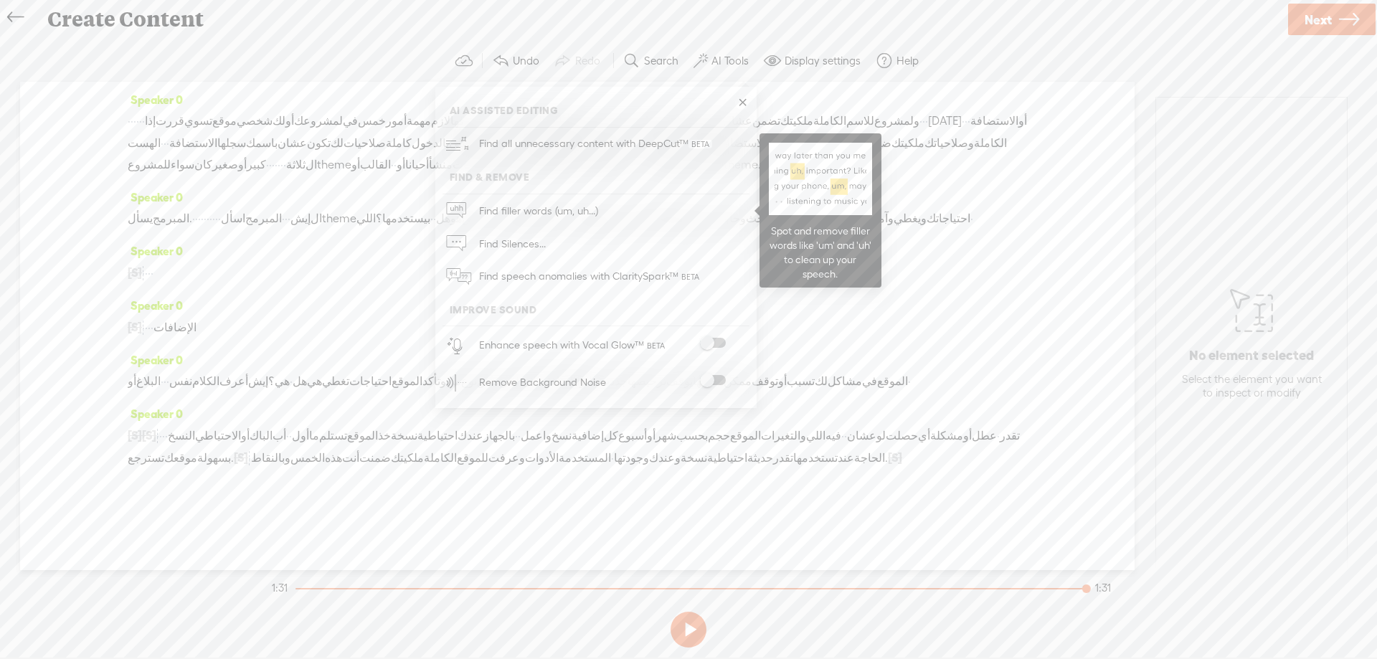
click at [620, 213] on link "Find filler words (um, uh...)" at bounding box center [596, 210] width 307 height 33
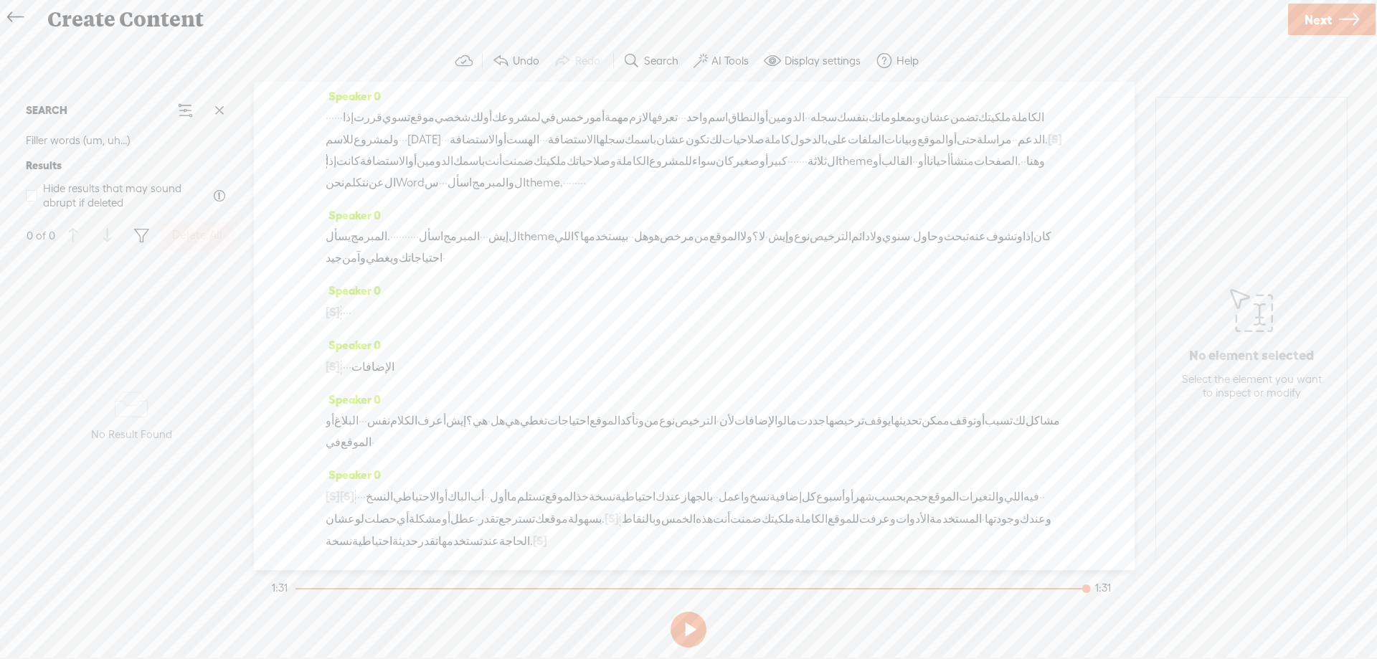
scroll to position [0, 0]
click at [728, 58] on label "AI Tools" at bounding box center [729, 61] width 37 height 14
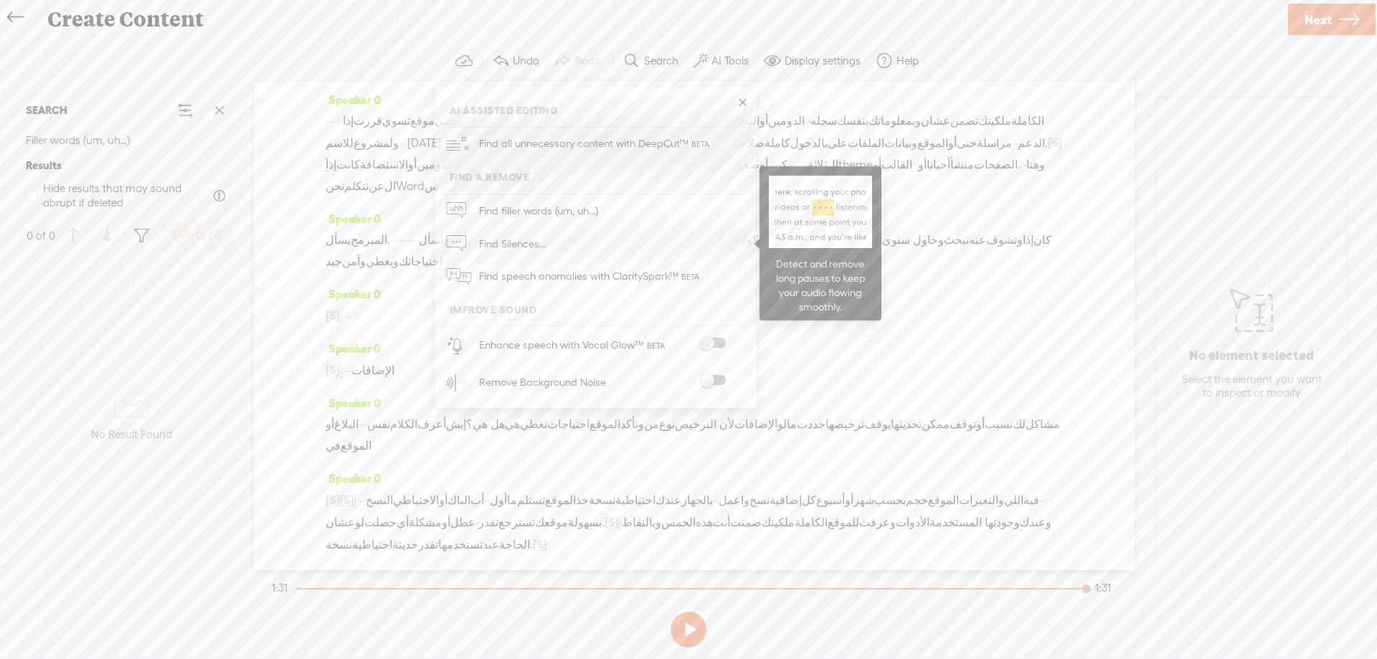
click at [644, 244] on link "Find Silences..." at bounding box center [596, 243] width 307 height 33
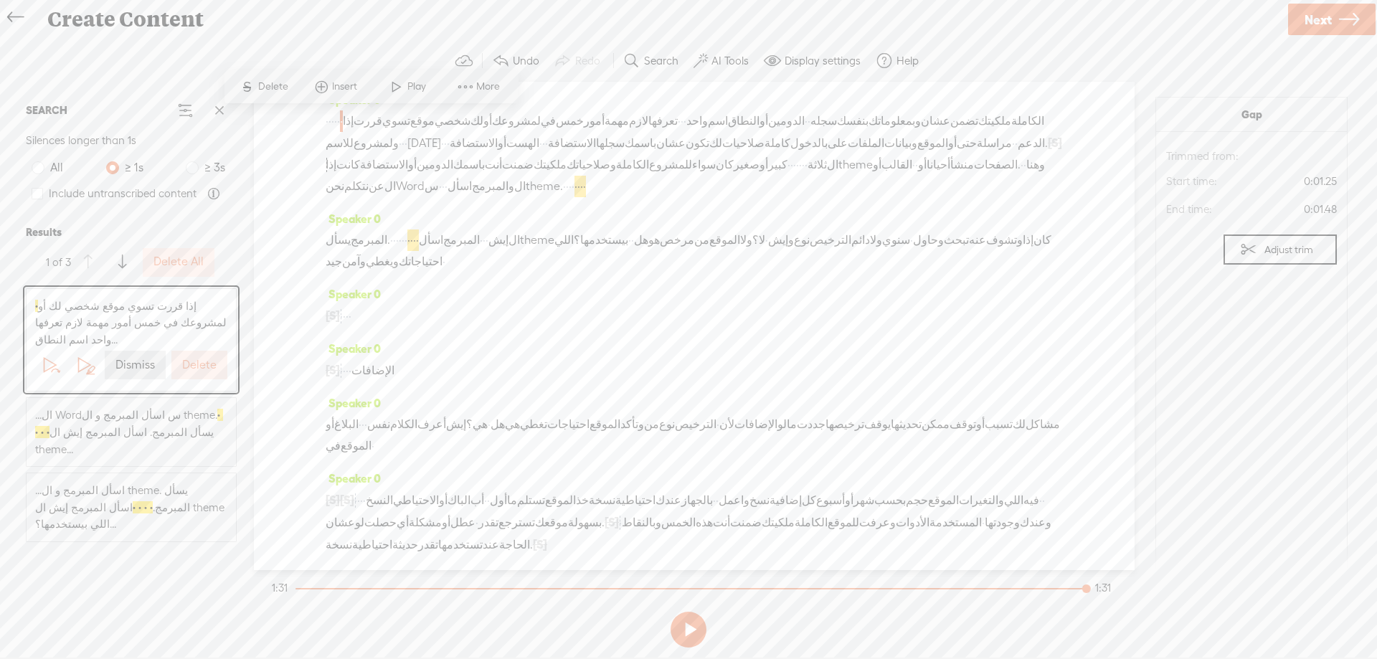
click at [209, 358] on label "Delete" at bounding box center [199, 365] width 34 height 15
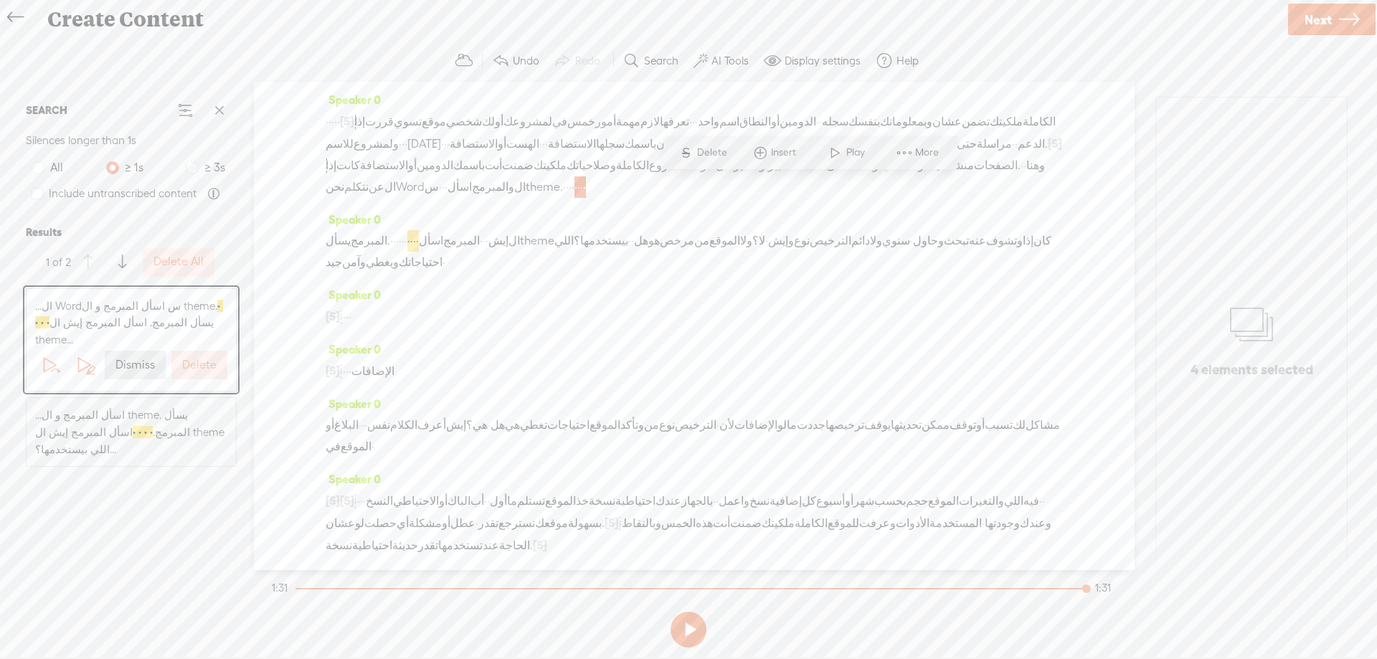
scroll to position [4, 0]
click at [209, 358] on label "Delete" at bounding box center [199, 365] width 34 height 15
click at [720, 56] on label "AI Tools" at bounding box center [729, 61] width 37 height 14
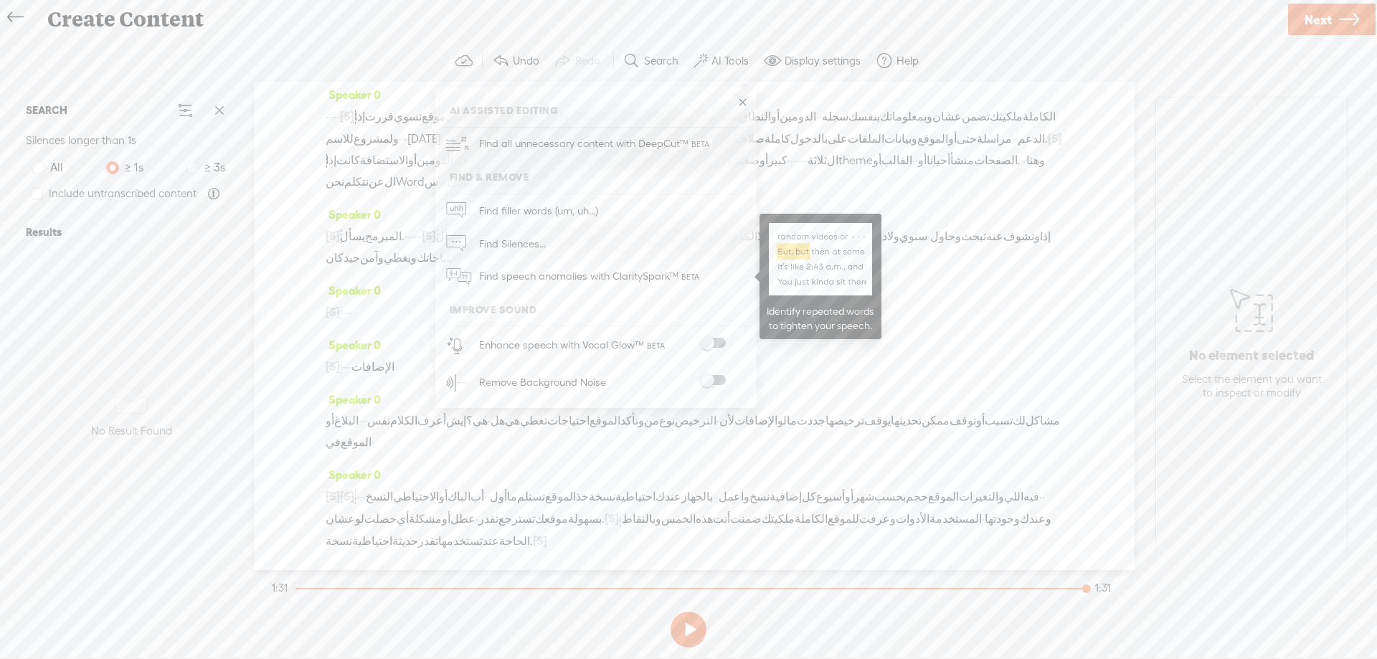
click at [586, 278] on span "Find speech anomalies with ClaritySpark™" at bounding box center [590, 277] width 233 height 34
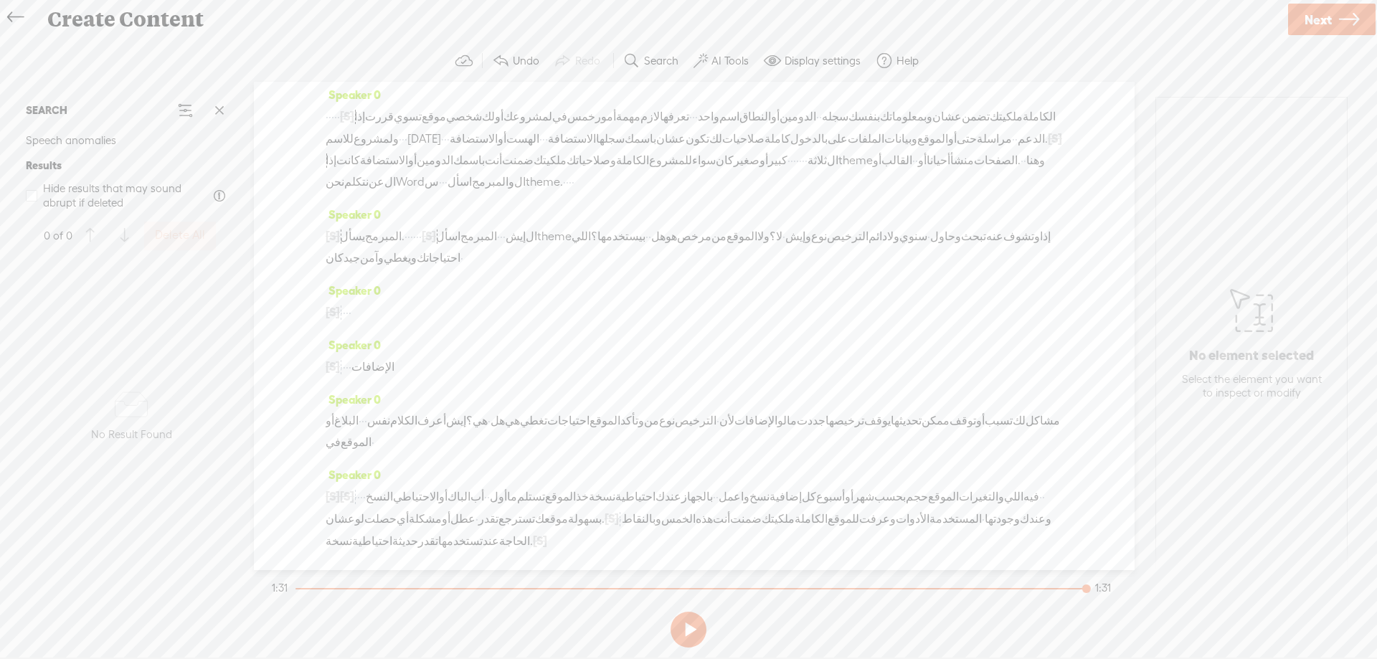
click at [1317, 26] on span "Next" at bounding box center [1318, 19] width 27 height 37
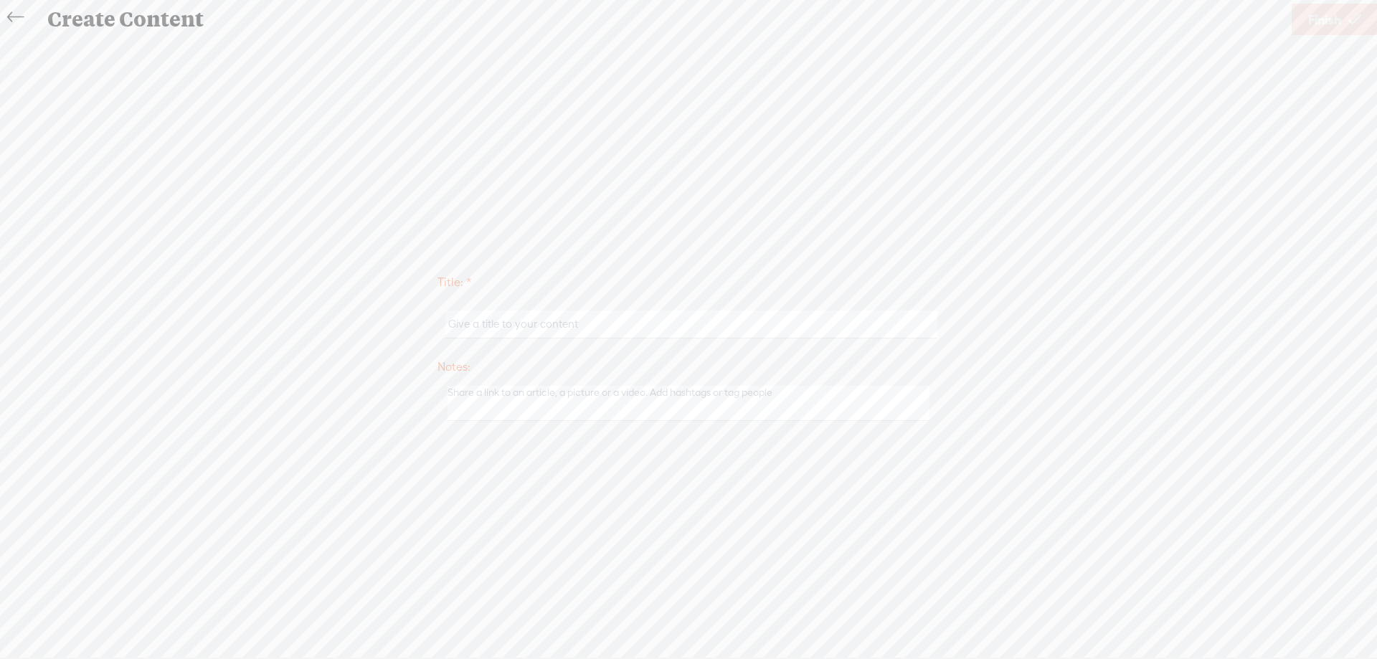
click at [576, 323] on input "text" at bounding box center [690, 325] width 491 height 28
type input "Helal 1"
type textarea "Text 1"
click at [1308, 26] on span "Finish" at bounding box center [1324, 19] width 33 height 37
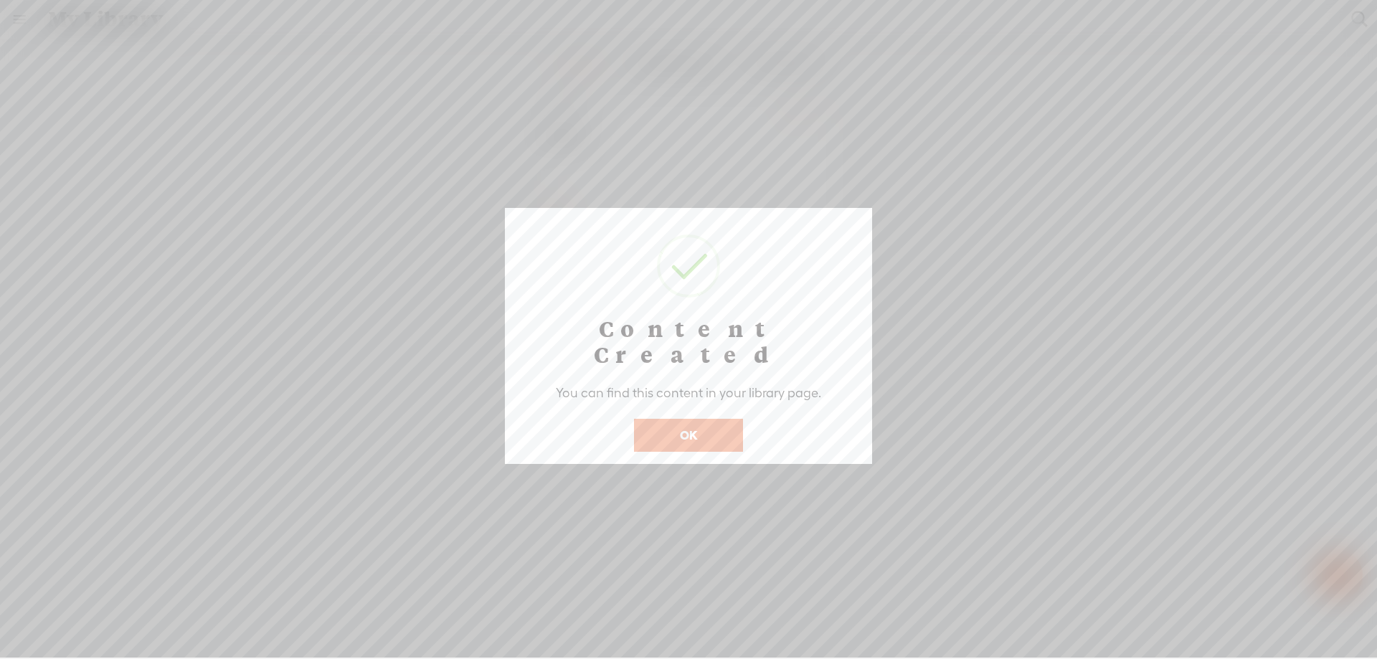
click at [708, 419] on button "OK" at bounding box center [688, 435] width 109 height 33
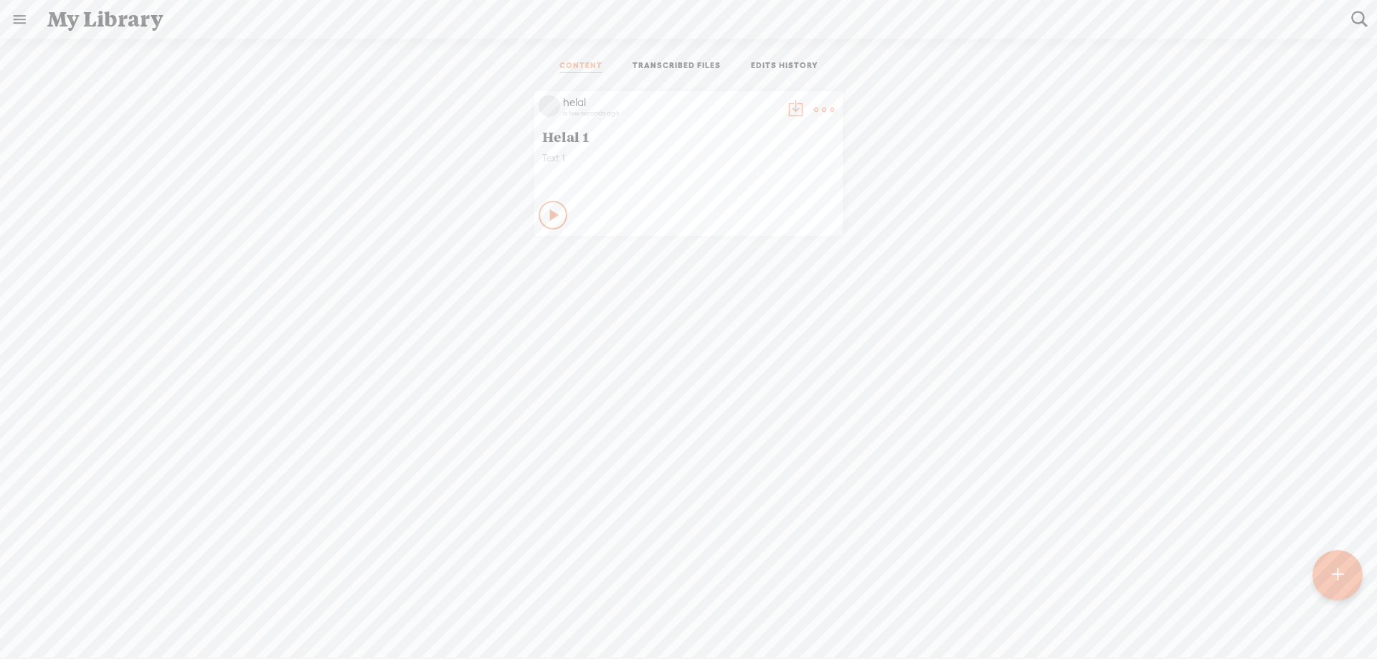
click at [554, 226] on div "Play Content Private" at bounding box center [689, 215] width 300 height 33
click at [549, 217] on icon at bounding box center [555, 215] width 14 height 14
click at [824, 112] on t at bounding box center [824, 110] width 20 height 20
click at [750, 159] on link "Edit" at bounding box center [750, 157] width 143 height 33
